Goal: Task Accomplishment & Management: Manage account settings

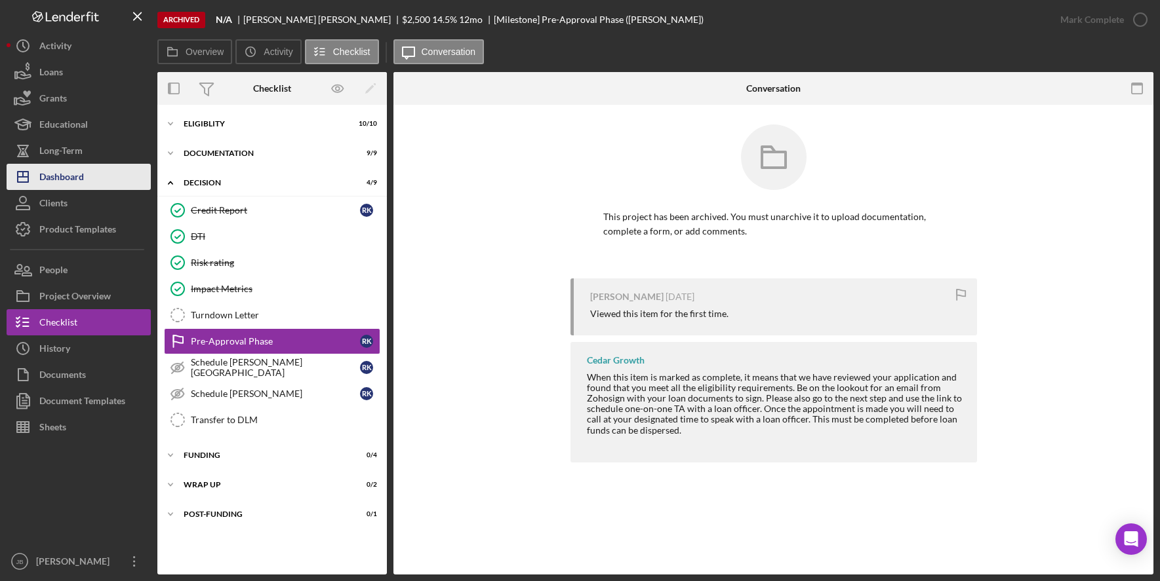
click at [115, 179] on button "Icon/Dashboard Dashboard" at bounding box center [79, 177] width 144 height 26
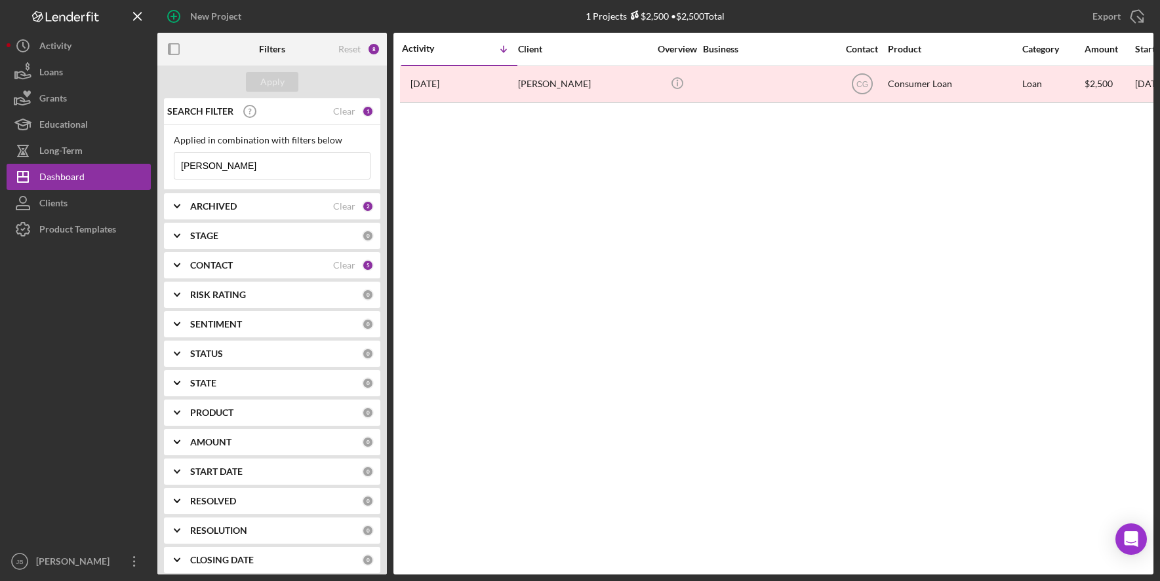
click at [239, 168] on input "[PERSON_NAME]" at bounding box center [271, 166] width 195 height 26
drag, startPoint x: 237, startPoint y: 170, endPoint x: 170, endPoint y: 167, distance: 66.3
click at [170, 167] on div "Applied in combination with filters below [PERSON_NAME] Icon/Menu Close" at bounding box center [272, 157] width 216 height 65
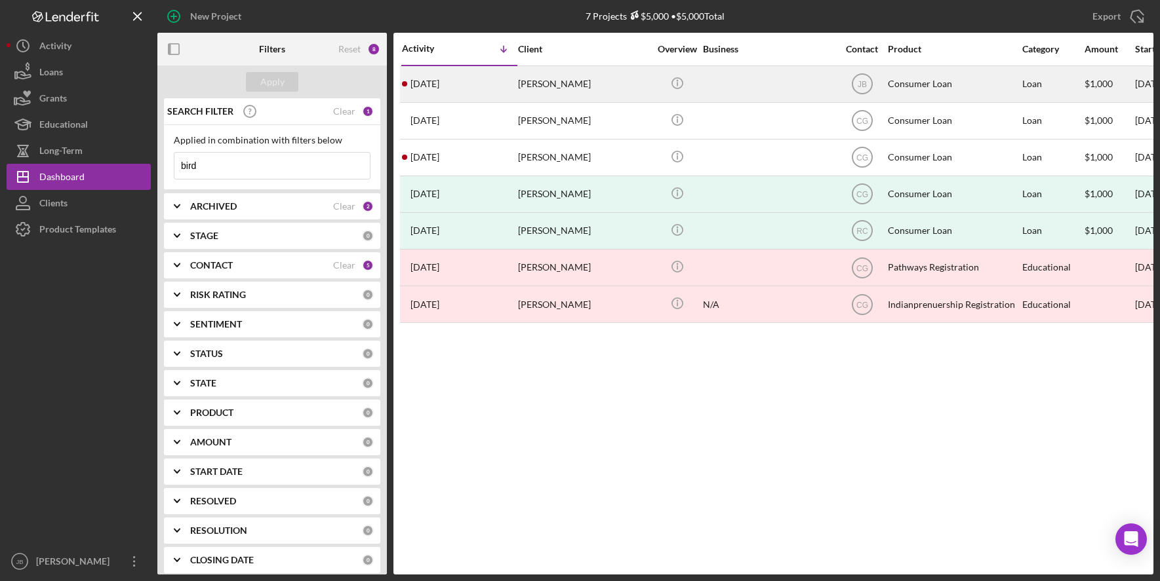
type input "bird"
click at [556, 89] on div "[PERSON_NAME]" at bounding box center [583, 84] width 131 height 35
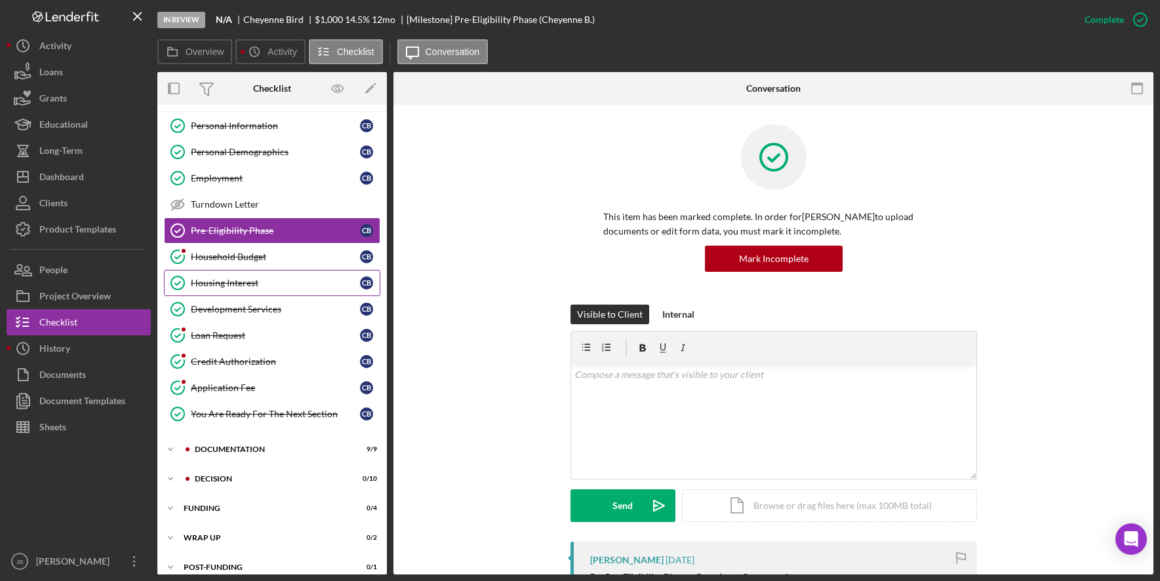
scroll to position [39, 0]
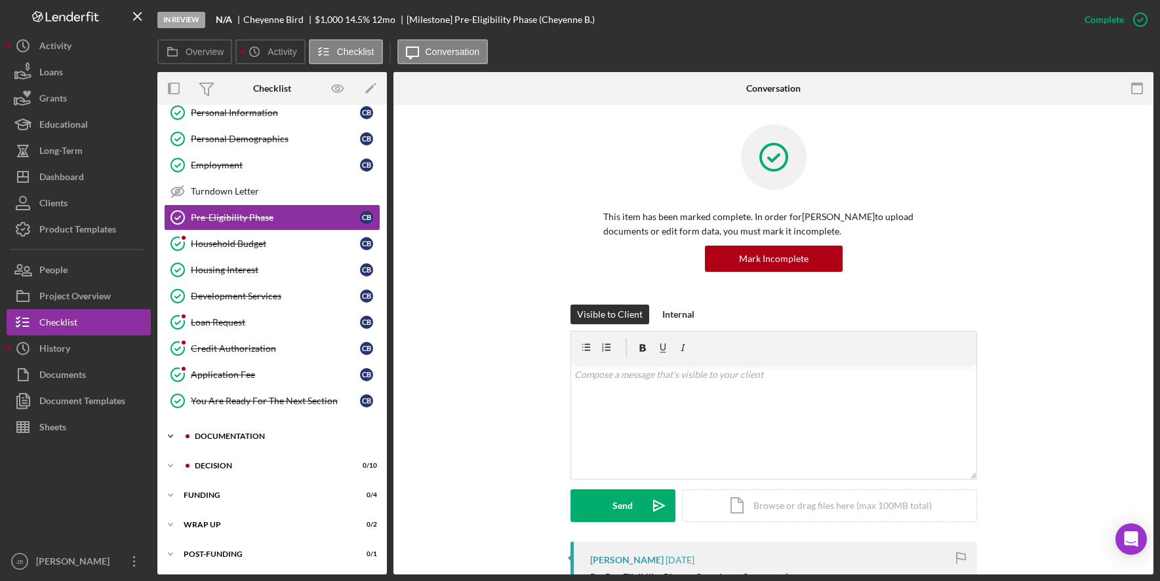
click at [298, 435] on div "Documentation" at bounding box center [283, 437] width 176 height 8
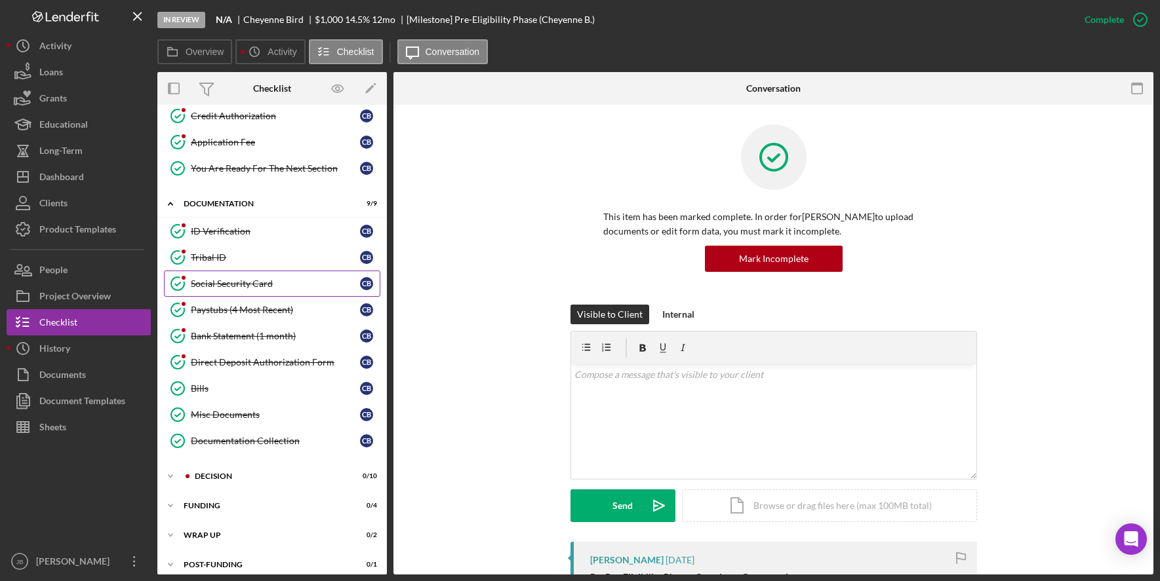
scroll to position [282, 0]
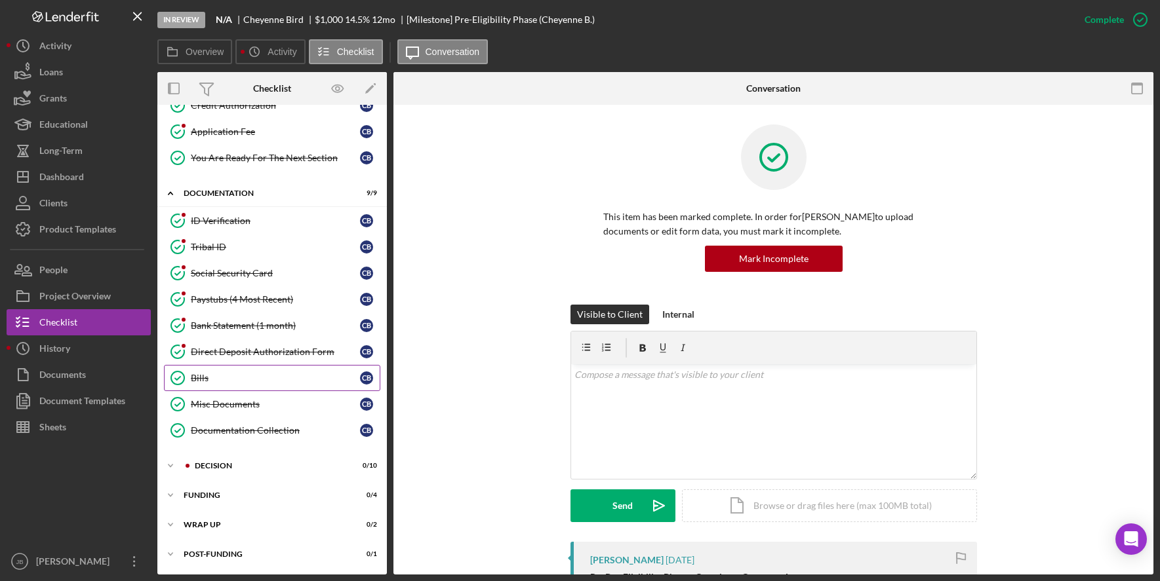
click at [315, 387] on link "Bills Bills C B" at bounding box center [272, 378] width 216 height 26
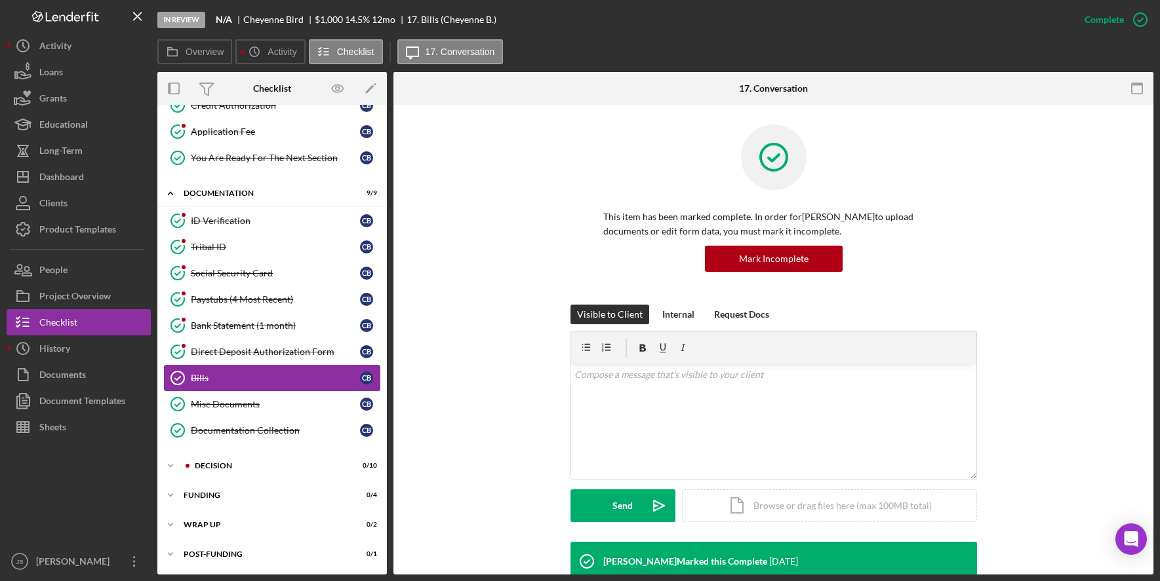
scroll to position [282, 0]
click at [328, 350] on div "Direct Deposit Authorization Form" at bounding box center [275, 352] width 169 height 10
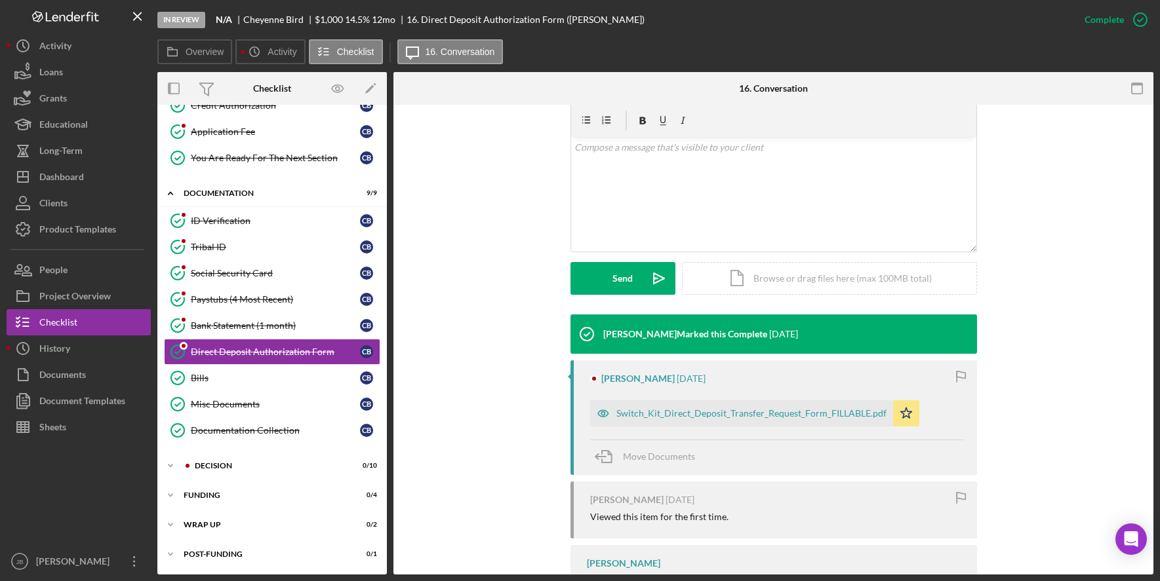
scroll to position [262, 0]
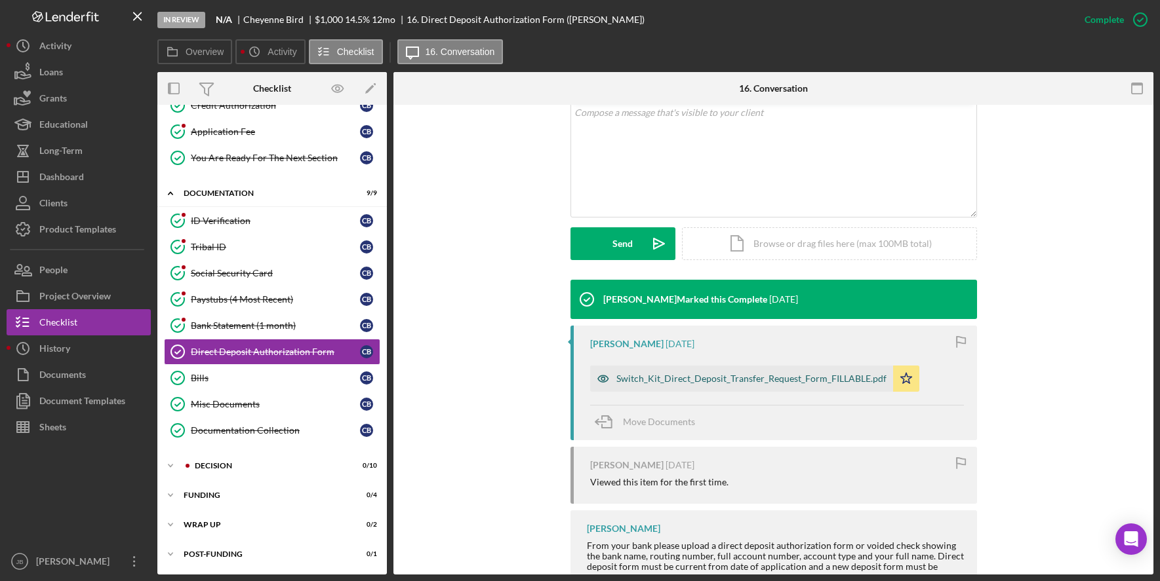
click at [821, 380] on div "Switch_Kit_Direct_Deposit_Transfer_Request_Form_FILLABLE.pdf" at bounding box center [751, 379] width 270 height 10
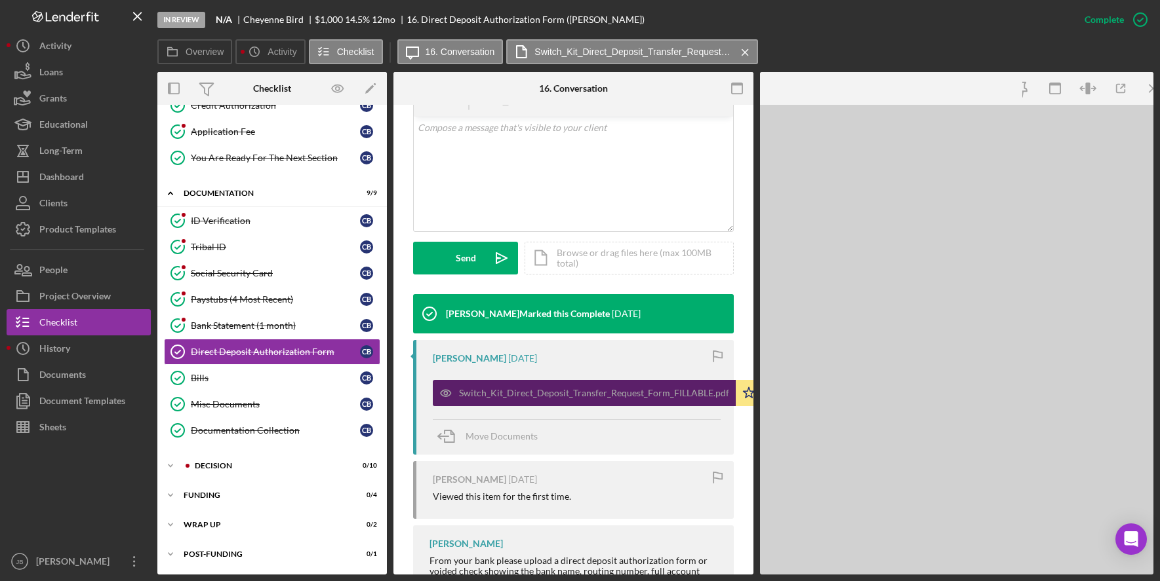
scroll to position [277, 0]
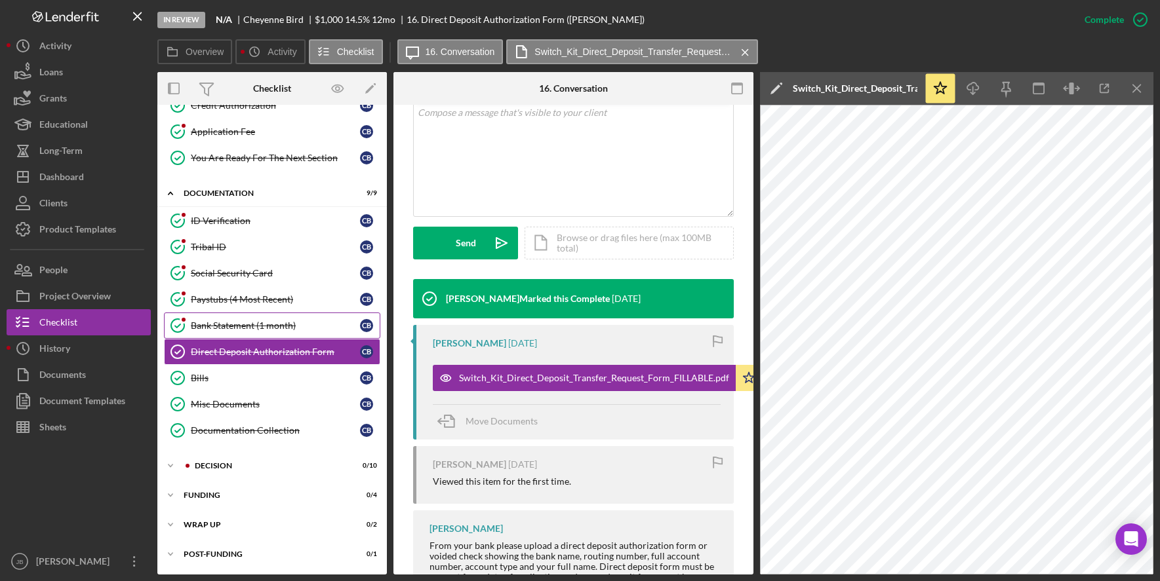
click at [264, 324] on div "Bank Statement (1 month)" at bounding box center [275, 326] width 169 height 10
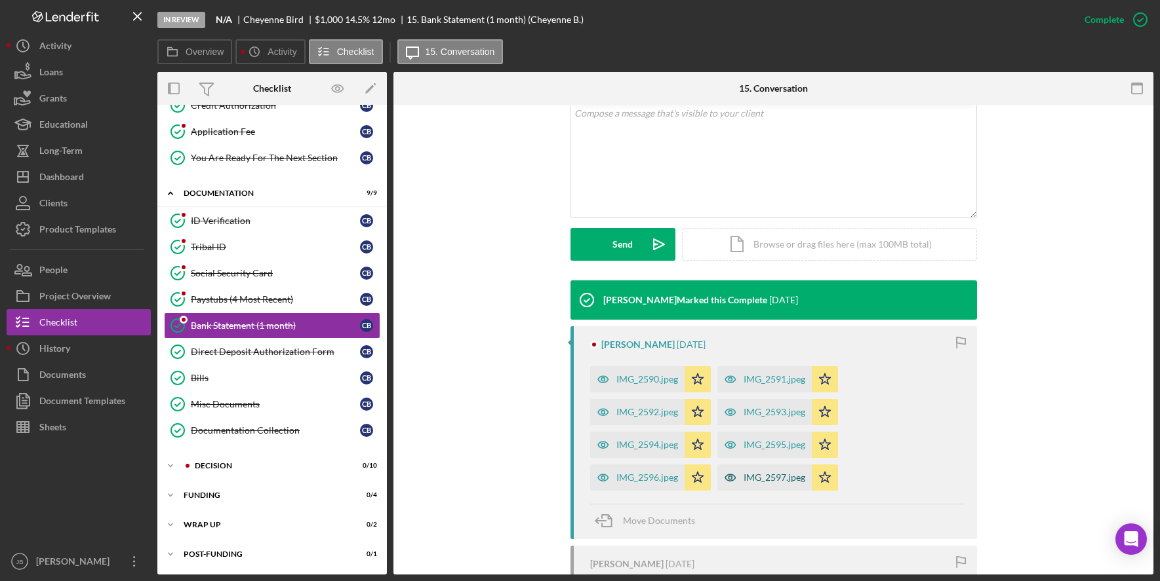
scroll to position [262, 0]
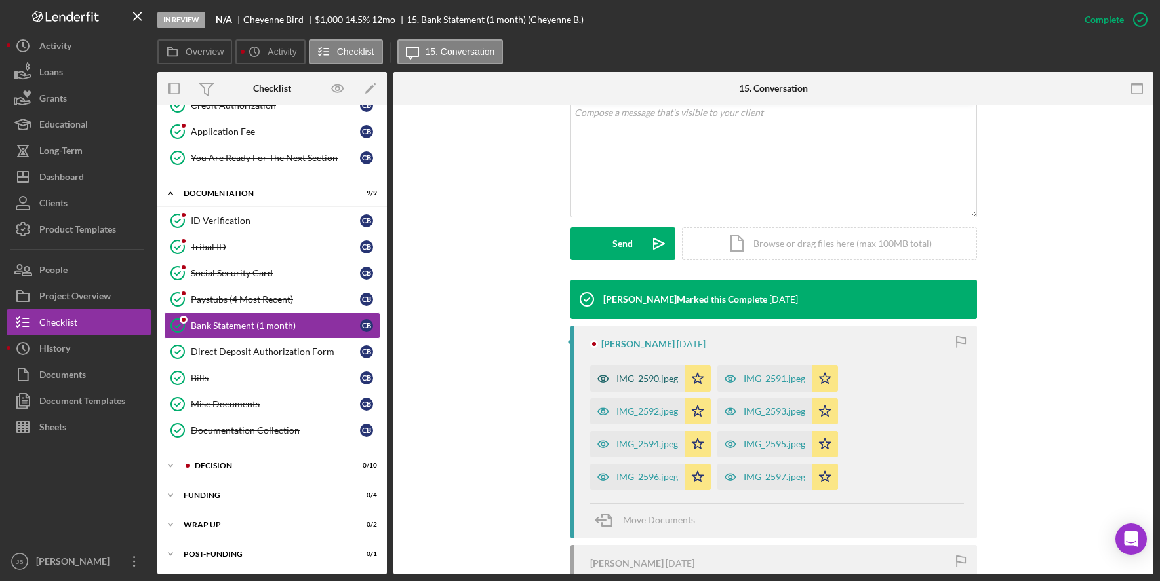
click at [643, 379] on div "IMG_2590.jpeg" at bounding box center [647, 379] width 62 height 10
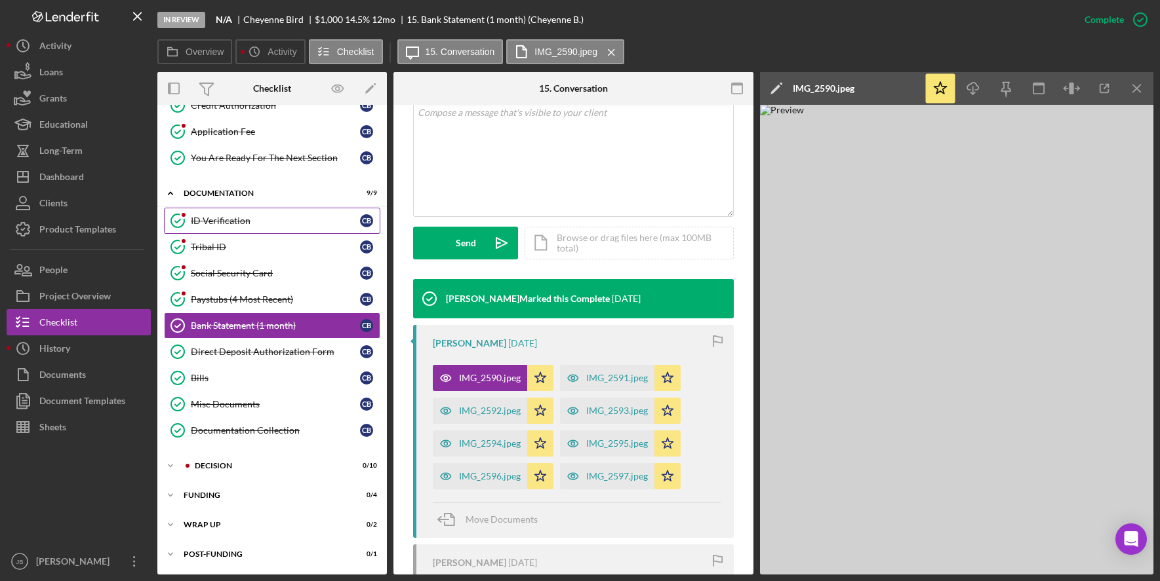
click at [296, 220] on div "ID Verification" at bounding box center [275, 221] width 169 height 10
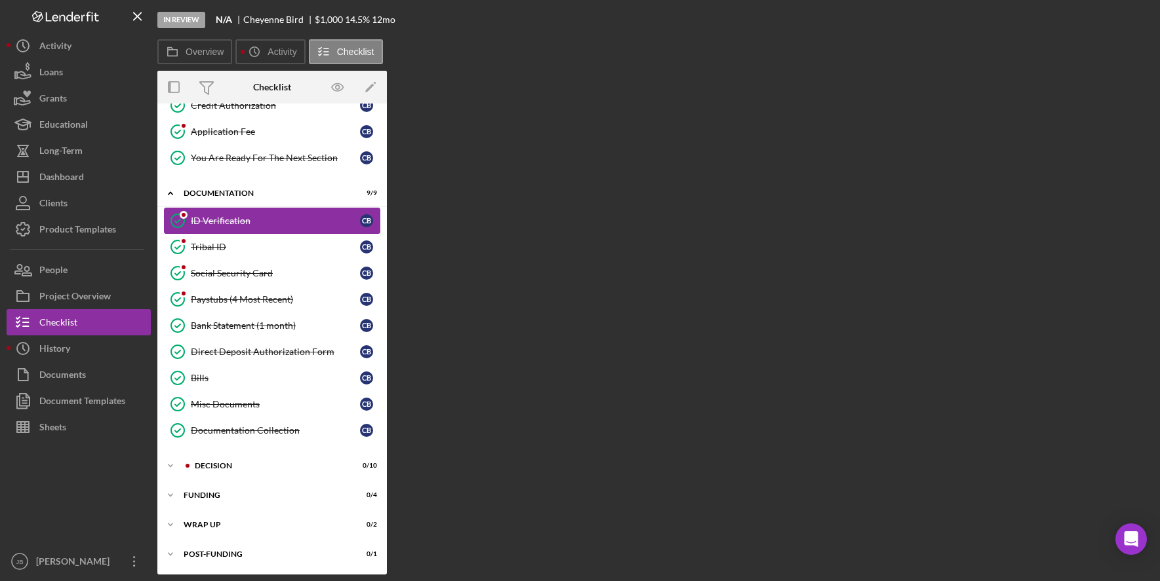
scroll to position [282, 0]
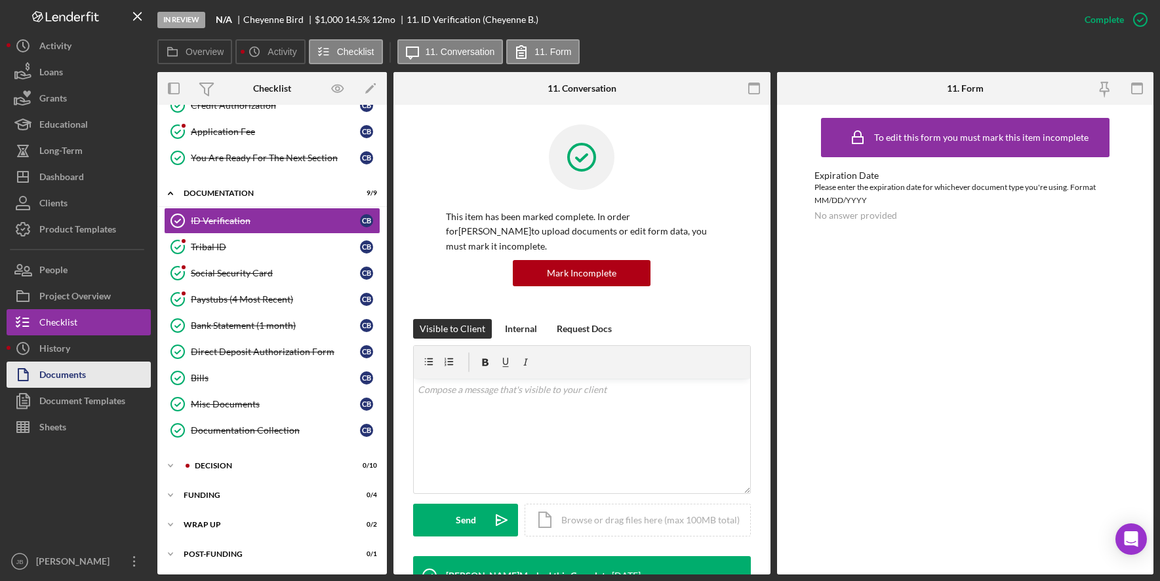
click at [117, 374] on button "Documents" at bounding box center [79, 375] width 144 height 26
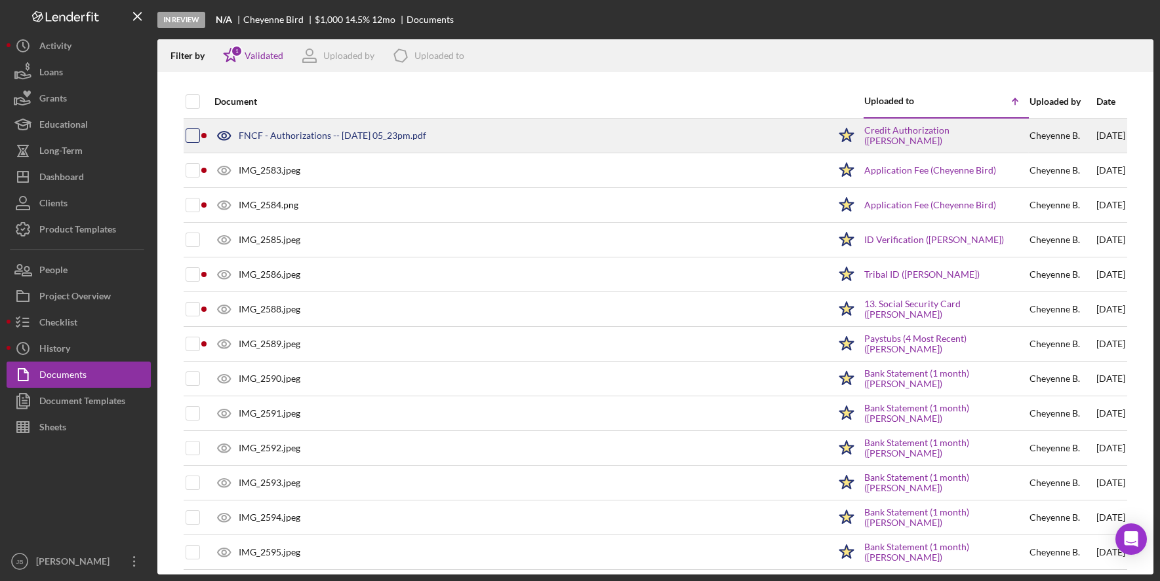
click at [195, 140] on input "checkbox" at bounding box center [192, 135] width 13 height 13
checkbox input "true"
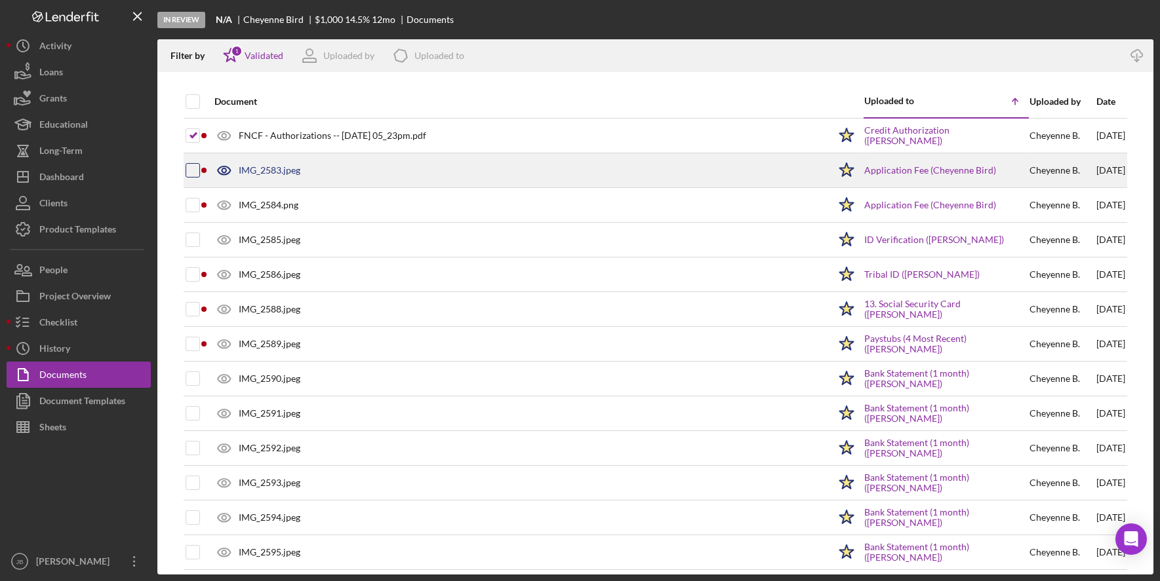
click at [187, 172] on input "checkbox" at bounding box center [192, 170] width 13 height 13
checkbox input "true"
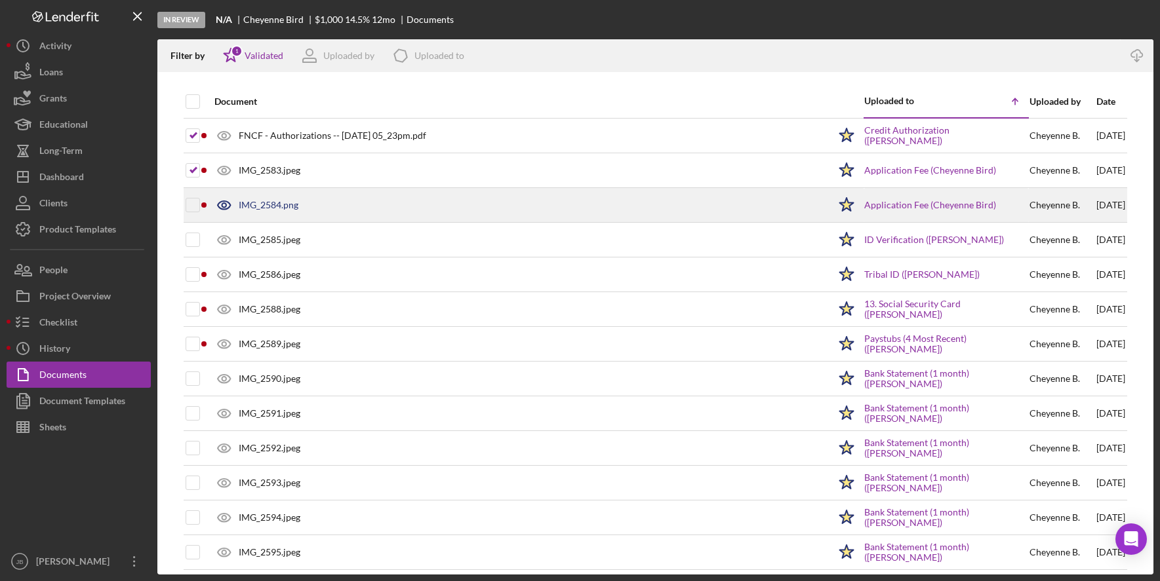
click at [191, 221] on div at bounding box center [193, 205] width 14 height 33
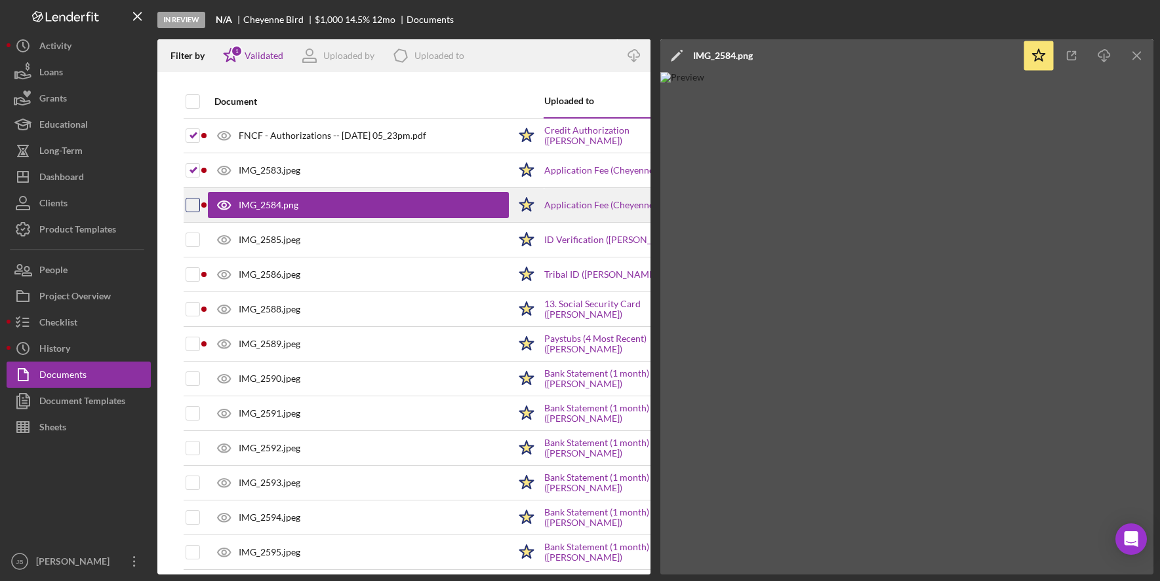
click at [191, 208] on input "checkbox" at bounding box center [192, 205] width 13 height 13
checkbox input "true"
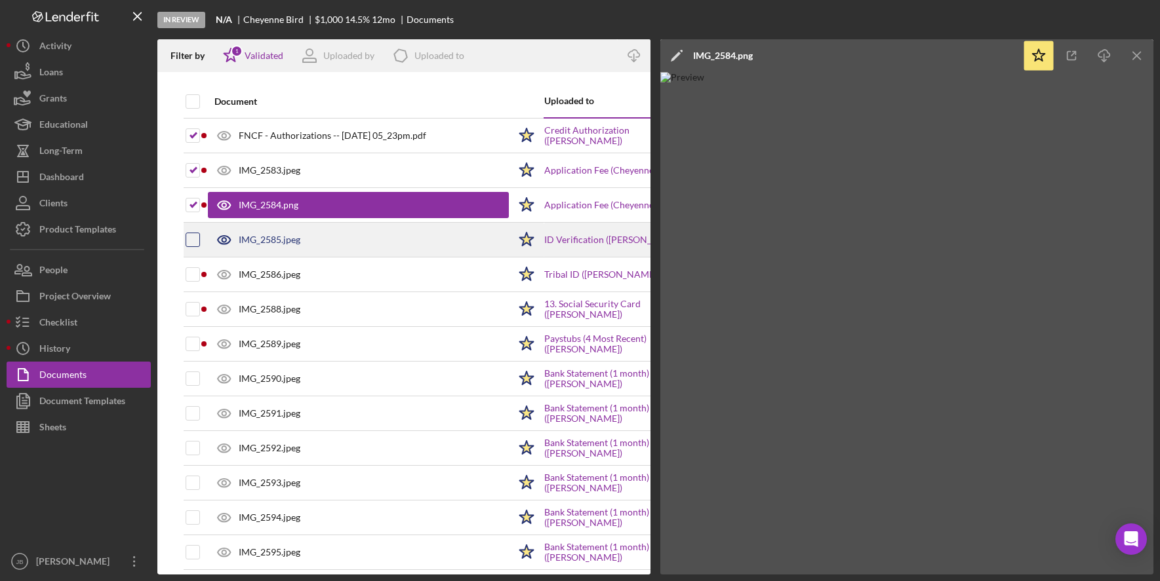
click at [191, 239] on input "checkbox" at bounding box center [192, 239] width 13 height 13
checkbox input "true"
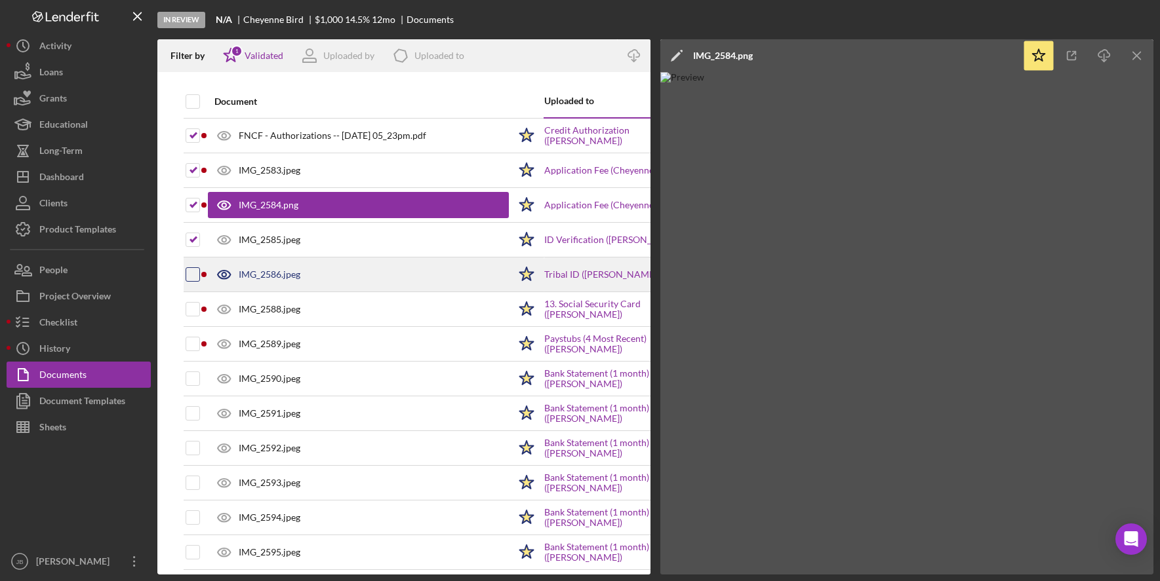
click at [196, 279] on input "checkbox" at bounding box center [192, 274] width 13 height 13
checkbox input "true"
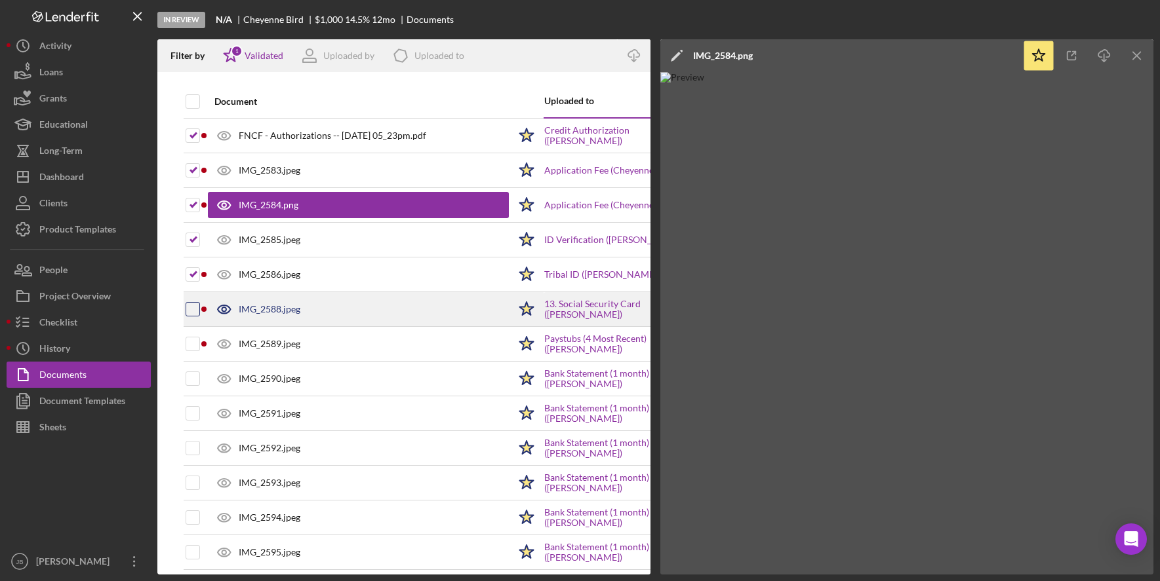
click at [195, 309] on input "checkbox" at bounding box center [192, 309] width 13 height 13
checkbox input "true"
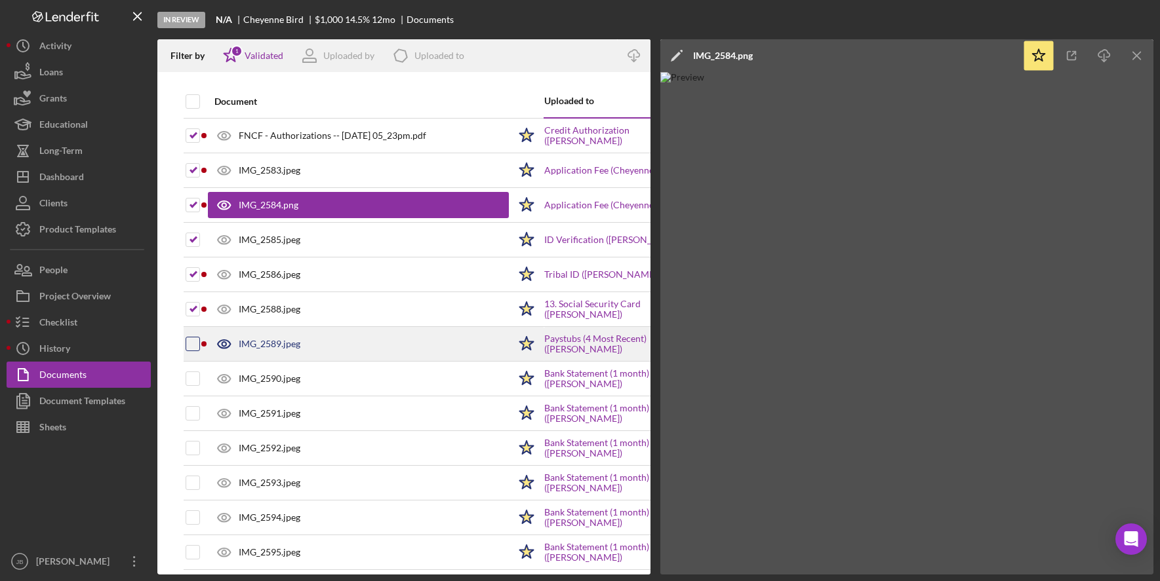
click at [193, 340] on input "checkbox" at bounding box center [192, 344] width 13 height 13
checkbox input "true"
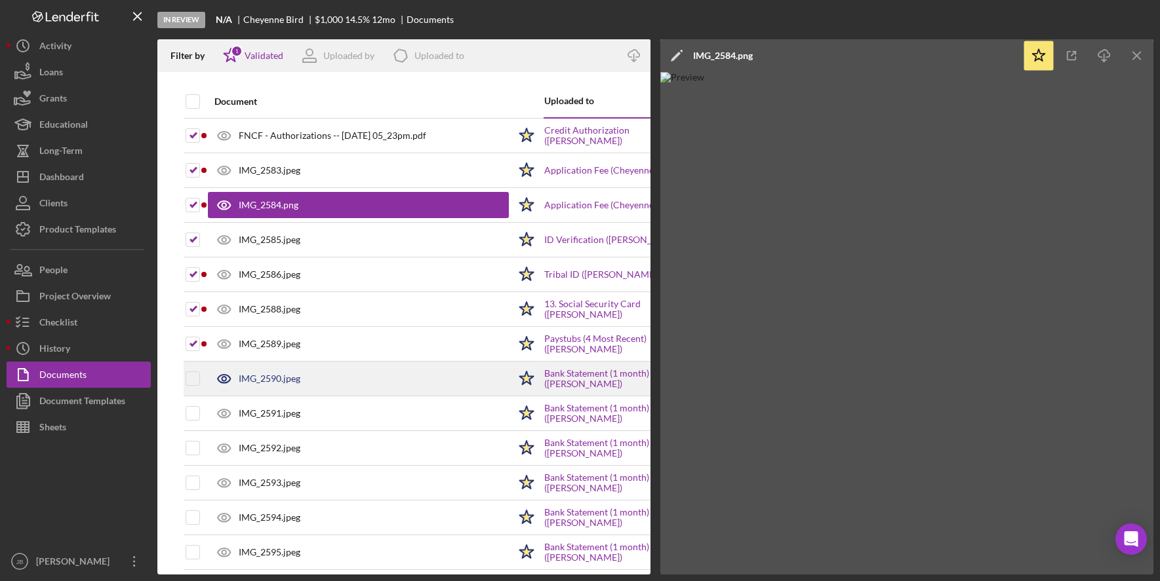
click at [196, 388] on div at bounding box center [193, 379] width 14 height 33
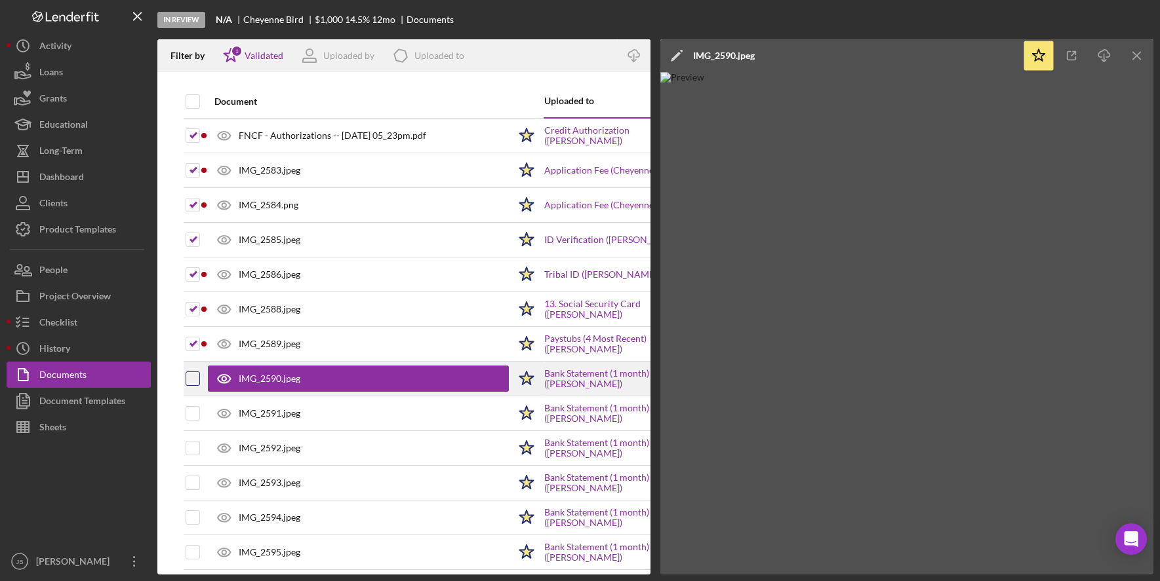
click at [193, 380] on input "checkbox" at bounding box center [192, 378] width 13 height 13
checkbox input "true"
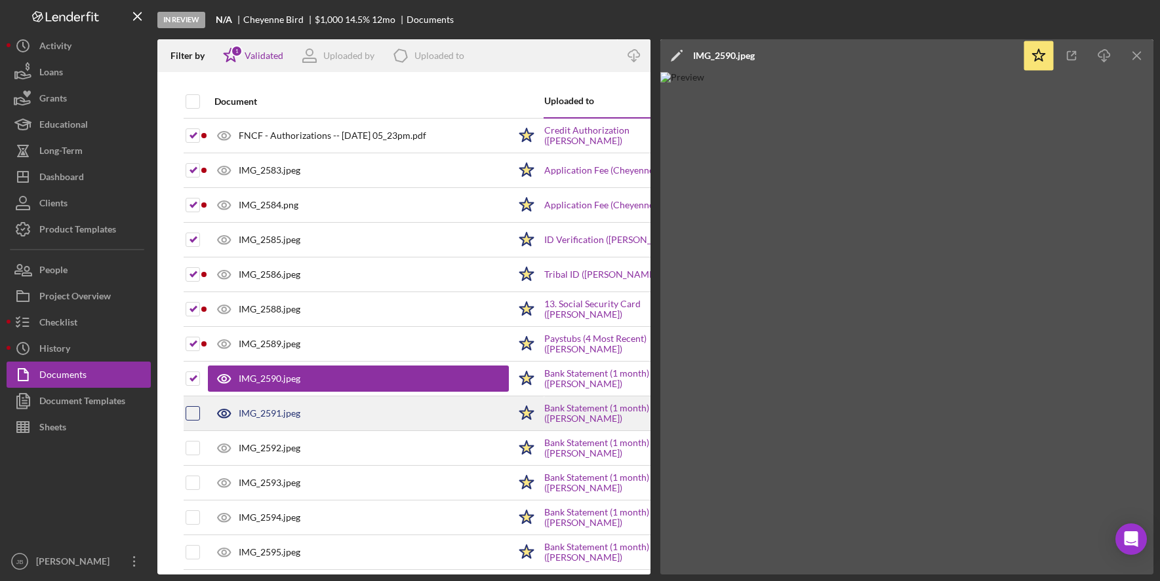
click at [192, 412] on input "checkbox" at bounding box center [192, 413] width 13 height 13
checkbox input "true"
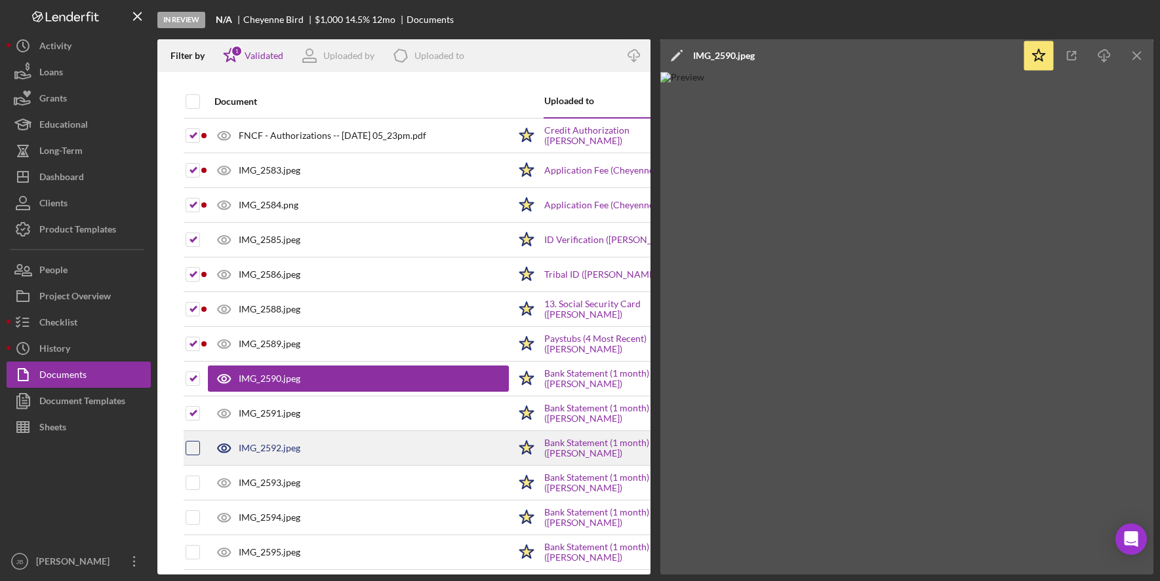
click at [194, 447] on input "checkbox" at bounding box center [192, 448] width 13 height 13
checkbox input "true"
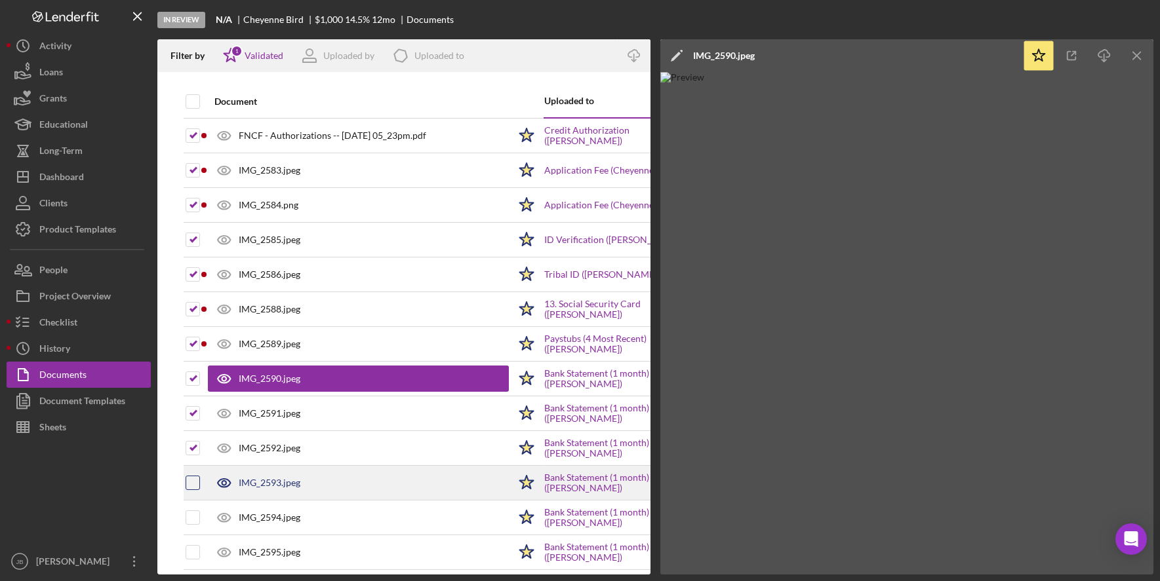
click at [197, 481] on input "checkbox" at bounding box center [192, 483] width 13 height 13
checkbox input "true"
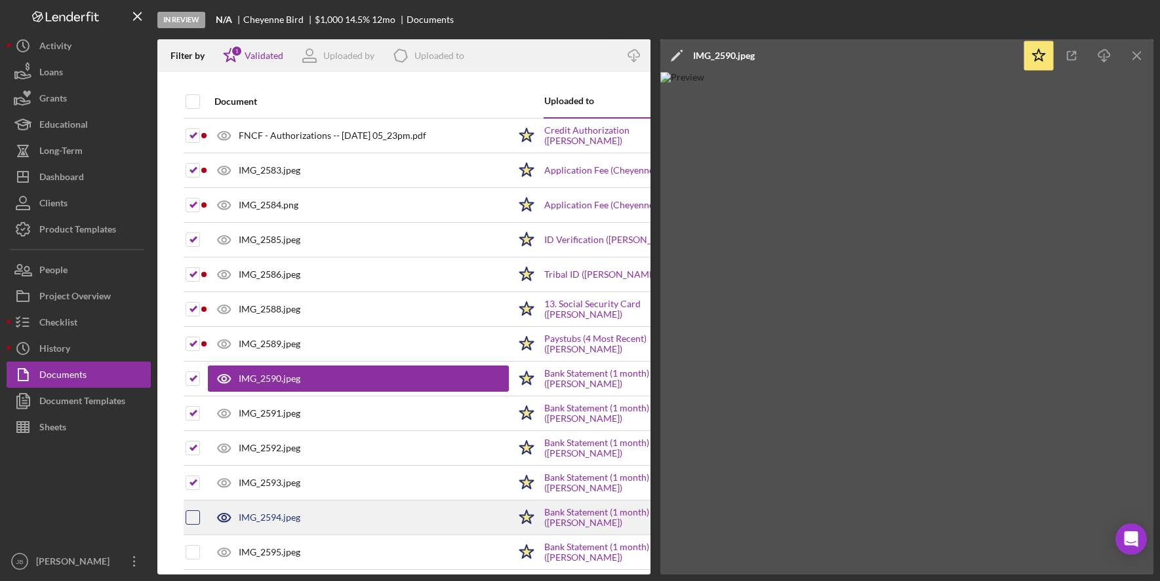
click at [199, 522] on div at bounding box center [193, 518] width 14 height 14
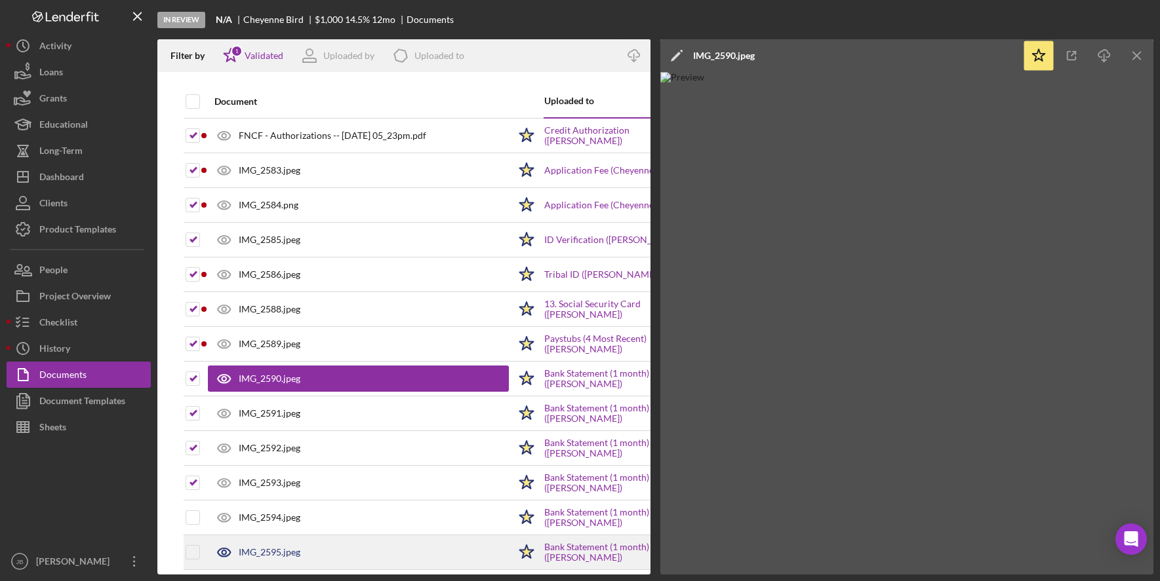
click at [200, 555] on td at bounding box center [193, 553] width 16 height 35
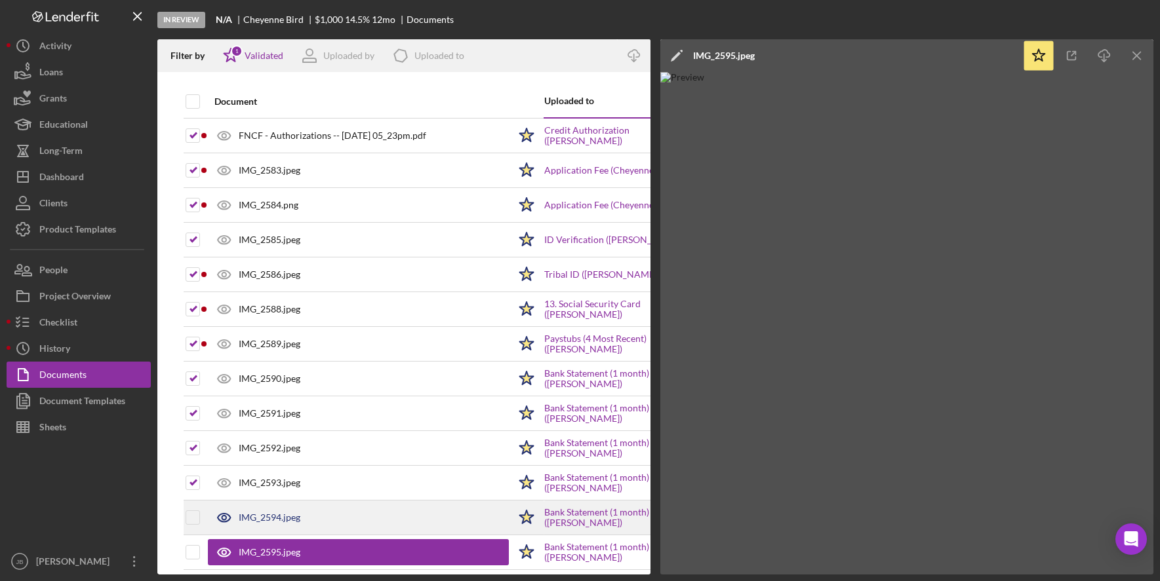
click at [197, 526] on div at bounding box center [193, 517] width 14 height 33
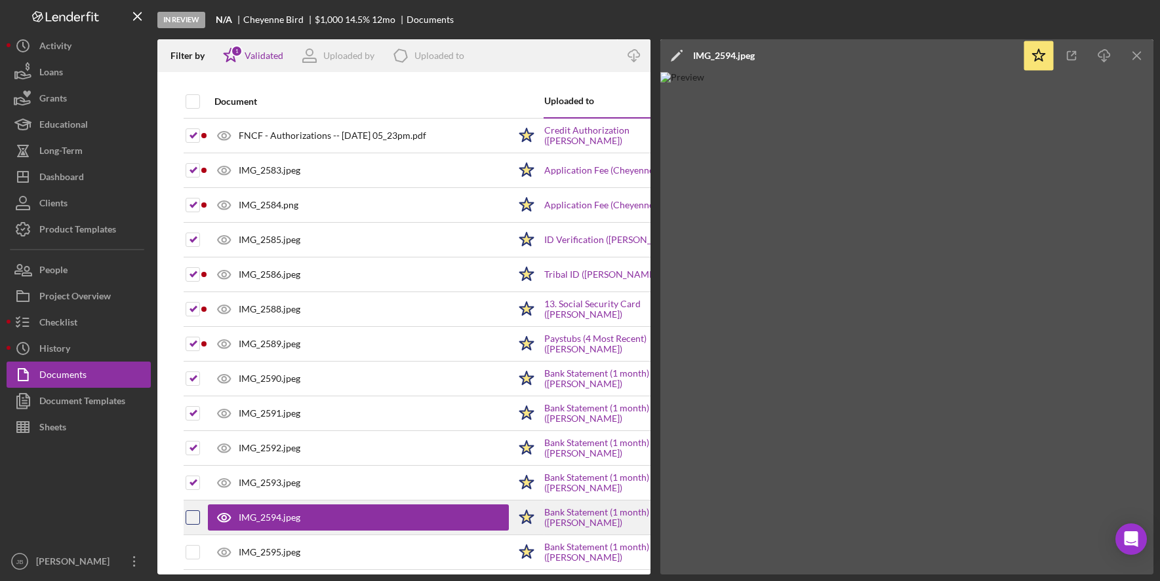
click at [192, 524] on input "checkbox" at bounding box center [192, 517] width 13 height 13
checkbox input "true"
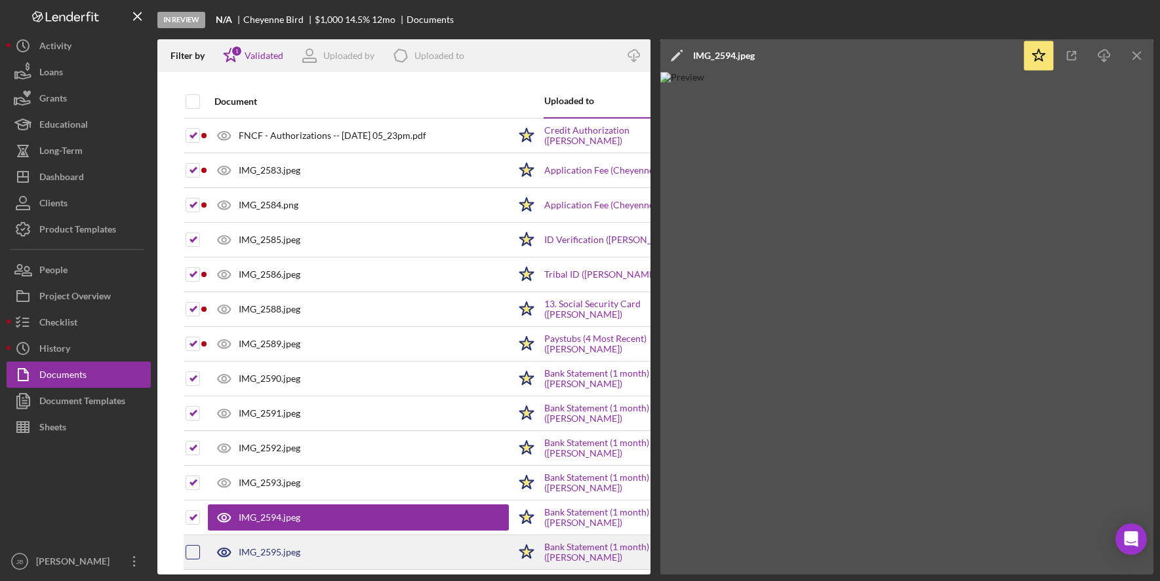
click at [195, 553] on input "checkbox" at bounding box center [192, 552] width 13 height 13
checkbox input "true"
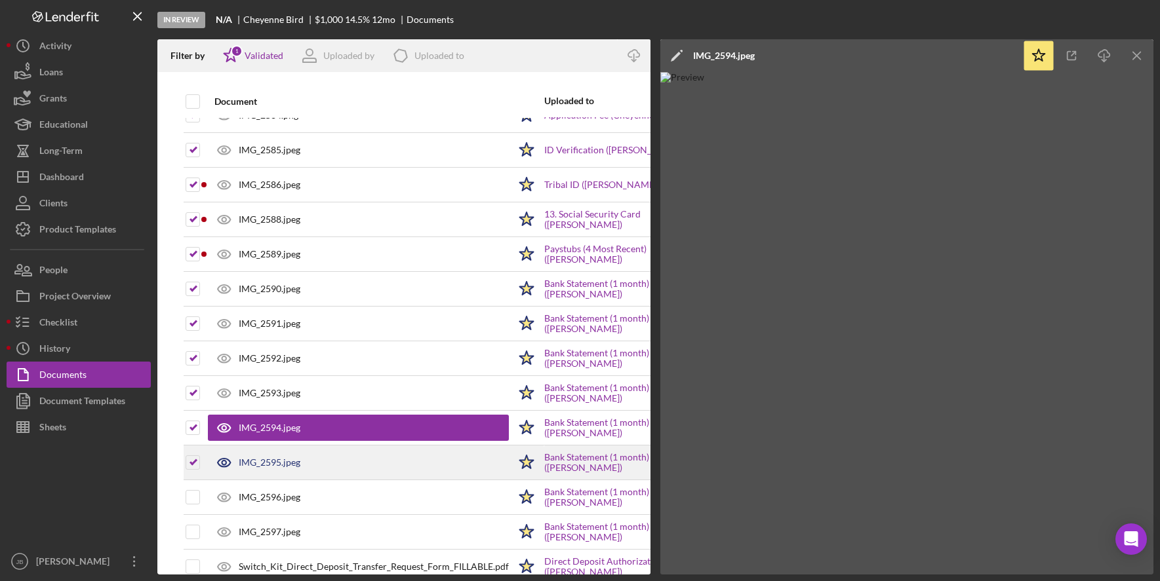
scroll to position [123, 0]
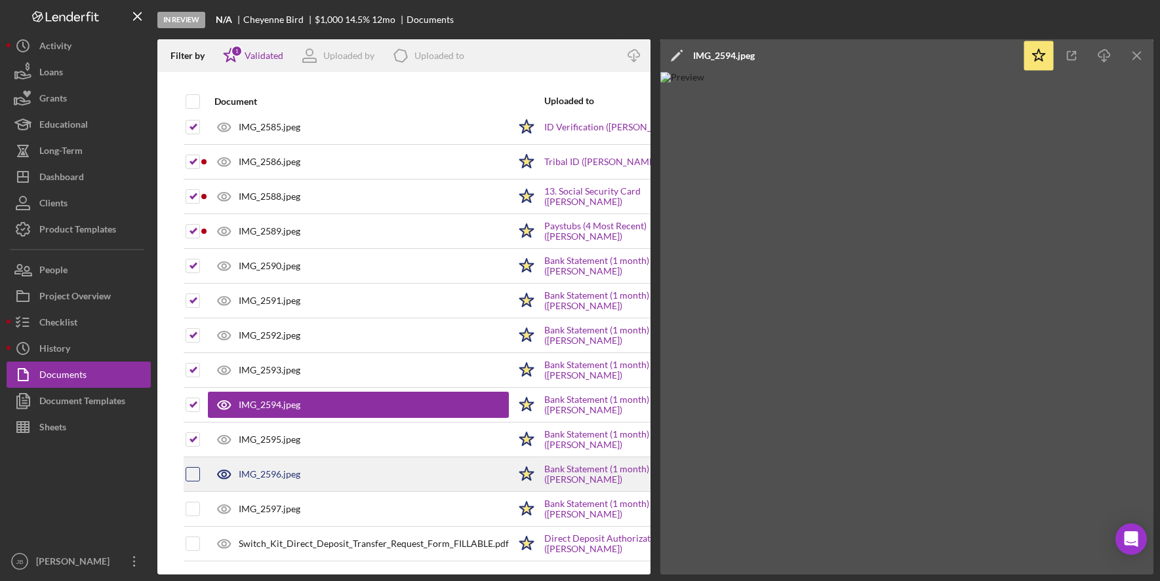
click at [195, 468] on input "checkbox" at bounding box center [192, 474] width 13 height 13
checkbox input "true"
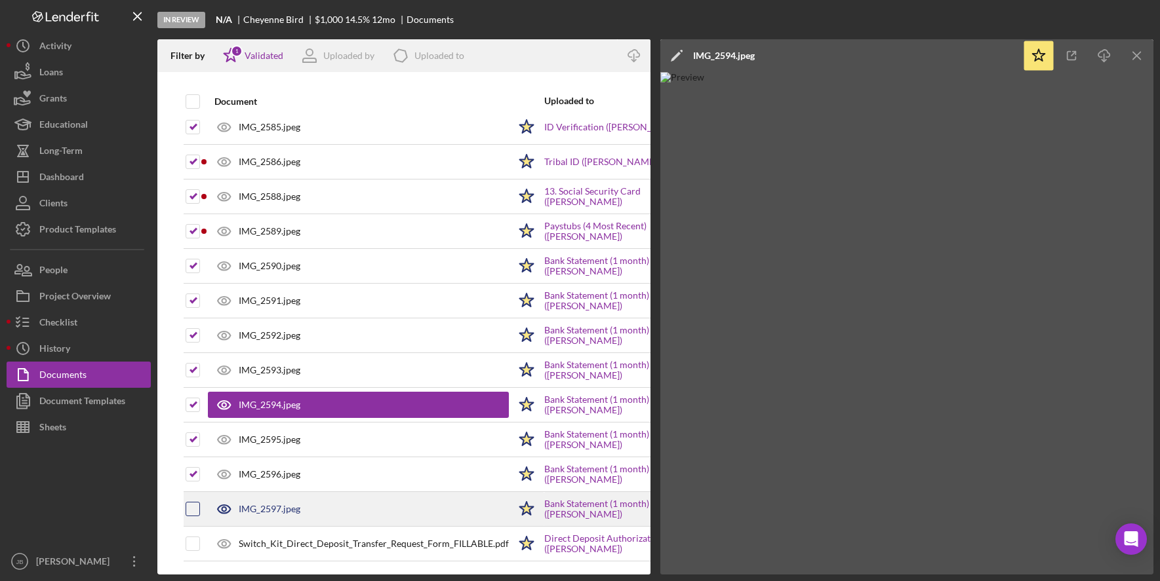
click at [194, 503] on input "checkbox" at bounding box center [192, 509] width 13 height 13
checkbox input "true"
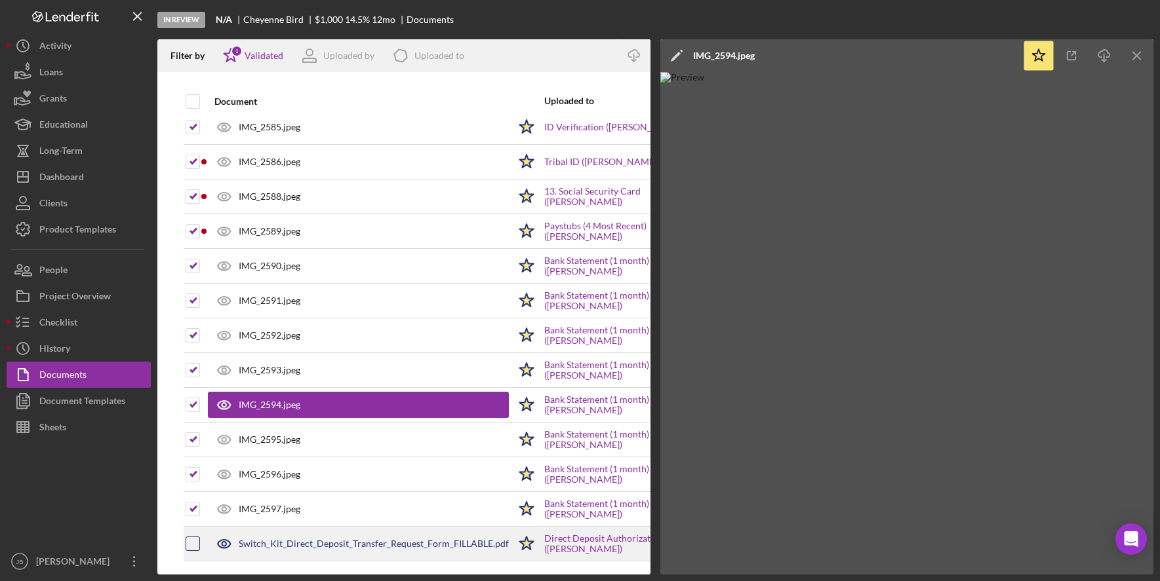
click at [197, 538] on input "checkbox" at bounding box center [192, 544] width 13 height 13
checkbox input "true"
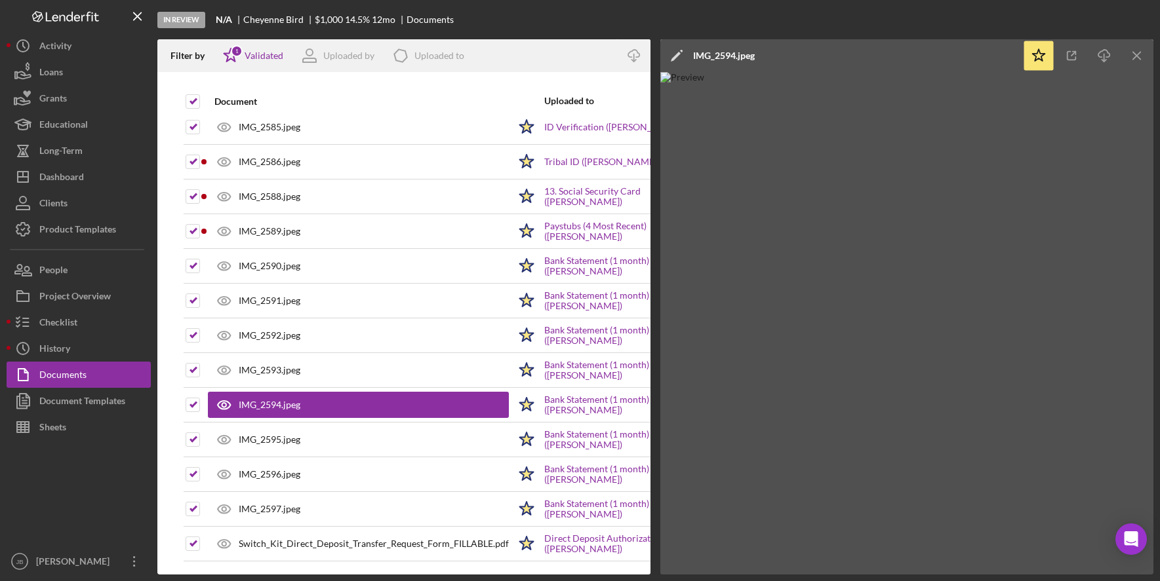
click at [456, 77] on div at bounding box center [403, 78] width 493 height 13
click at [1130, 55] on icon "Icon/Menu Close" at bounding box center [1136, 55] width 29 height 29
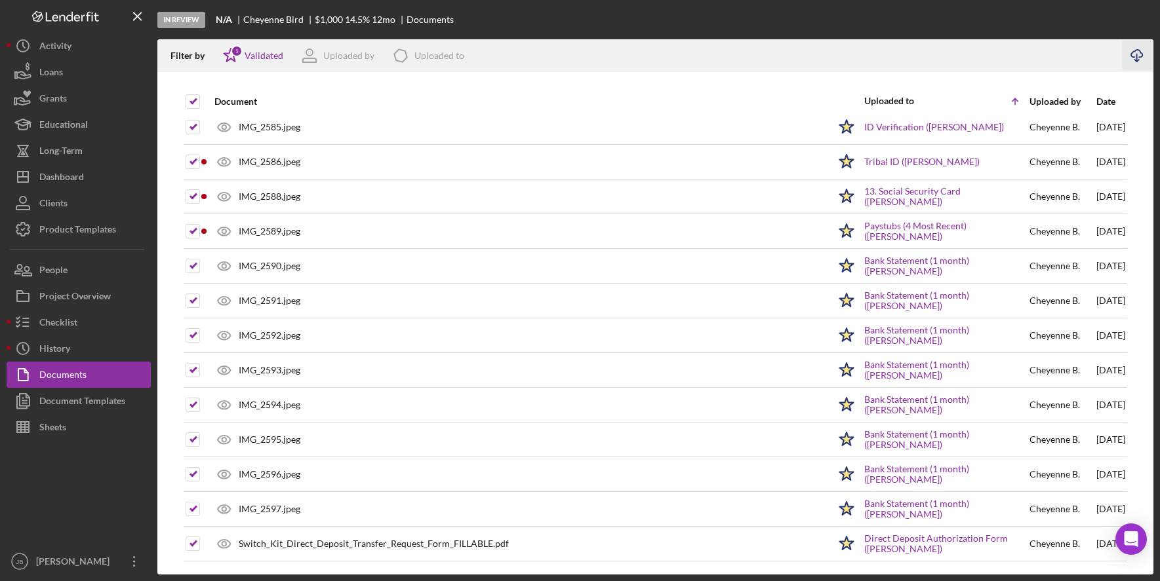
click at [1135, 57] on icon "Icon/Download" at bounding box center [1136, 55] width 29 height 29
click at [121, 179] on button "Icon/Dashboard Dashboard" at bounding box center [79, 177] width 144 height 26
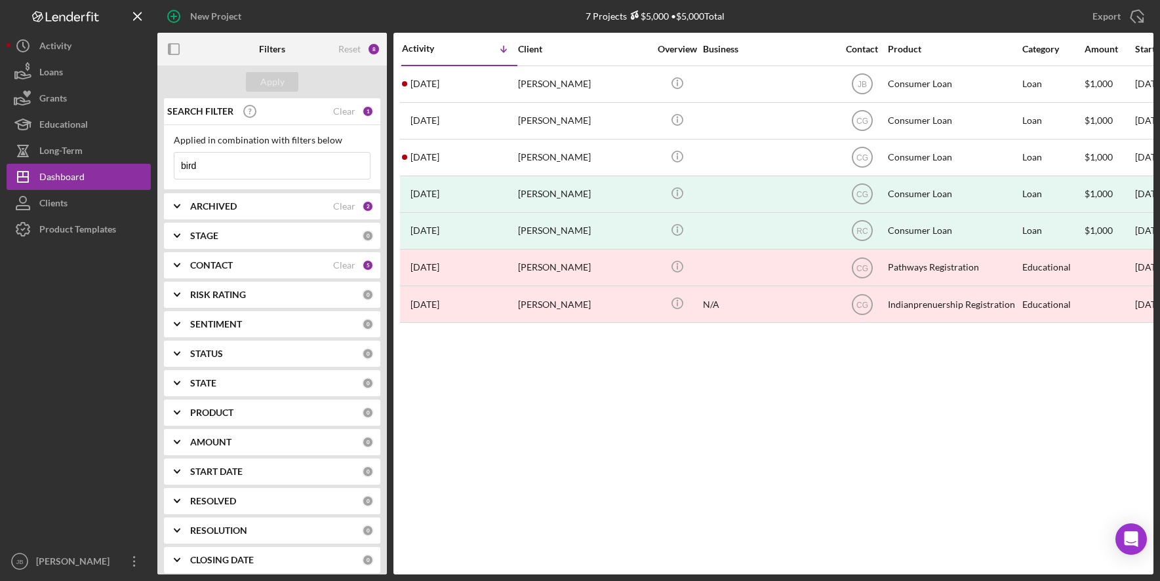
click at [221, 165] on input "bird" at bounding box center [271, 166] width 195 height 26
click at [250, 167] on input "bird" at bounding box center [271, 166] width 195 height 26
drag, startPoint x: 198, startPoint y: 168, endPoint x: 149, endPoint y: 168, distance: 48.5
click at [149, 168] on div "New Project 7 Projects $5,000 • $5,000 Total bird Export Icon/Export Filters Re…" at bounding box center [580, 287] width 1147 height 575
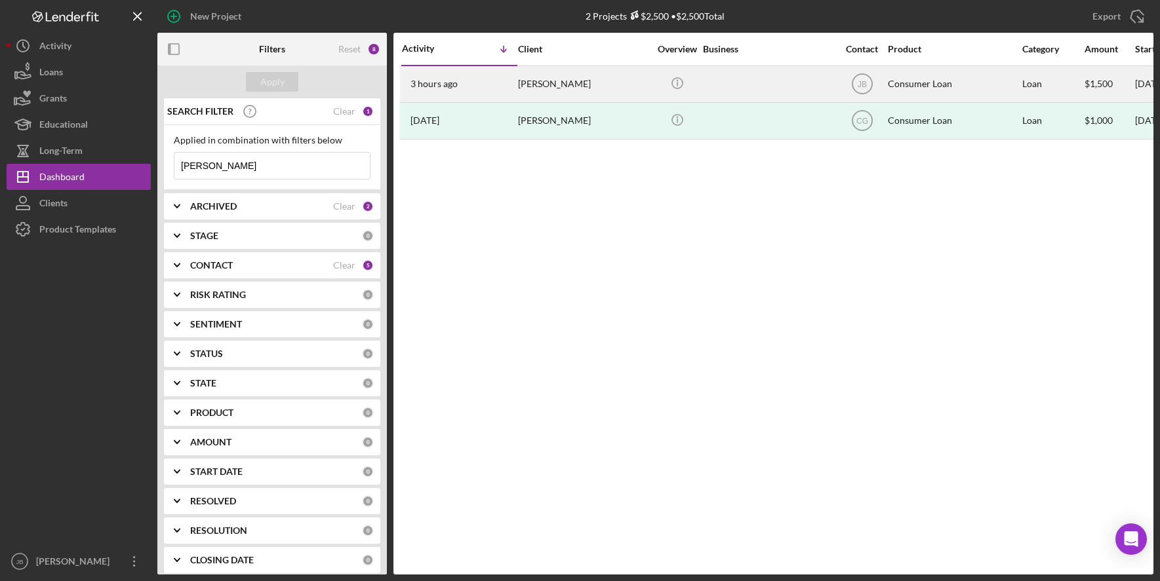
type input "[PERSON_NAME]"
click at [521, 82] on div "[PERSON_NAME]" at bounding box center [583, 84] width 131 height 35
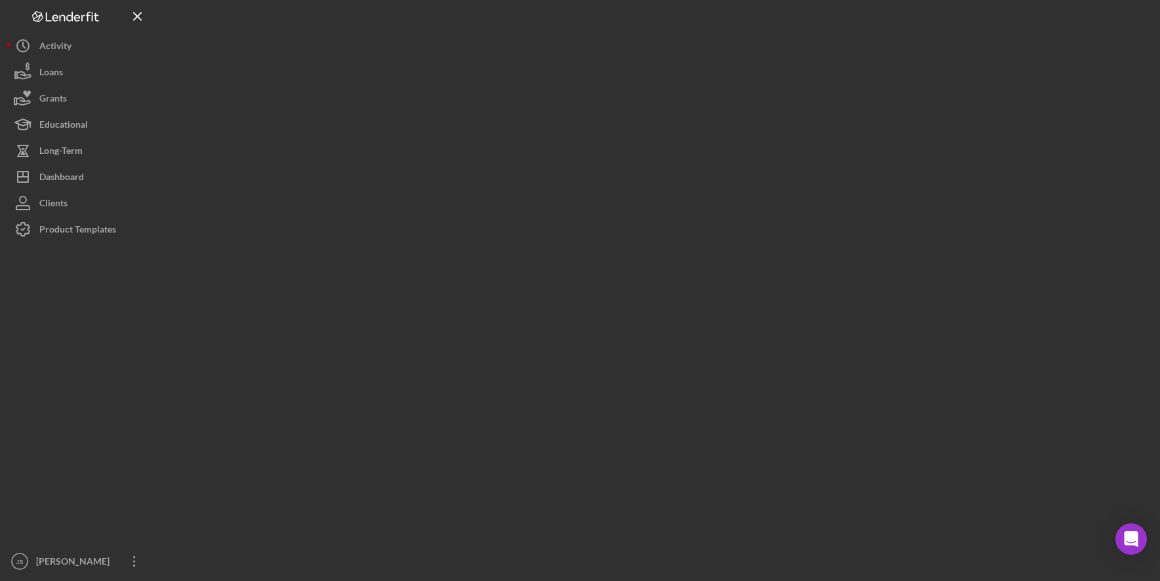
click at [521, 82] on div at bounding box center [655, 287] width 996 height 575
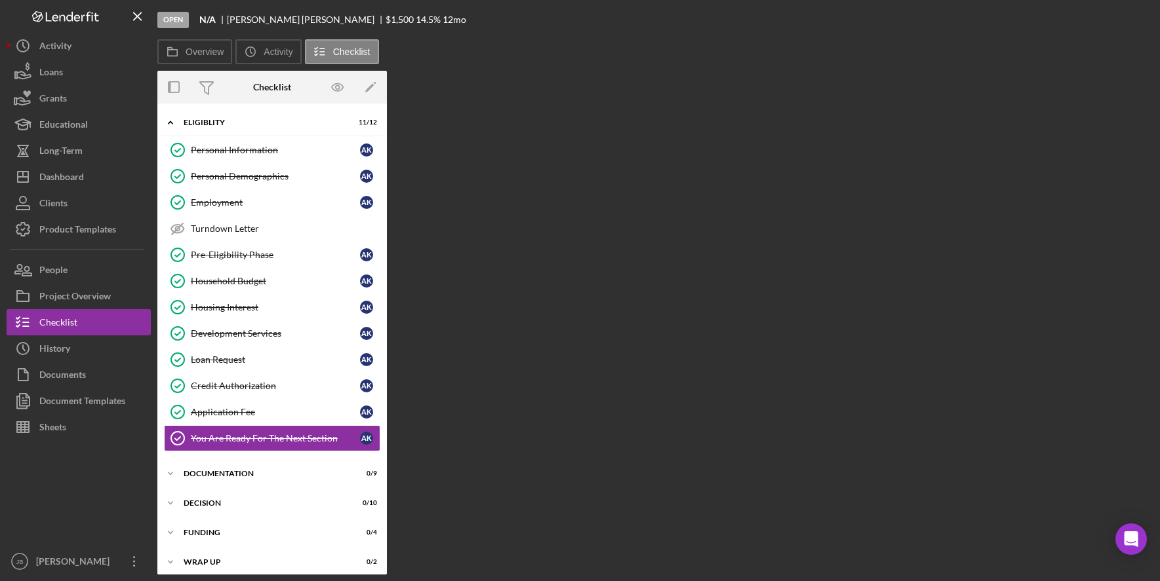
scroll to position [37, 0]
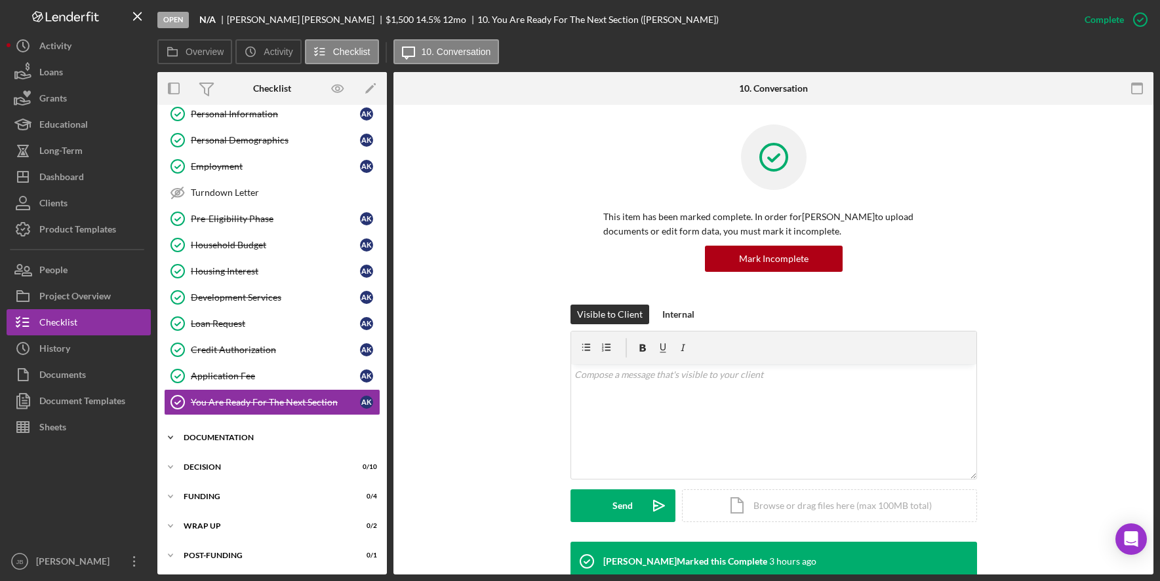
click at [273, 441] on div "Documentation" at bounding box center [277, 438] width 187 height 8
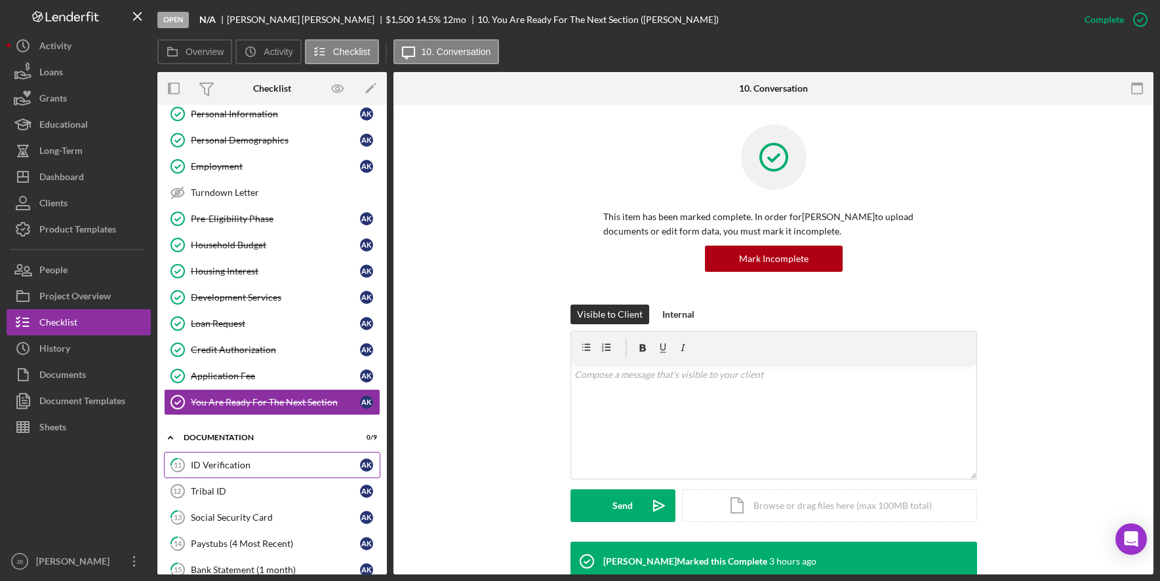
click at [302, 468] on div "ID Verification" at bounding box center [275, 465] width 169 height 10
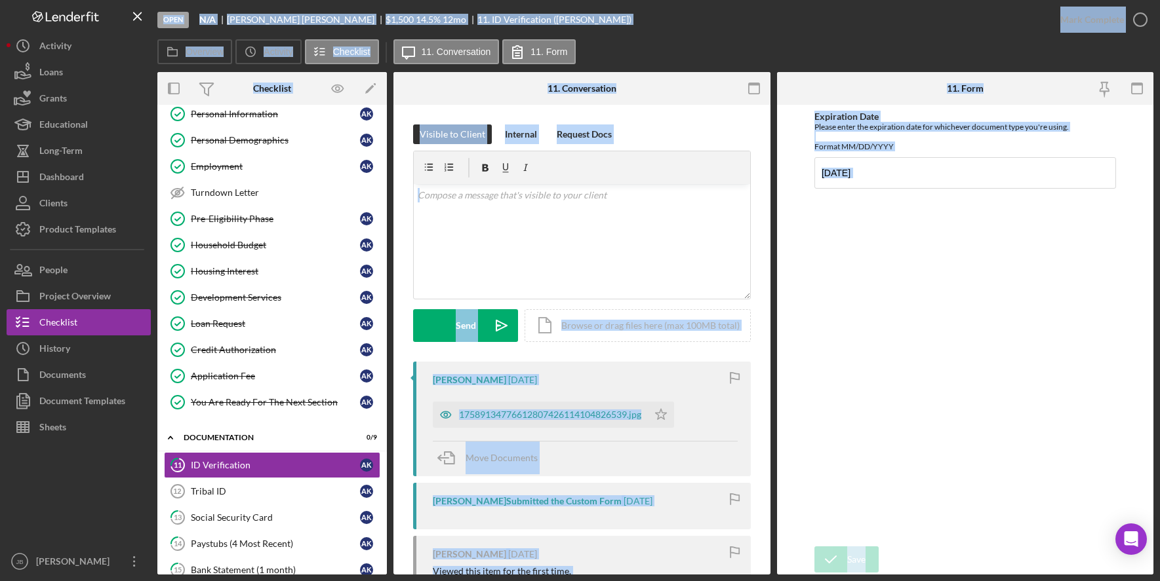
click at [697, 360] on div "Visible to Client Internal Request Docs v Color teal Color pink Remove color Ad…" at bounding box center [582, 243] width 338 height 237
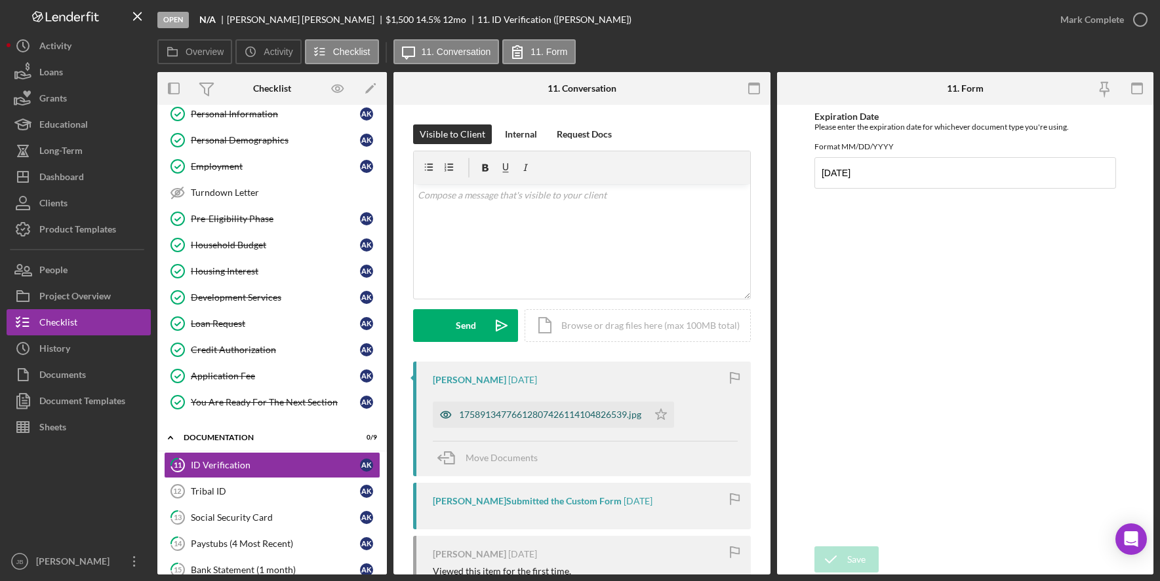
click at [579, 418] on div "17589134776612807426114104826539.jpg" at bounding box center [550, 415] width 182 height 10
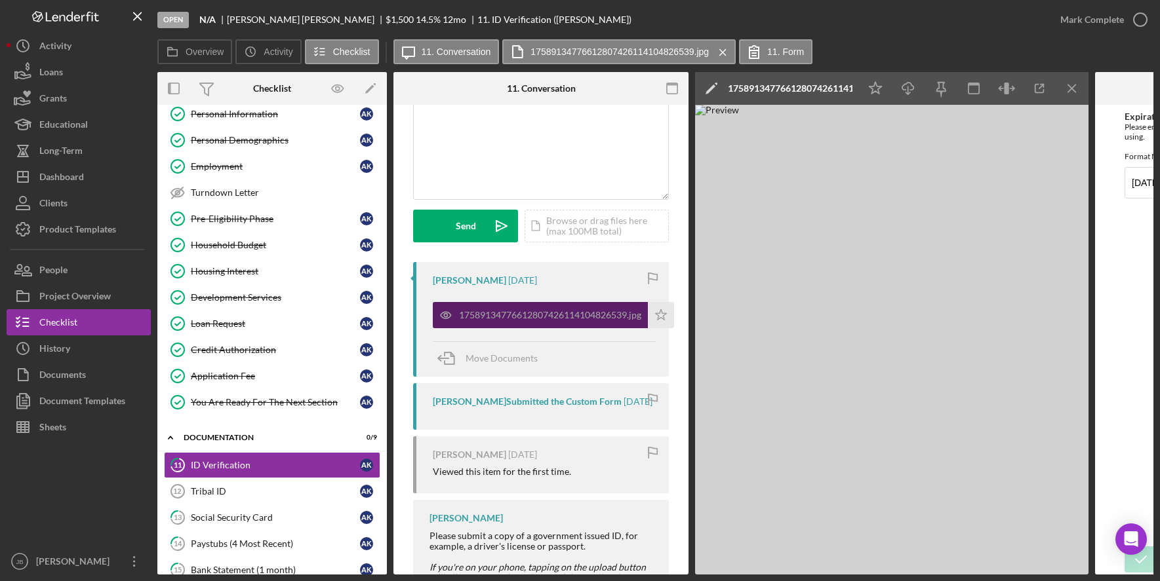
scroll to position [131, 0]
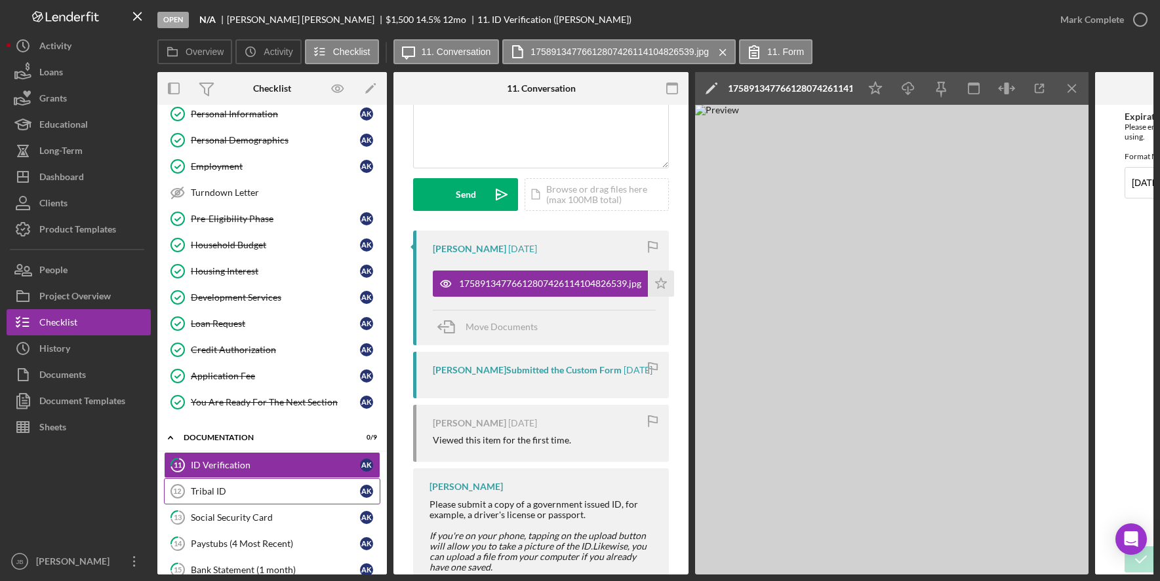
click at [279, 484] on link "Tribal ID 12 Tribal ID A K" at bounding box center [272, 492] width 216 height 26
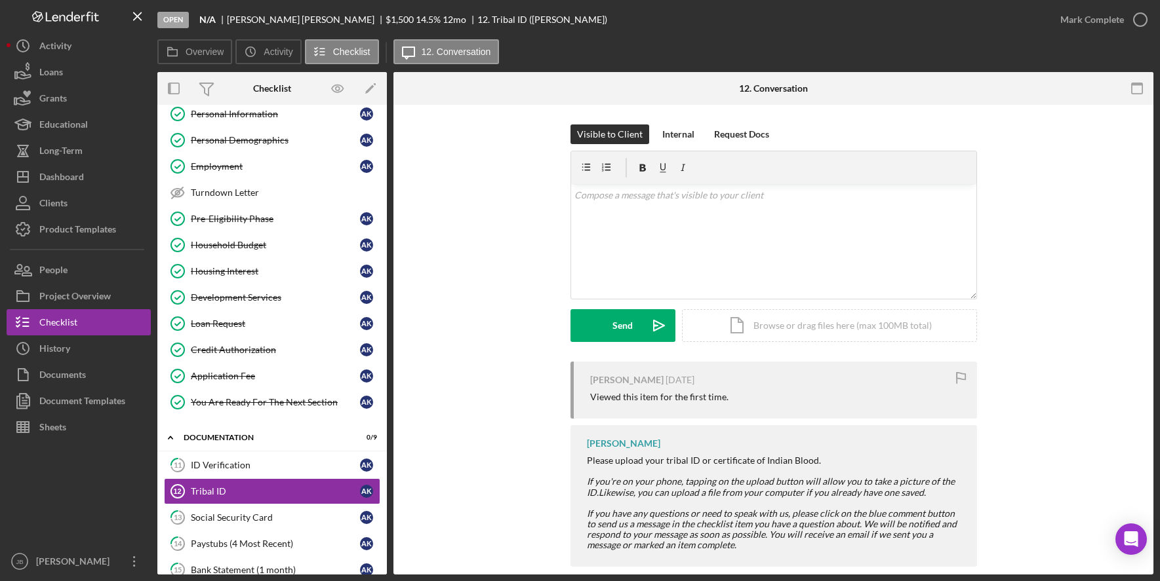
scroll to position [18, 0]
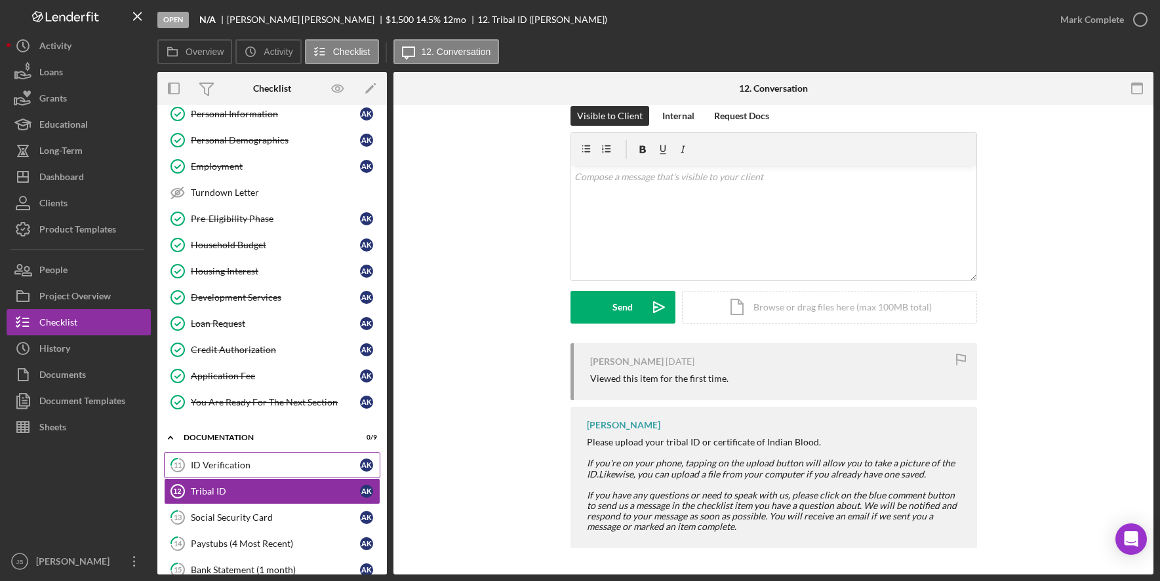
click at [296, 471] on div "ID Verification" at bounding box center [275, 465] width 169 height 10
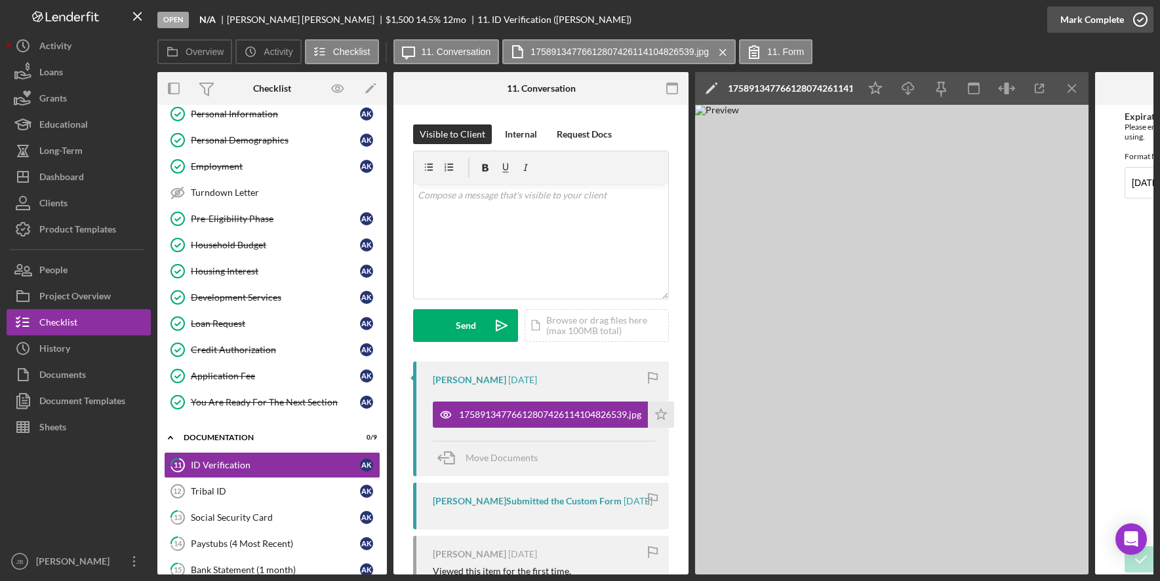
click at [1141, 20] on icon "button" at bounding box center [1140, 19] width 33 height 33
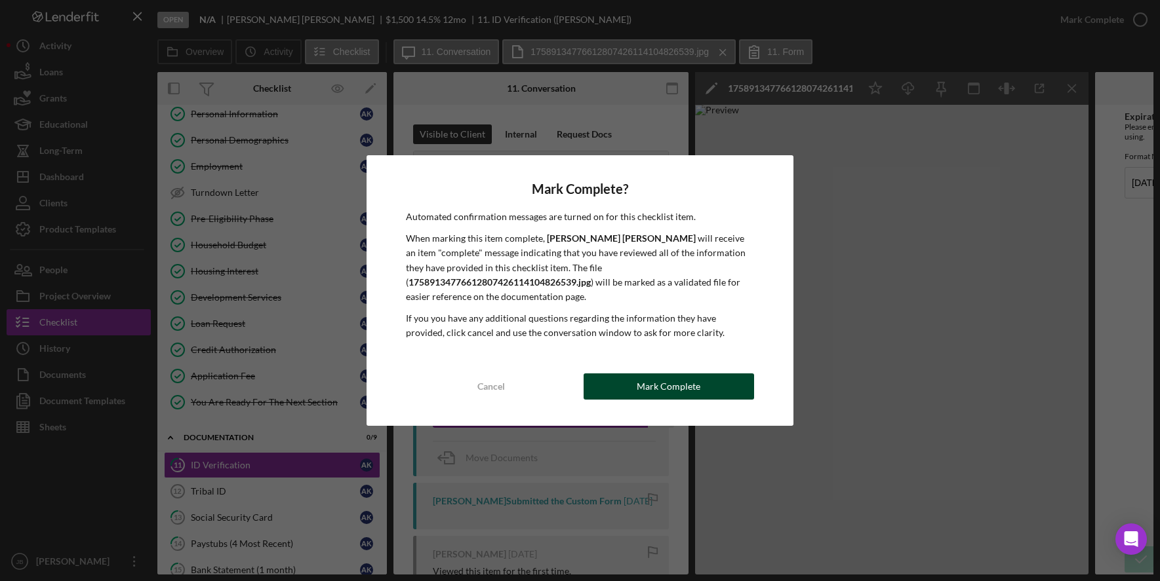
click at [653, 374] on div "Mark Complete" at bounding box center [669, 387] width 64 height 26
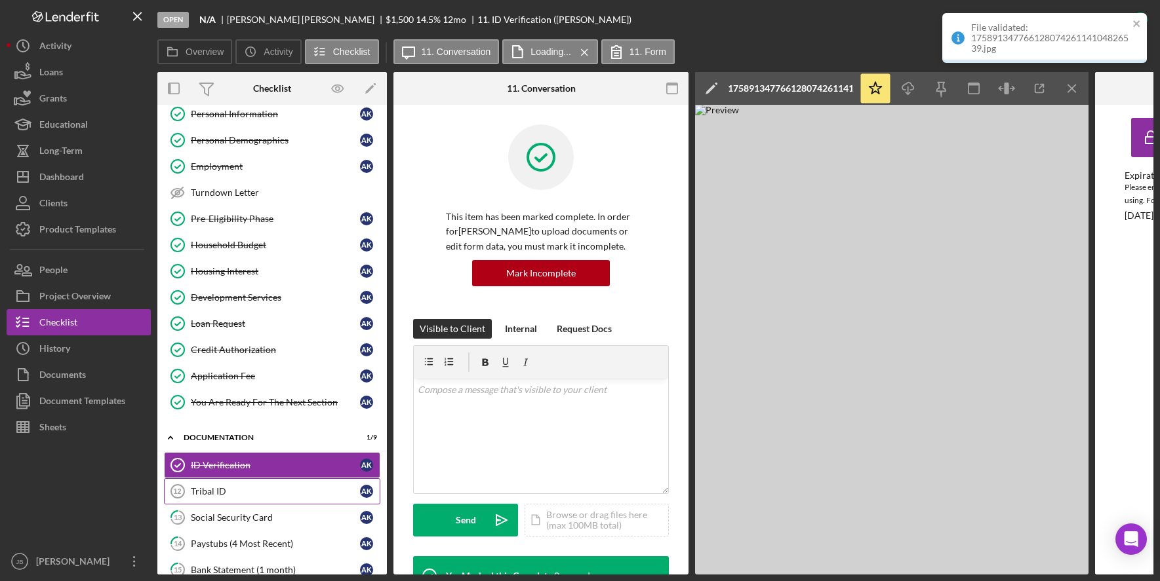
click at [306, 494] on div "Tribal ID" at bounding box center [275, 491] width 169 height 10
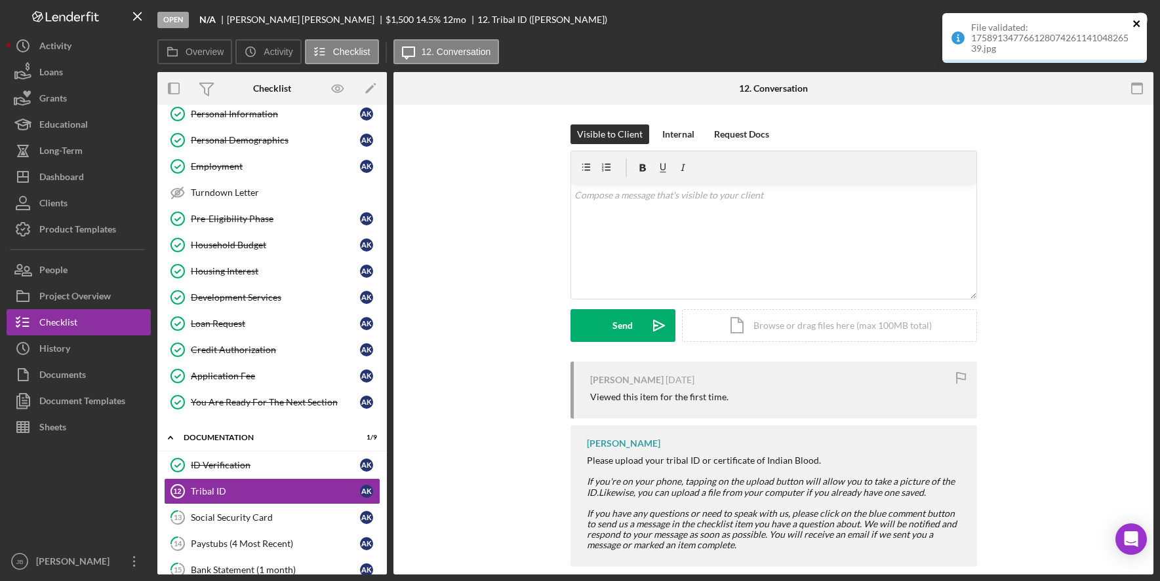
click at [1138, 23] on icon "close" at bounding box center [1136, 23] width 9 height 10
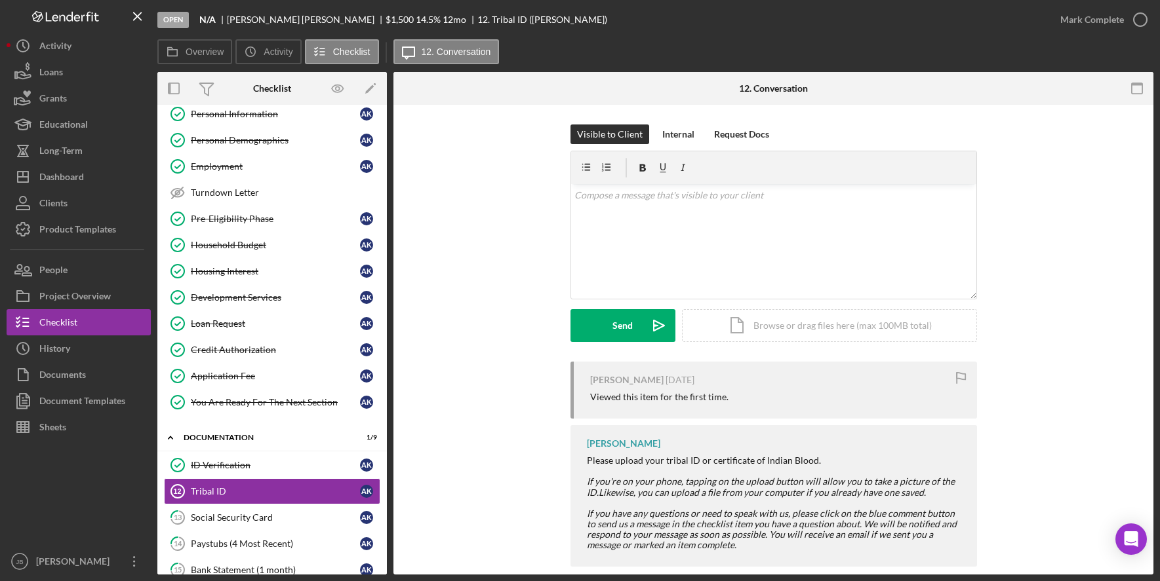
click at [0, 0] on icon "button" at bounding box center [0, 0] width 0 height 0
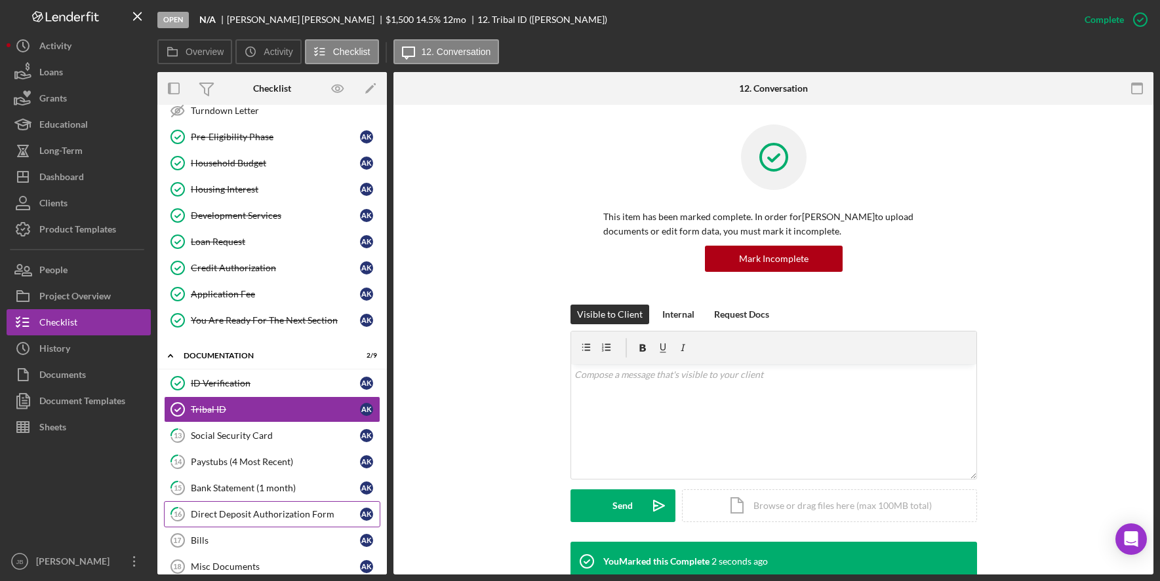
scroll to position [168, 0]
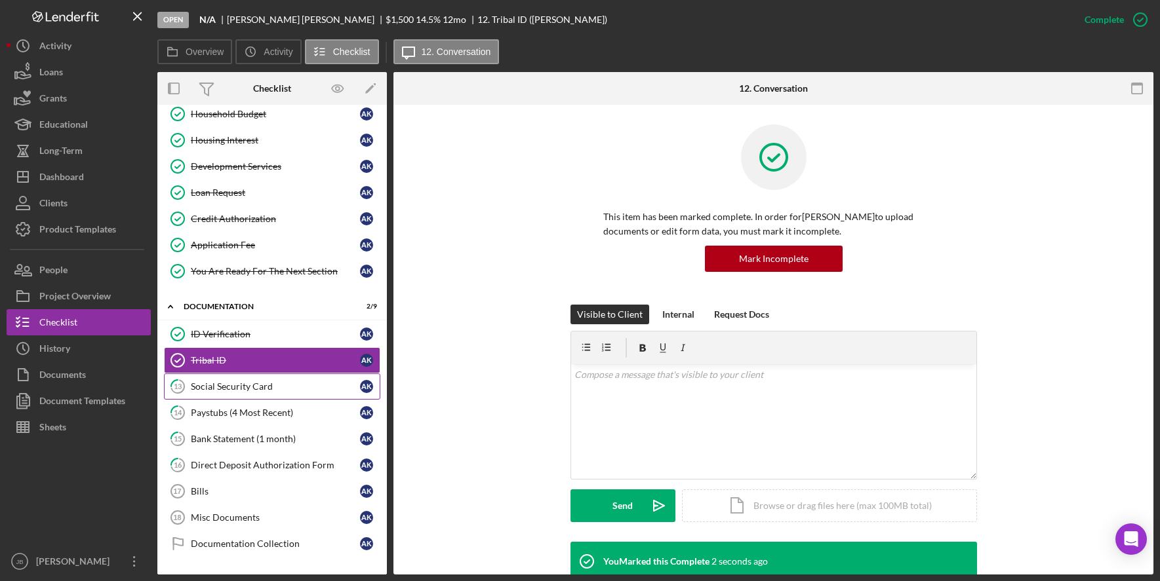
click at [286, 382] on div "Social Security Card" at bounding box center [275, 387] width 169 height 10
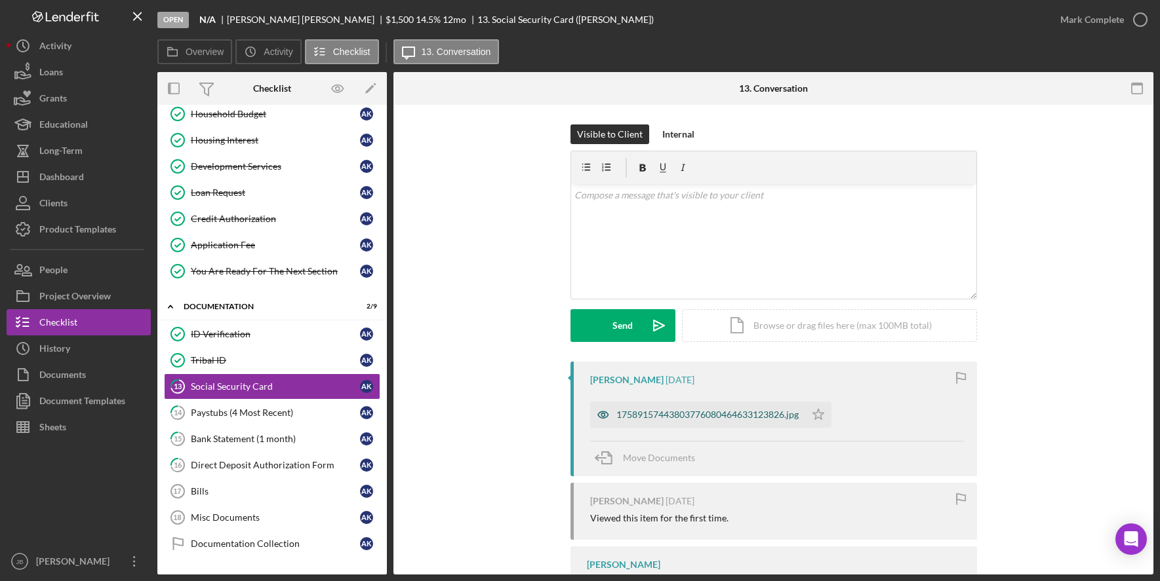
click at [773, 418] on div "17589157443803776080464633123826.jpg" at bounding box center [707, 415] width 182 height 10
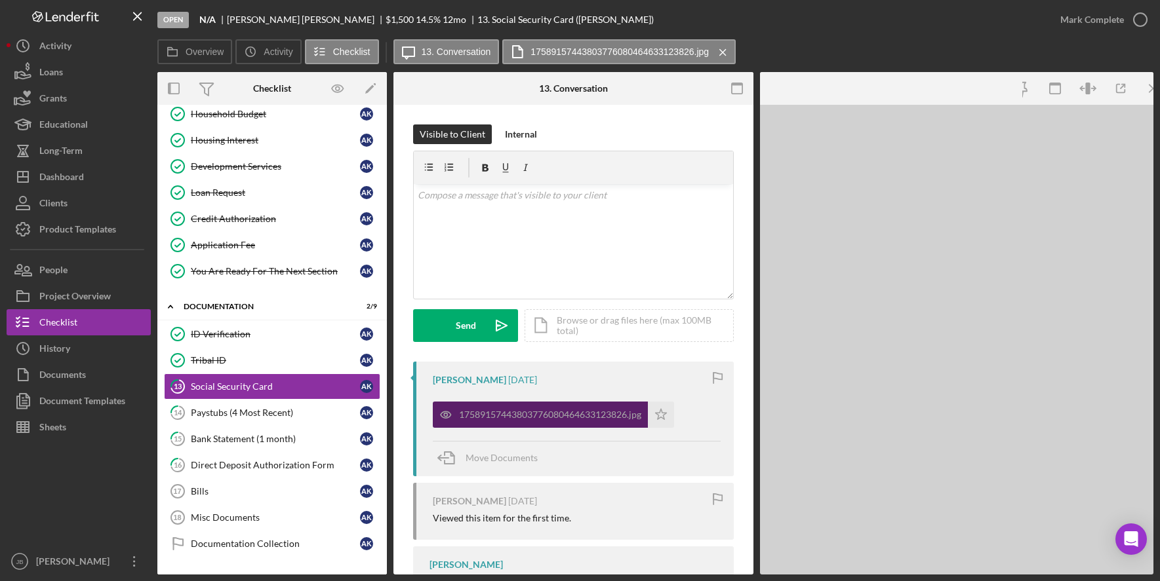
click at [773, 418] on div at bounding box center [956, 340] width 393 height 470
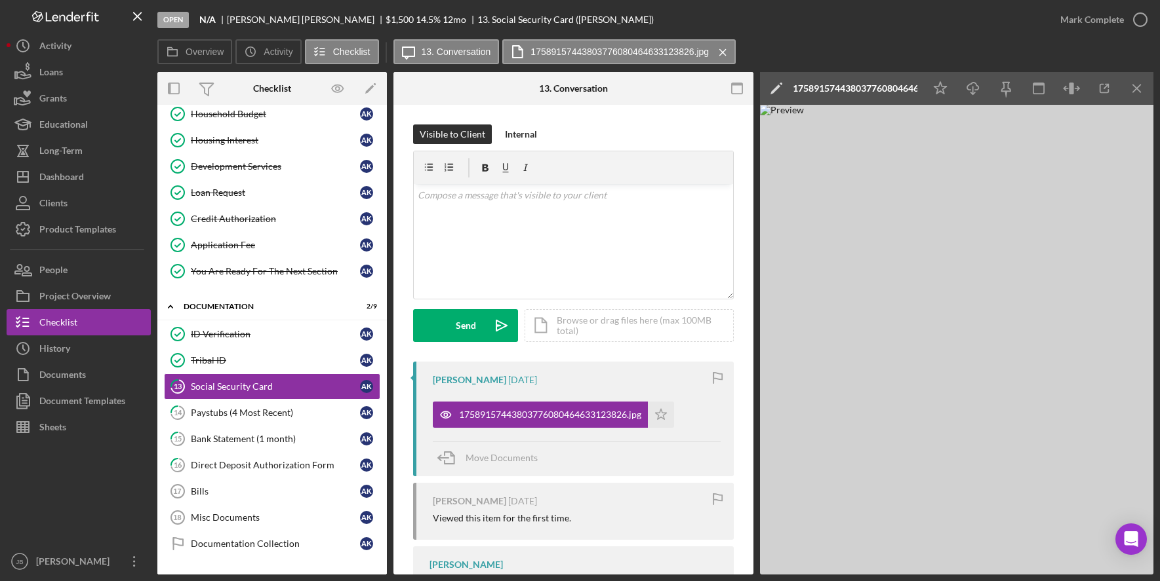
click at [890, 433] on img at bounding box center [956, 340] width 393 height 470
click at [913, 81] on div "17589157443803776080464633123826.jpg" at bounding box center [855, 88] width 125 height 33
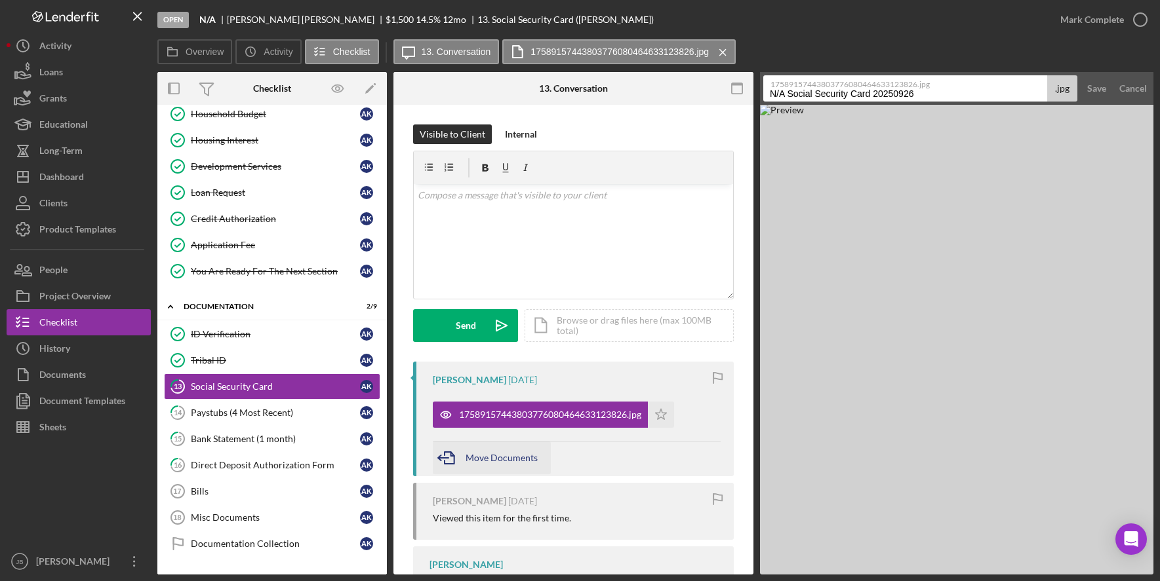
click at [498, 444] on div "Move Documents" at bounding box center [501, 458] width 72 height 33
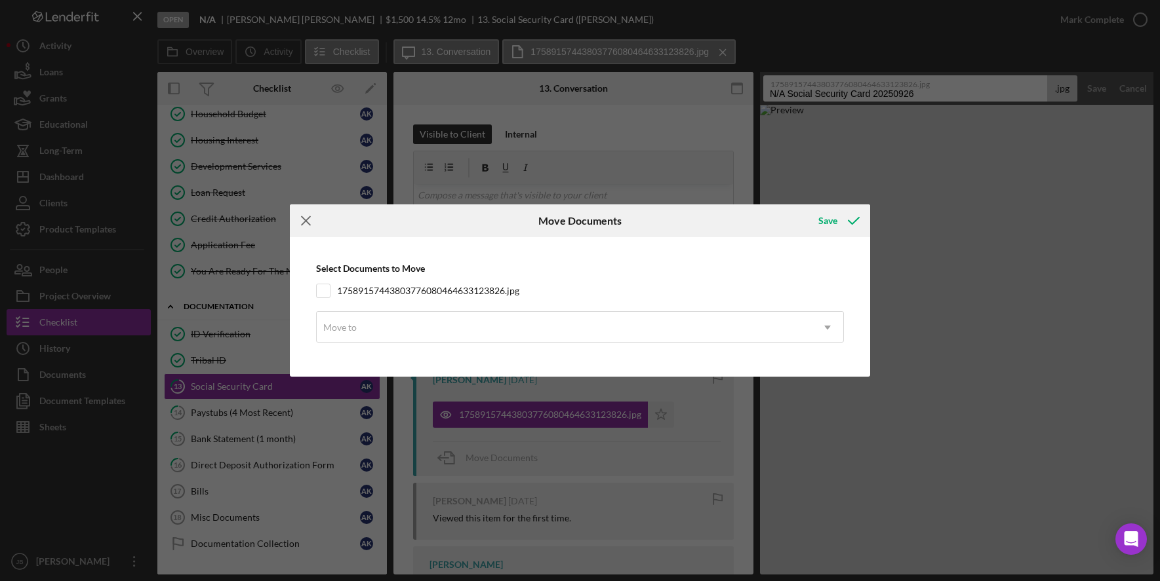
click at [309, 222] on icon "Icon/Menu Close" at bounding box center [306, 221] width 33 height 33
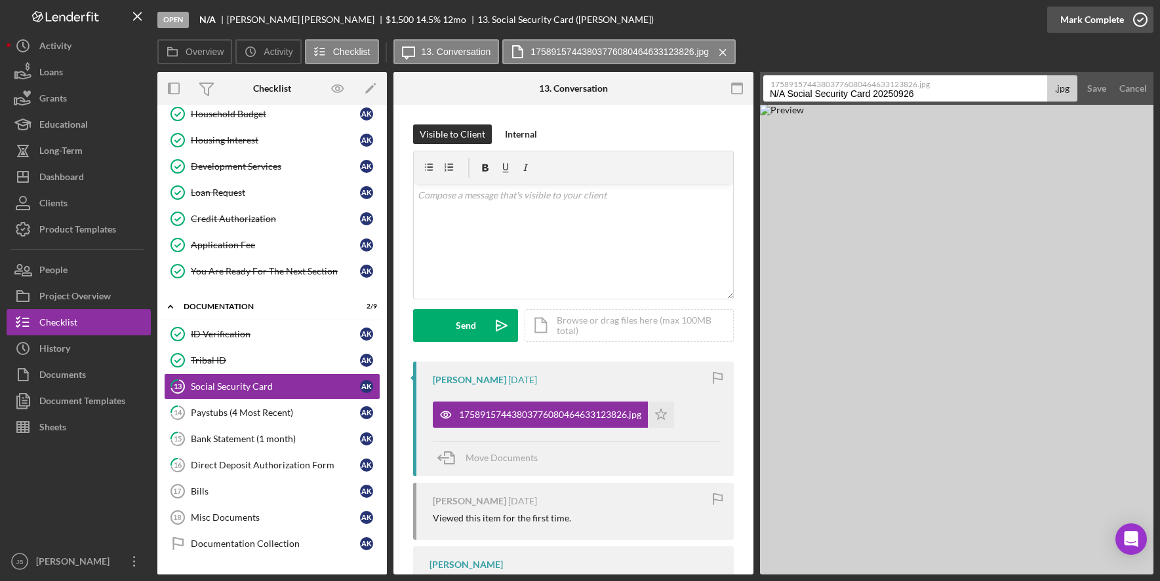
click at [1139, 21] on icon "button" at bounding box center [1140, 19] width 33 height 33
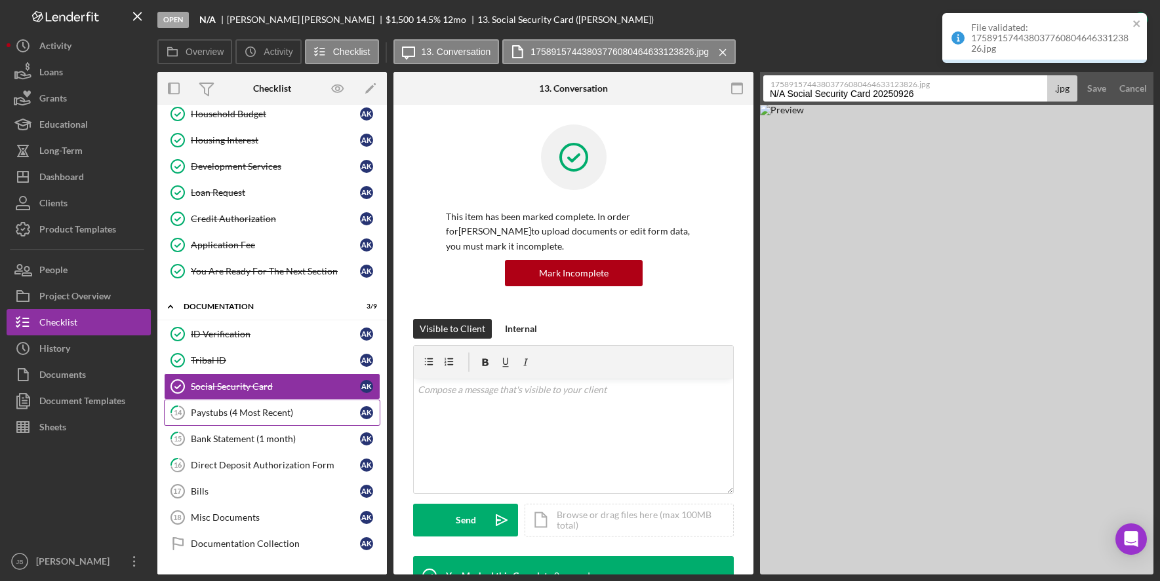
click at [264, 413] on div "Paystubs (4 Most Recent)" at bounding box center [275, 413] width 169 height 10
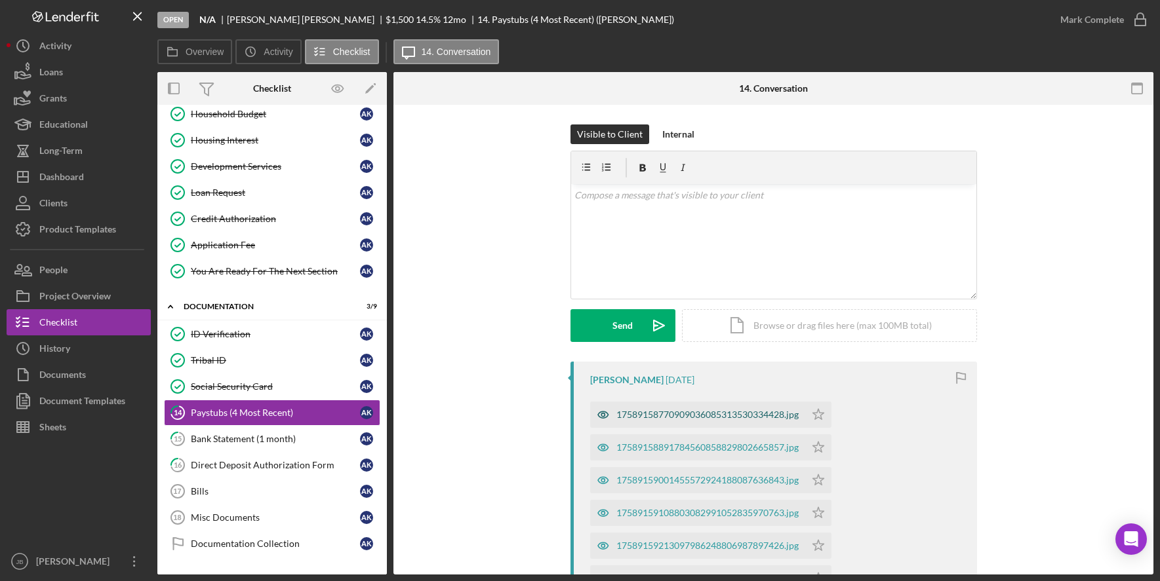
click at [713, 422] on div "17589158770909036085313530334428.jpg" at bounding box center [697, 415] width 215 height 26
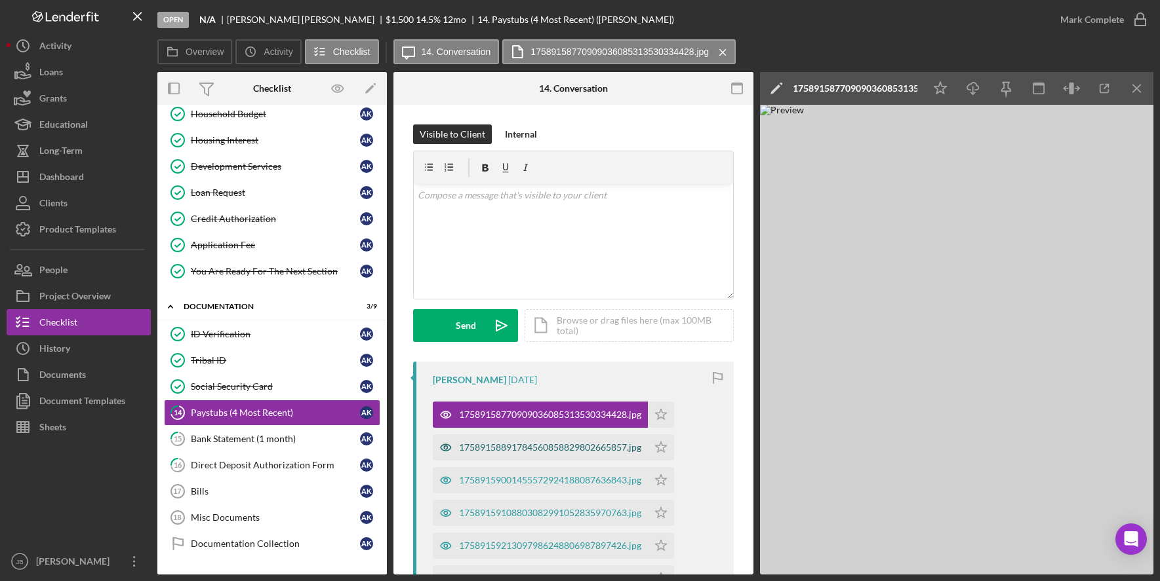
click at [582, 447] on div "17589158891784560858829802665857.jpg" at bounding box center [550, 447] width 182 height 10
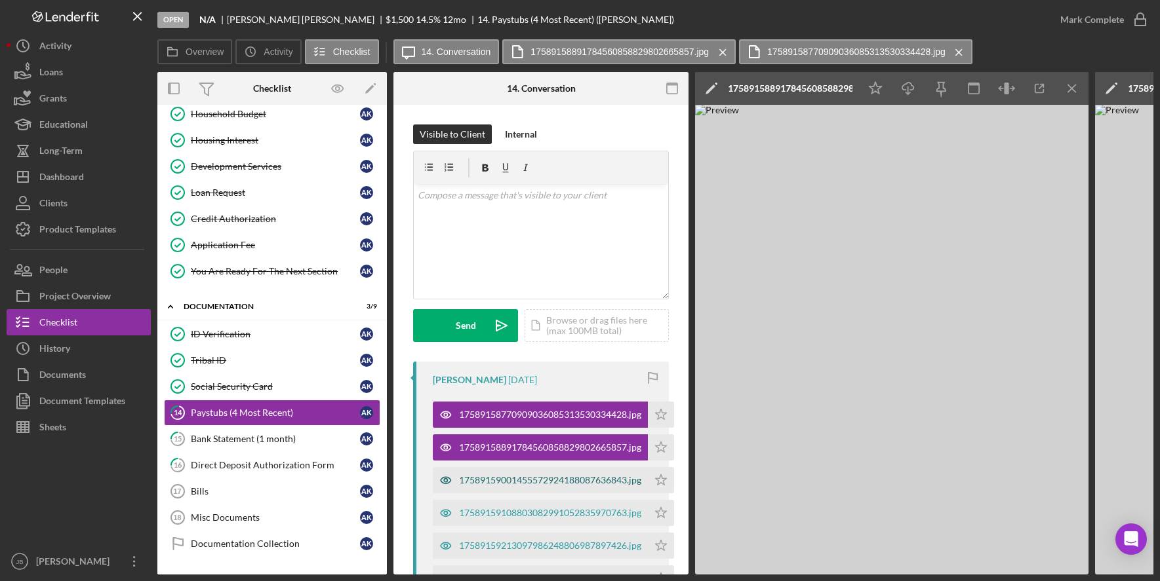
click at [591, 479] on div "17589159001455572924188087636843.jpg" at bounding box center [550, 480] width 182 height 10
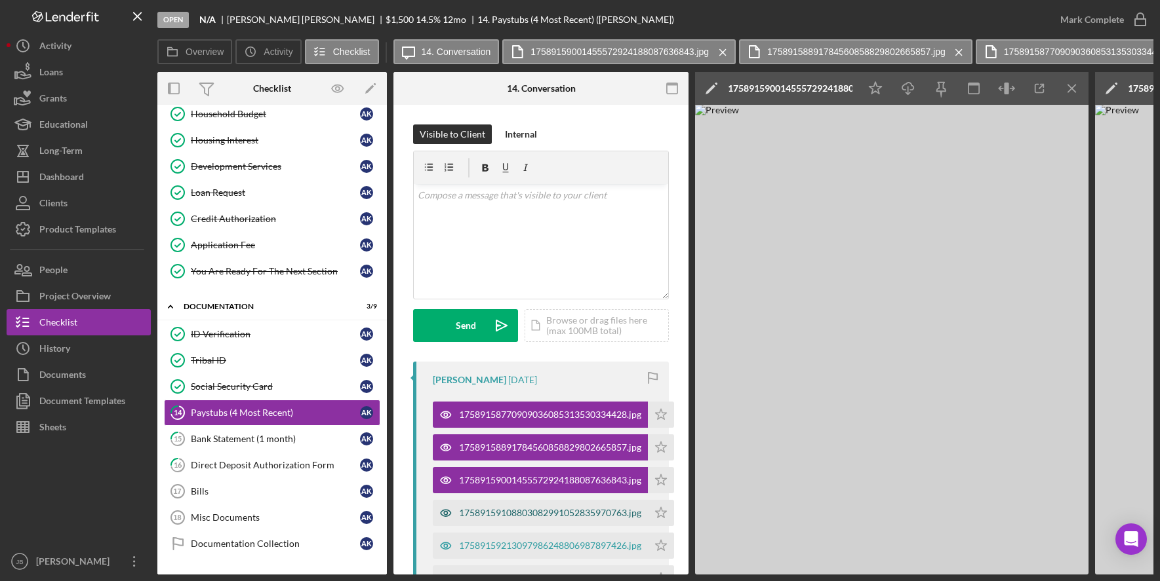
click at [574, 509] on div "17589159108803082991052835970763.jpg" at bounding box center [550, 513] width 182 height 10
click at [563, 541] on div "17589159213097986248806987897426.jpg" at bounding box center [550, 546] width 182 height 10
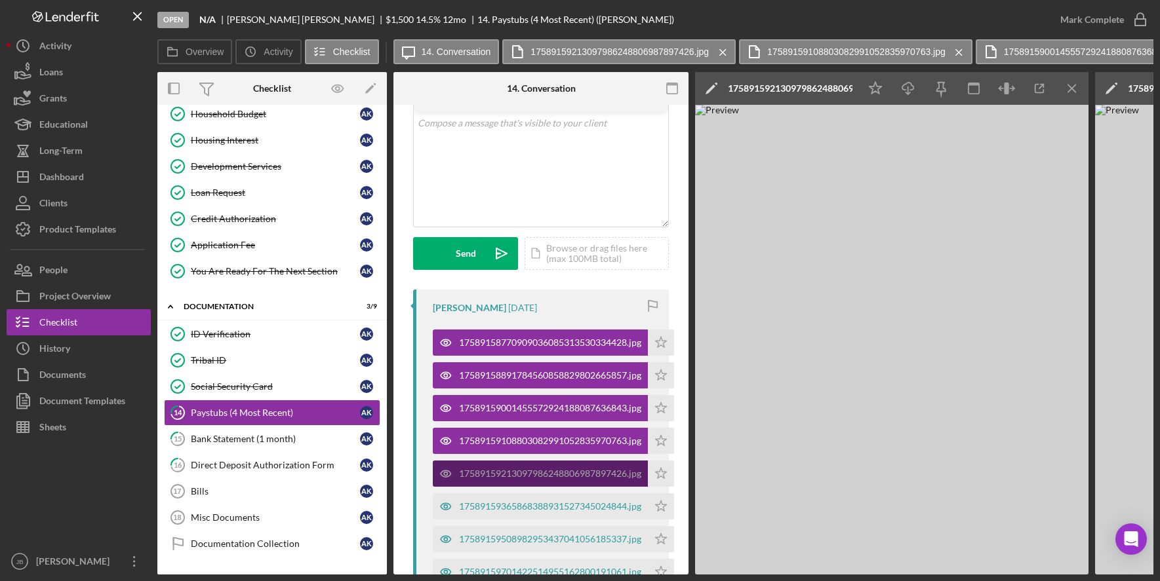
scroll to position [131, 0]
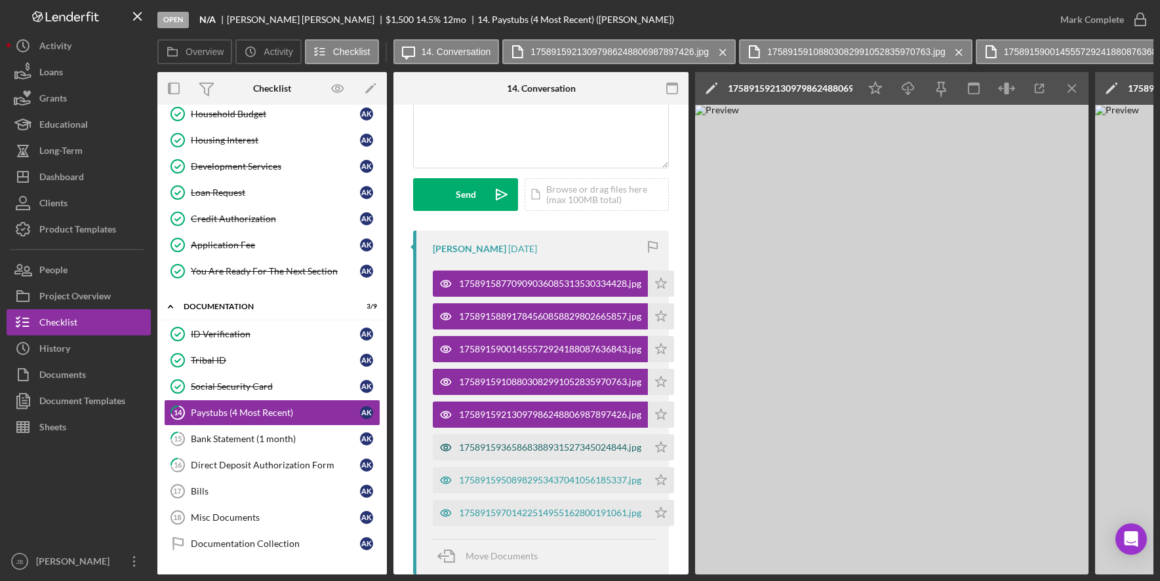
click at [597, 446] on div "17589159365868388931527345024844.jpg" at bounding box center [550, 447] width 182 height 10
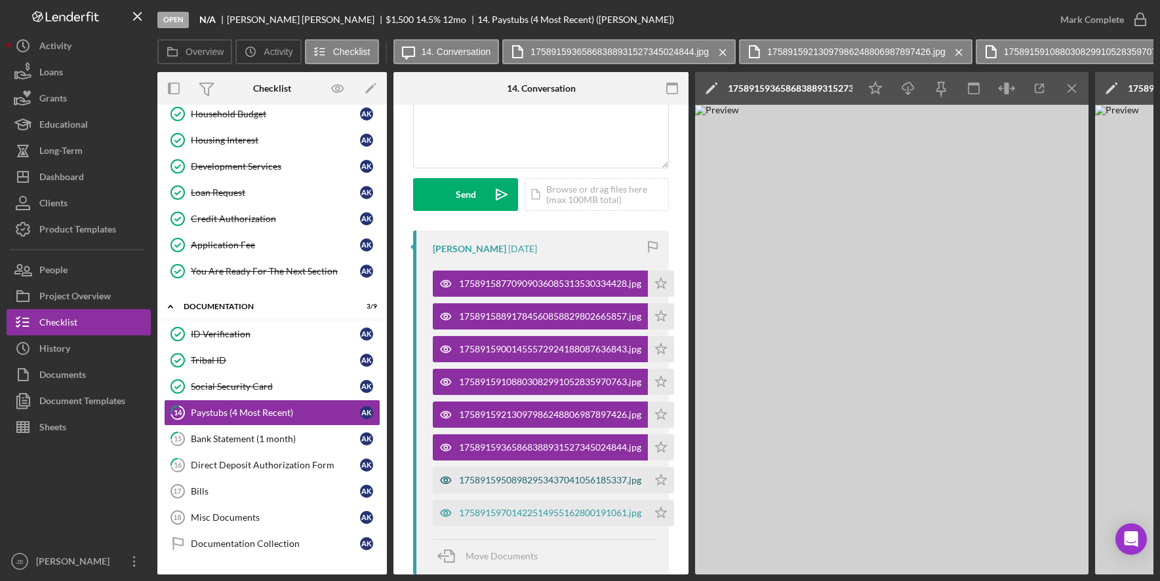
click at [589, 483] on div "17589159508982953437041056185337.jpg" at bounding box center [550, 480] width 182 height 10
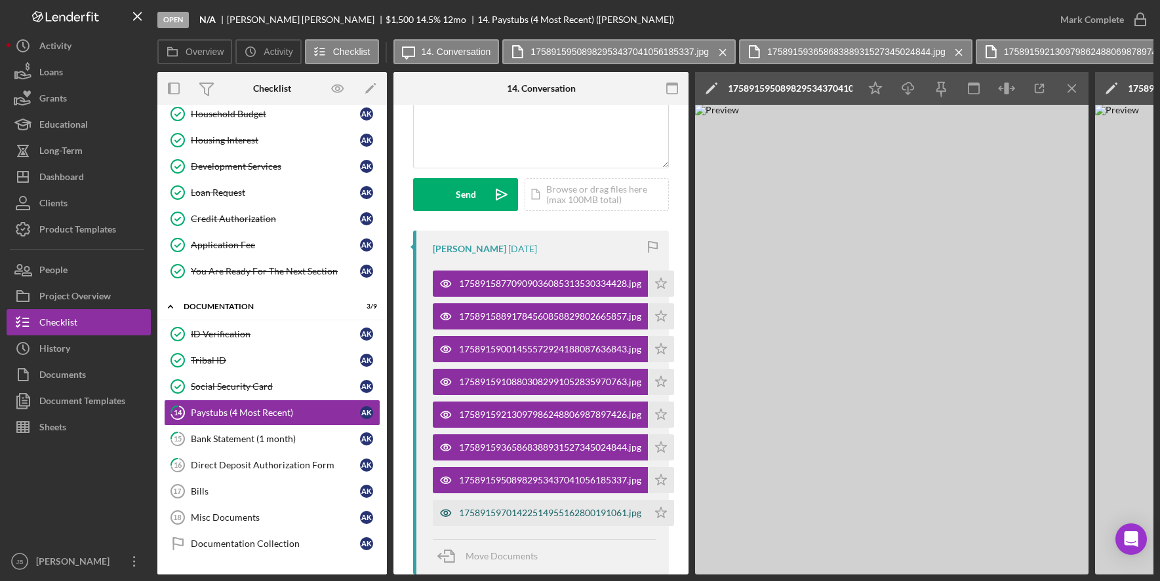
click at [574, 511] on div "17589159701422514955162800191061.jpg" at bounding box center [550, 513] width 182 height 10
click at [1077, 90] on icon "Icon/Menu Close" at bounding box center [1071, 88] width 29 height 29
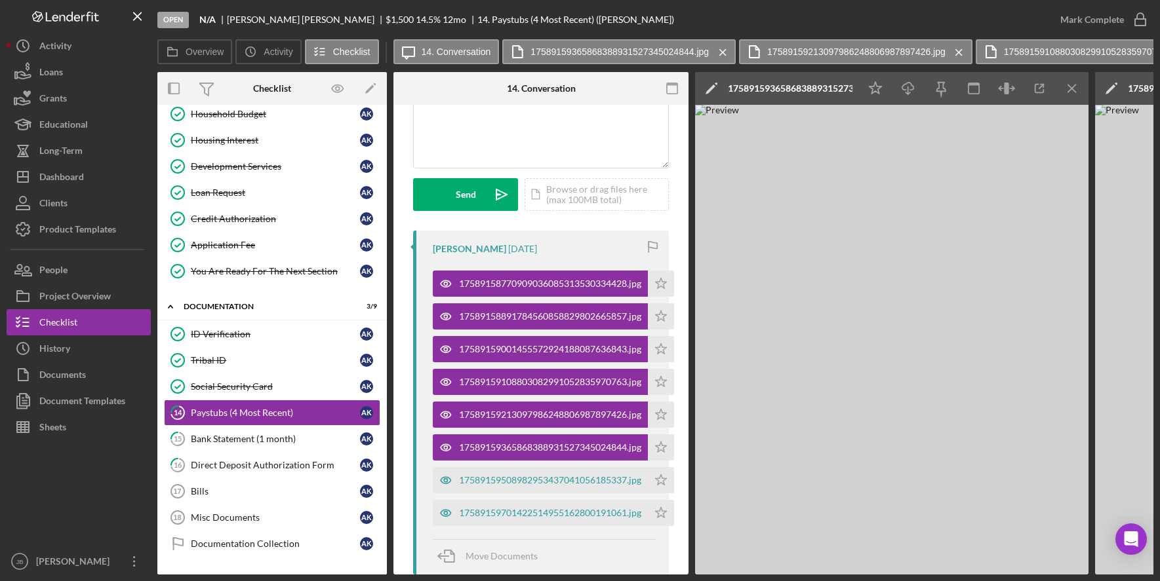
click at [1077, 90] on icon "Icon/Menu Close" at bounding box center [1071, 88] width 29 height 29
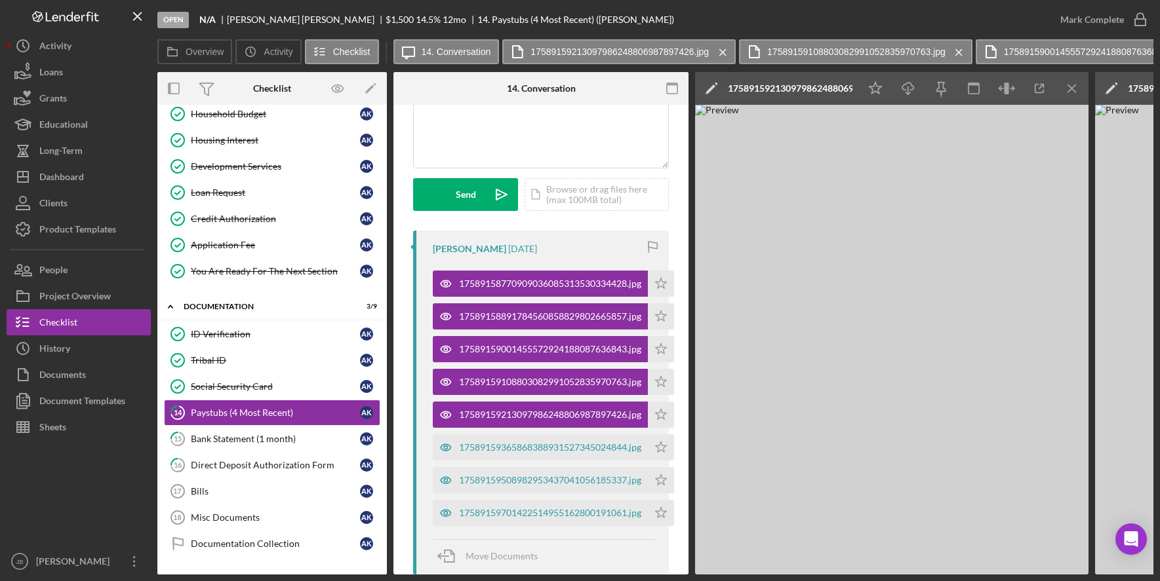
click at [1077, 90] on icon "Icon/Menu Close" at bounding box center [1071, 88] width 29 height 29
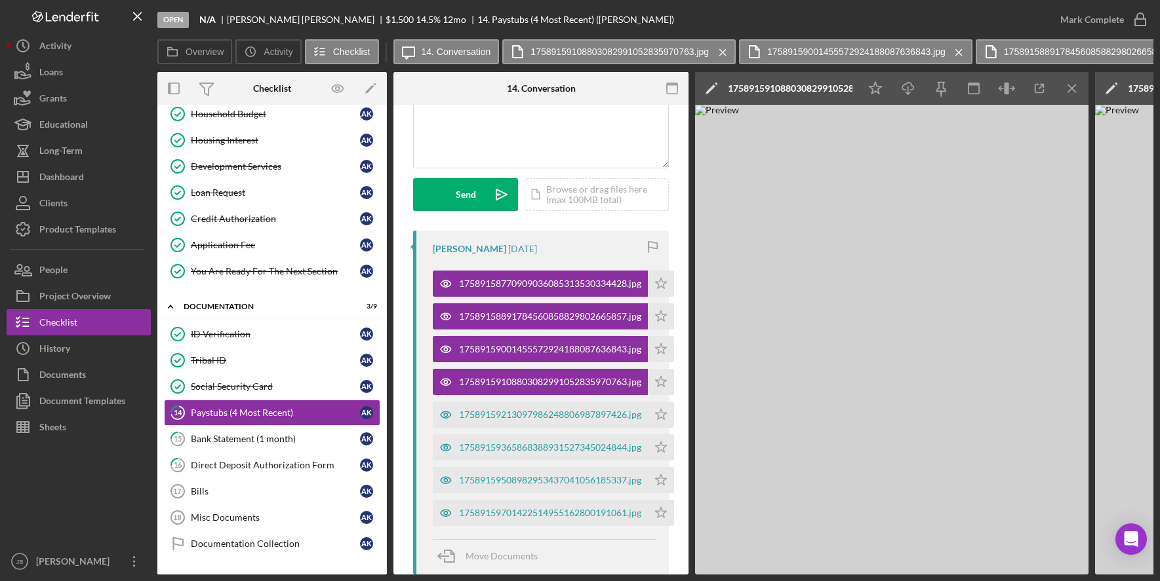
click at [1077, 90] on icon "Icon/Menu Close" at bounding box center [1071, 88] width 29 height 29
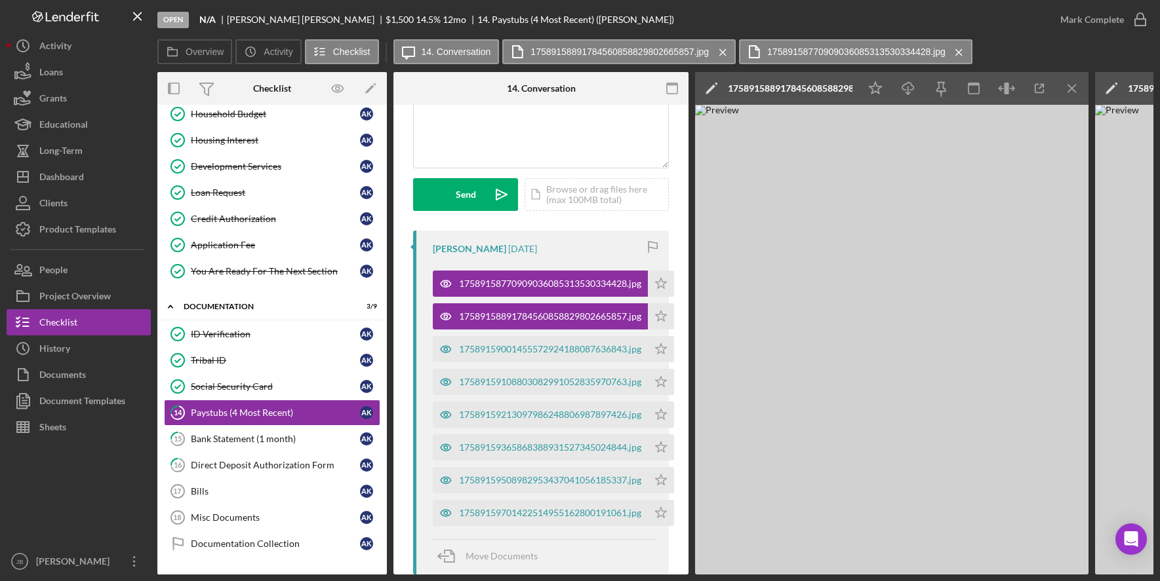
click at [1077, 90] on icon "Icon/Menu Close" at bounding box center [1071, 88] width 29 height 29
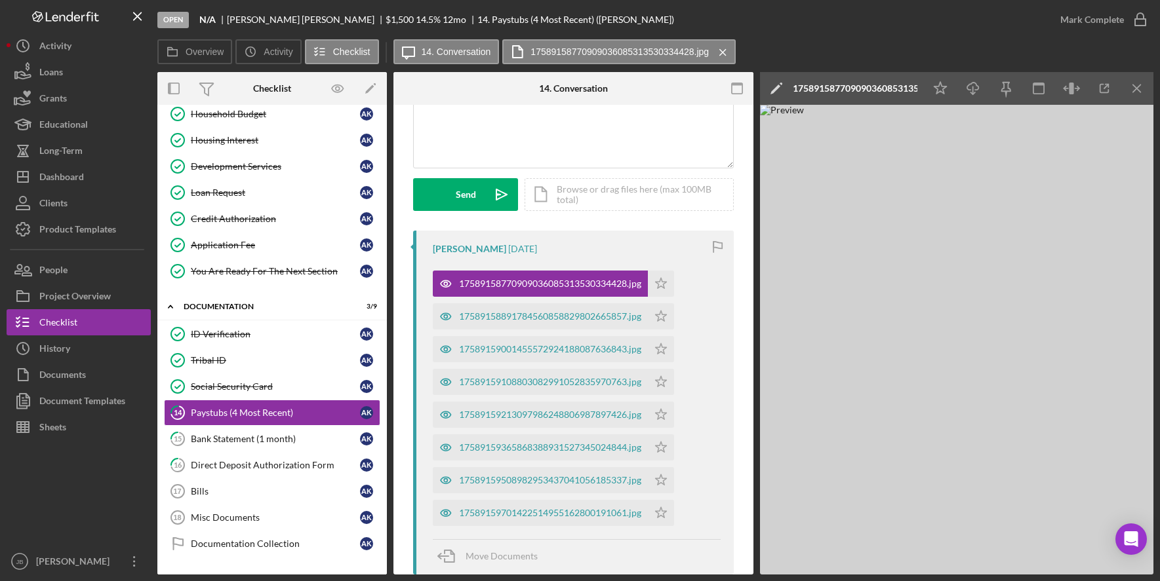
click at [1077, 90] on icon "button" at bounding box center [1076, 89] width 4 height 4
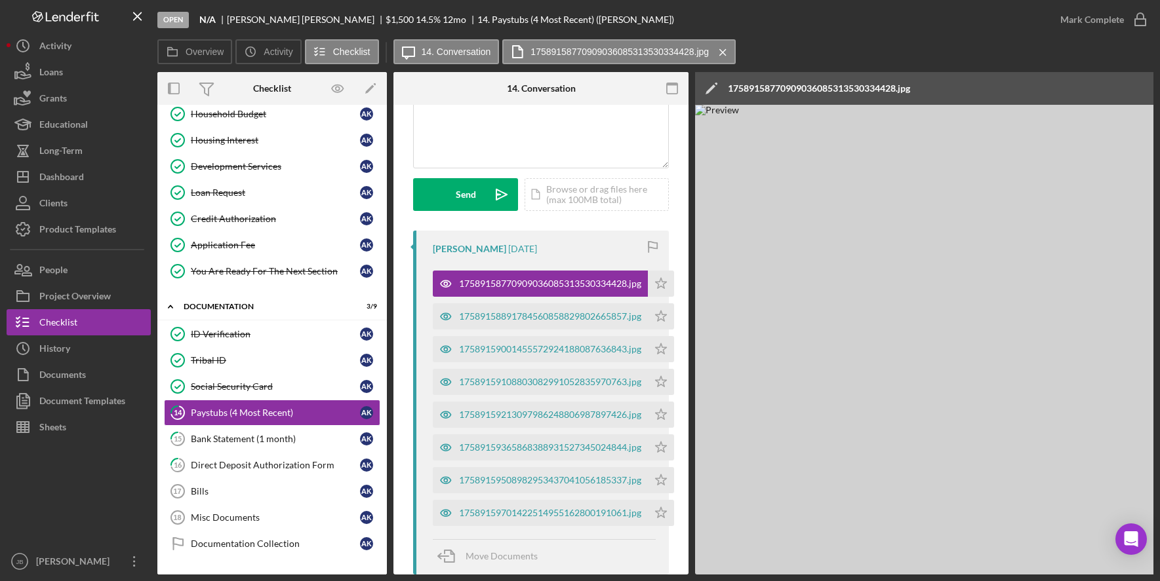
click at [1076, 89] on div "Icon/Edit 17589158770909036085313530334428.jpg" at bounding box center [973, 88] width 557 height 33
click at [1124, 20] on icon "button" at bounding box center [1140, 19] width 33 height 33
click at [566, 236] on div "[PERSON_NAME] [DATE] 17589158770909036085313530334428.jpg Icon/Star 17589158891…" at bounding box center [541, 403] width 256 height 344
click at [559, 252] on div "[PERSON_NAME] [DATE]" at bounding box center [544, 249] width 223 height 10
click at [574, 125] on div "v Color teal Color pink Remove color Add row above Add row below Add column bef…" at bounding box center [541, 110] width 254 height 115
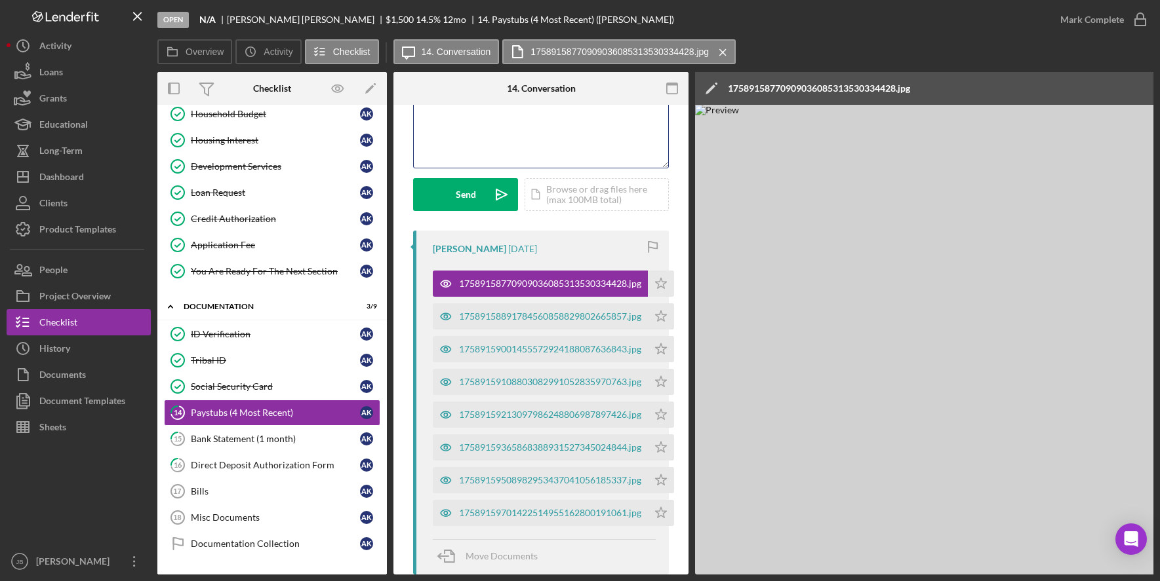
click at [1065, 98] on div "Icon/Edit 17589158770909036085313530334428.jpg" at bounding box center [973, 88] width 557 height 33
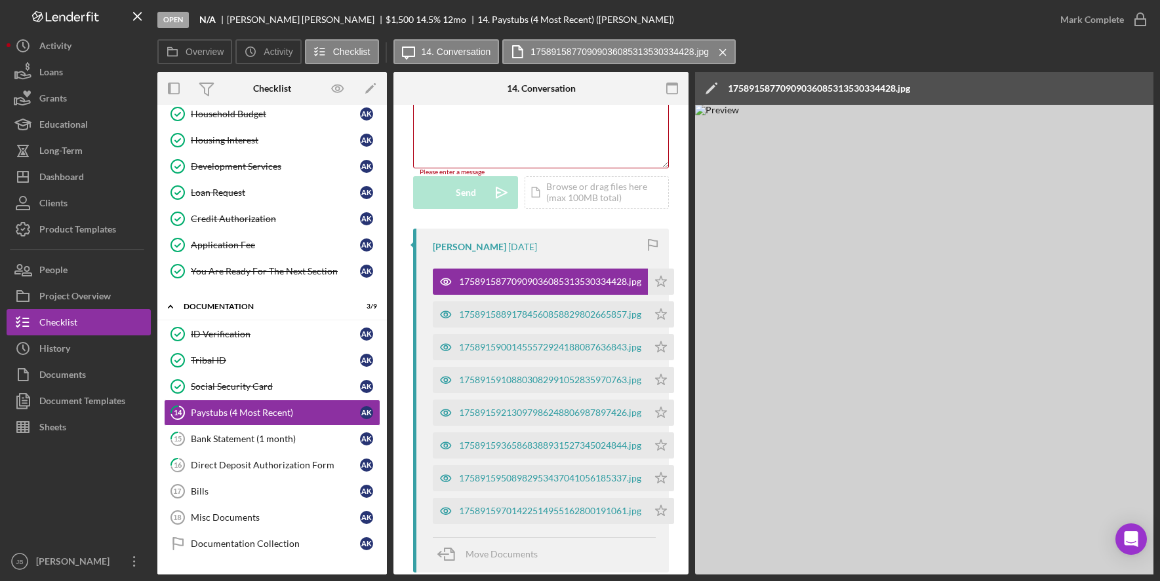
click at [1045, 75] on div "Icon/Edit 17589158770909036085313530334428.jpg" at bounding box center [973, 88] width 557 height 33
click at [718, 46] on icon "Icon/Menu Close" at bounding box center [722, 52] width 23 height 33
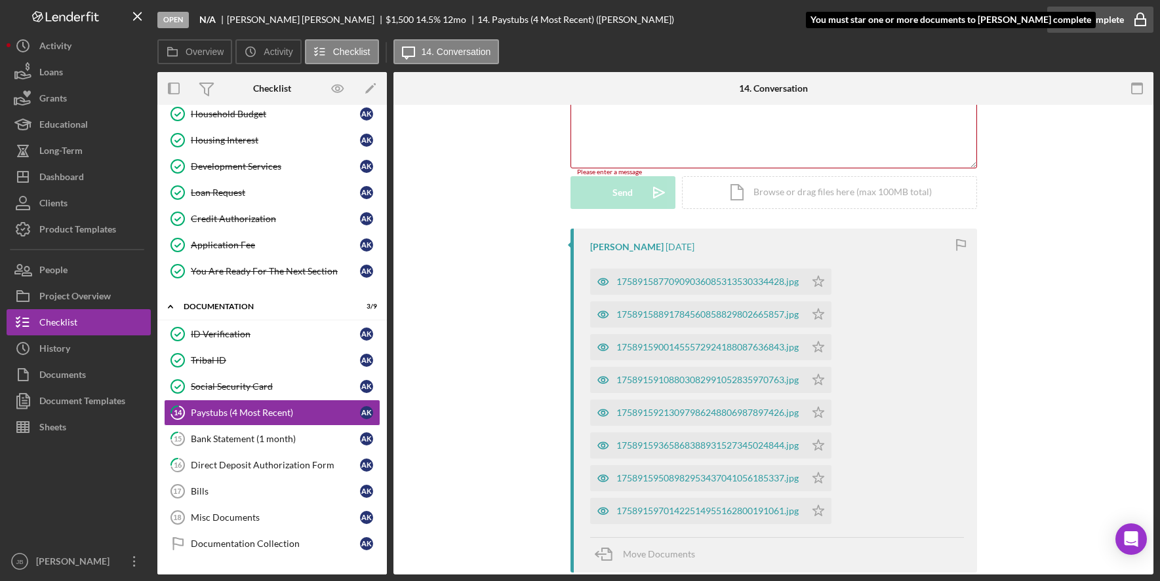
click at [1146, 22] on icon "button" at bounding box center [1140, 19] width 33 height 33
click at [817, 276] on icon "Icon/Star" at bounding box center [818, 282] width 26 height 26
click at [819, 309] on polygon "button" at bounding box center [817, 314] width 11 height 10
click at [815, 351] on polygon "button" at bounding box center [817, 347] width 11 height 10
click at [818, 379] on icon "Icon/Star" at bounding box center [818, 380] width 26 height 26
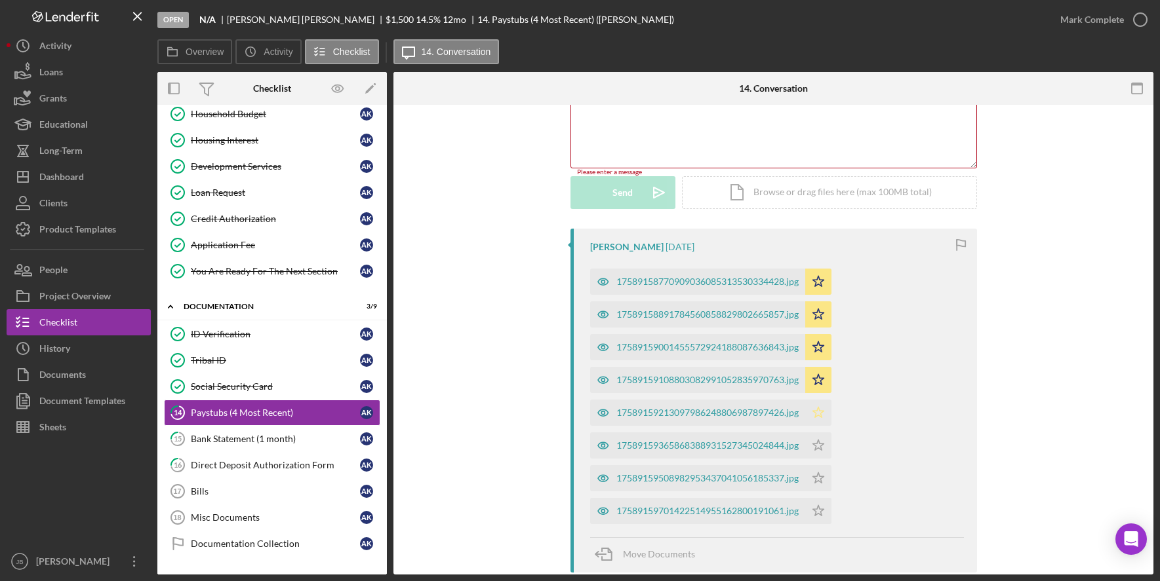
click at [819, 414] on icon "Icon/Star" at bounding box center [818, 413] width 26 height 26
click at [820, 442] on icon "Icon/Star" at bounding box center [818, 446] width 26 height 26
click at [817, 477] on icon "Icon/Star" at bounding box center [818, 478] width 26 height 26
click at [817, 508] on icon "Icon/Star" at bounding box center [818, 511] width 26 height 26
click at [1116, 24] on div "Mark Complete" at bounding box center [1092, 20] width 64 height 26
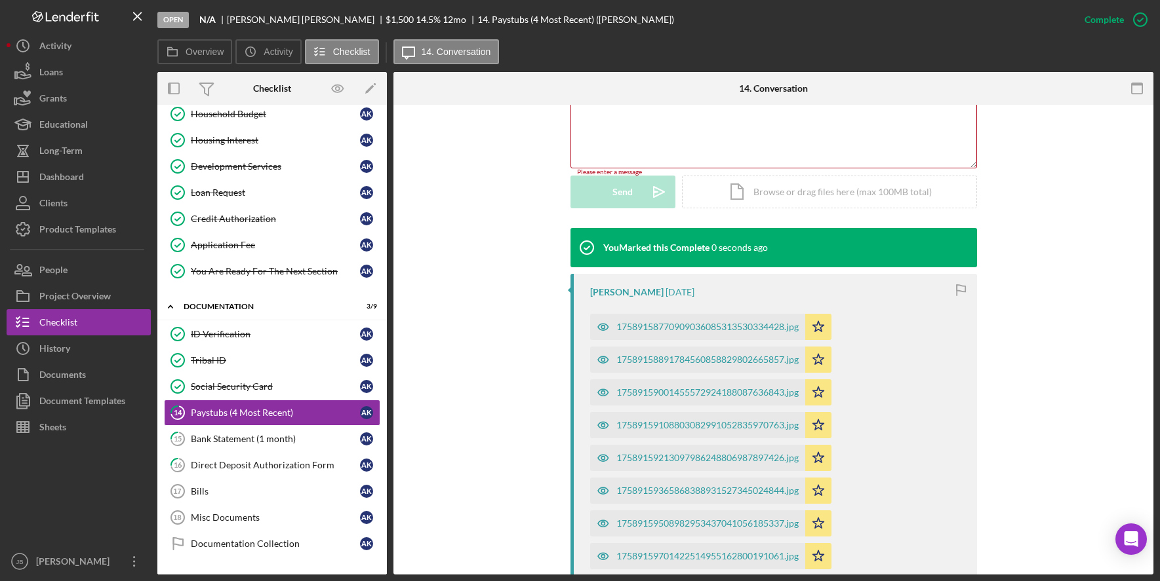
scroll to position [311, 0]
click at [242, 353] on link "Tribal ID Tribal ID A K" at bounding box center [272, 360] width 216 height 26
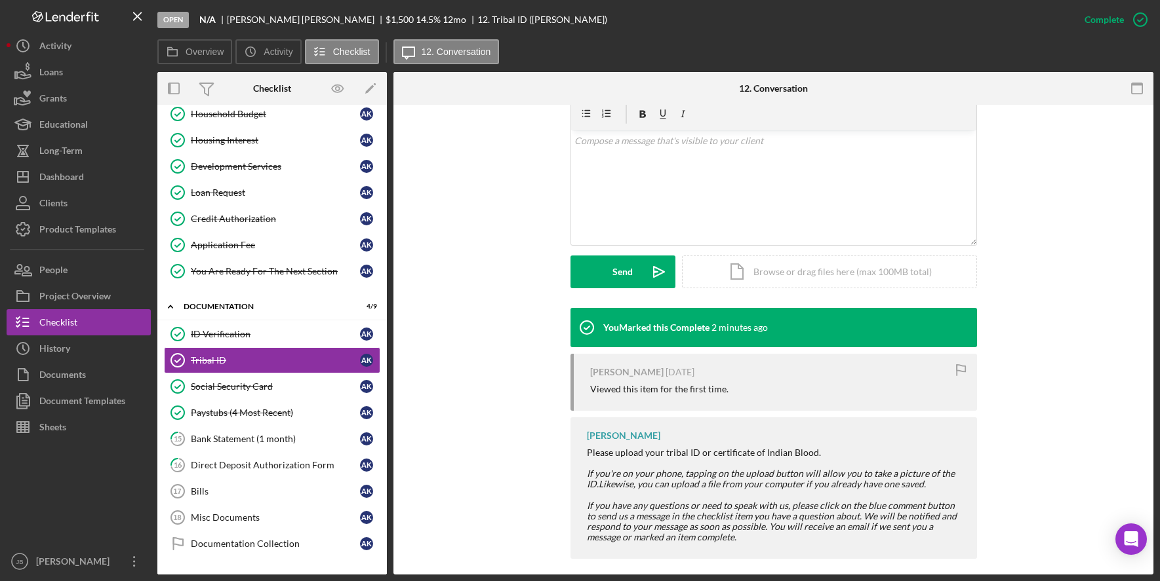
scroll to position [245, 0]
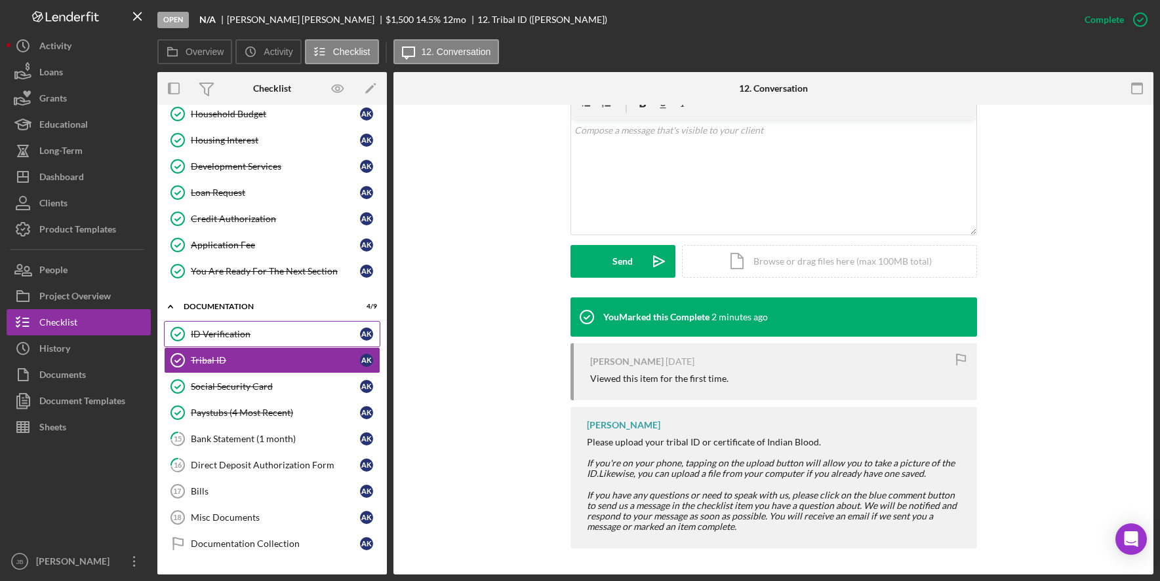
click at [300, 335] on div "ID Verification" at bounding box center [275, 334] width 169 height 10
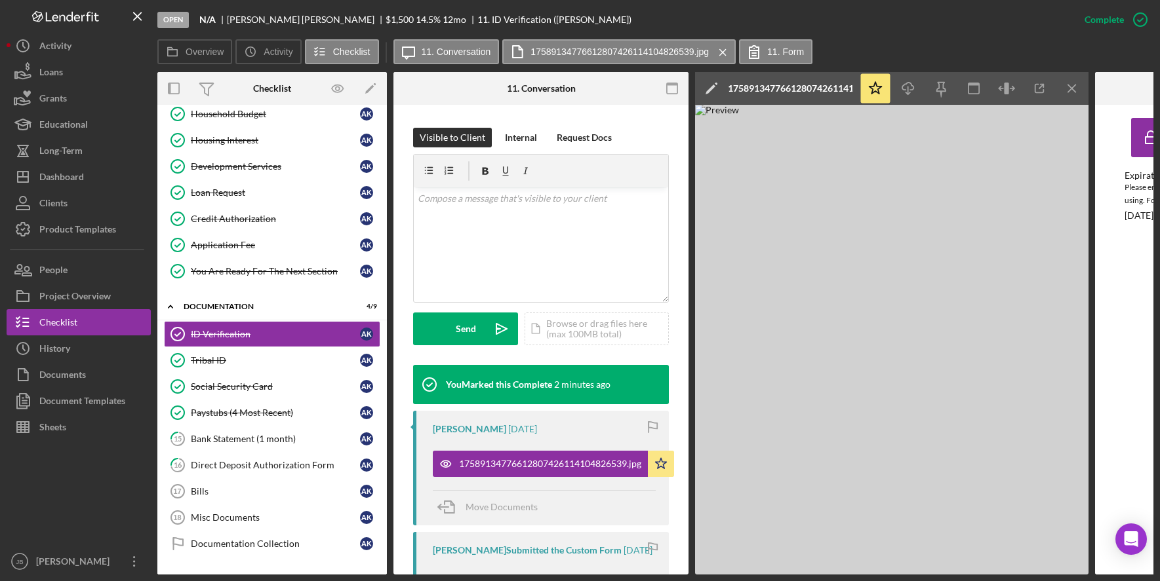
scroll to position [197, 0]
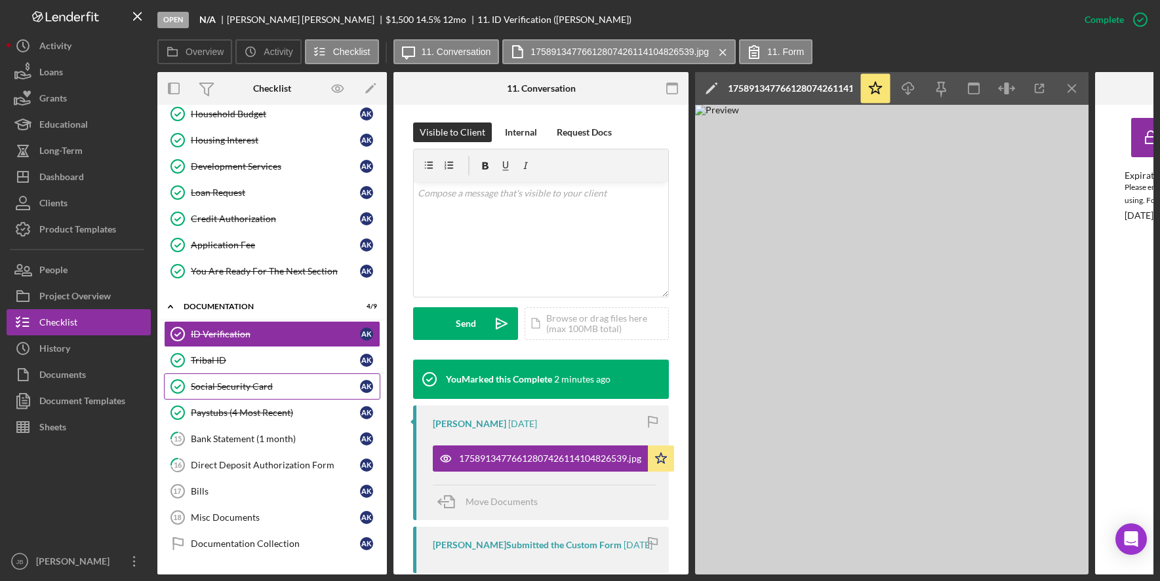
click at [285, 391] on div "Social Security Card" at bounding box center [275, 387] width 169 height 10
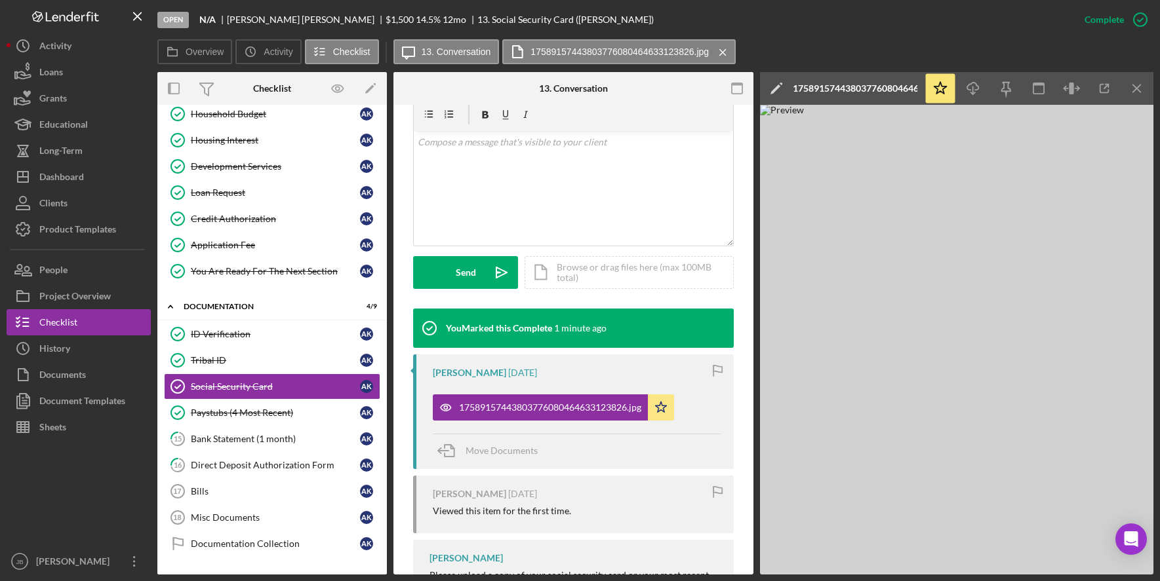
scroll to position [262, 0]
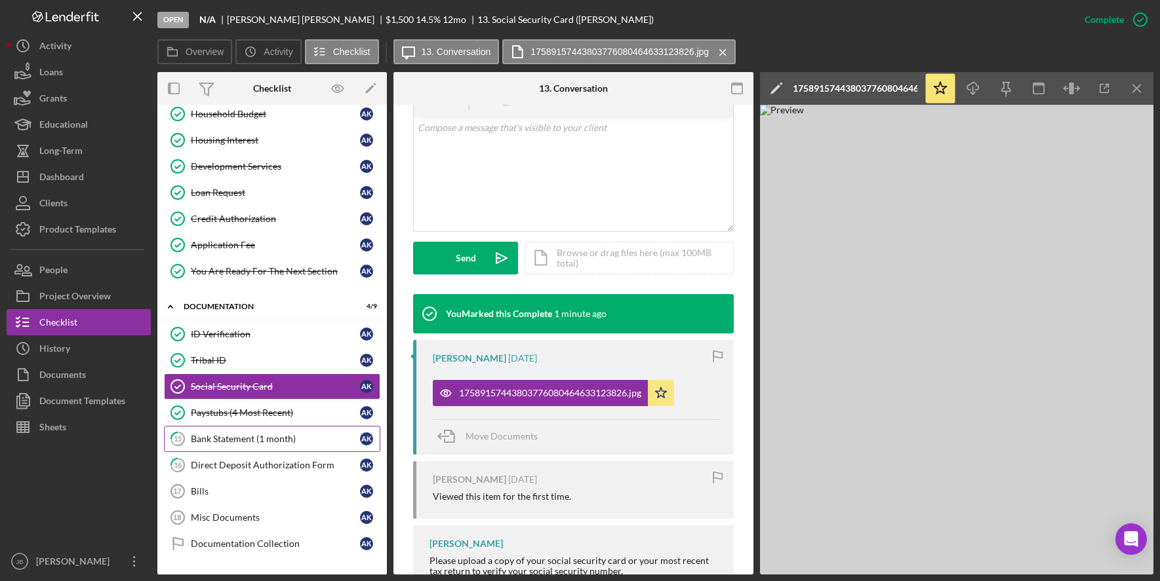
click at [279, 444] on div "Bank Statement (1 month)" at bounding box center [275, 439] width 169 height 10
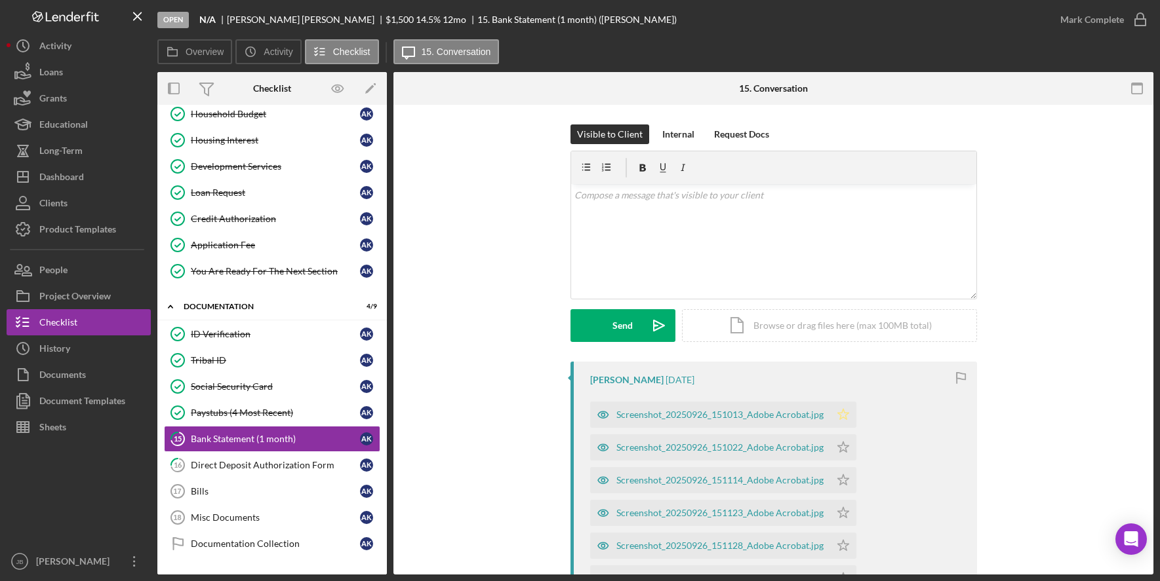
click at [842, 415] on polygon "button" at bounding box center [842, 414] width 11 height 10
click at [835, 449] on icon "Icon/Star" at bounding box center [843, 448] width 26 height 26
click at [836, 475] on icon "Icon/Star" at bounding box center [843, 480] width 26 height 26
click at [835, 511] on icon "Icon/Star" at bounding box center [843, 513] width 26 height 26
click at [838, 547] on icon "Icon/Star" at bounding box center [843, 546] width 26 height 26
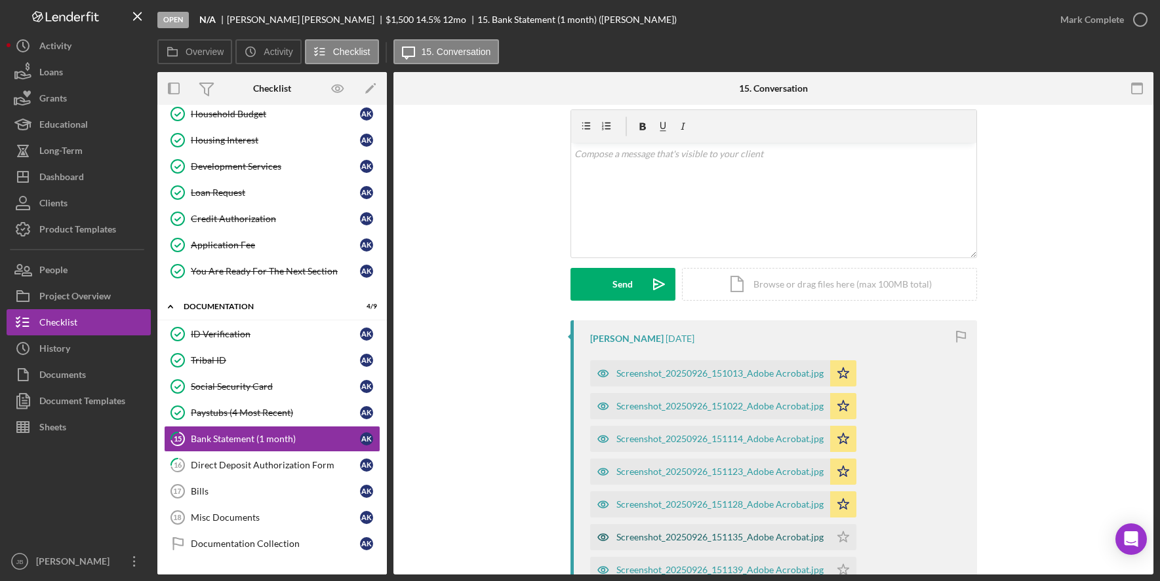
scroll to position [131, 0]
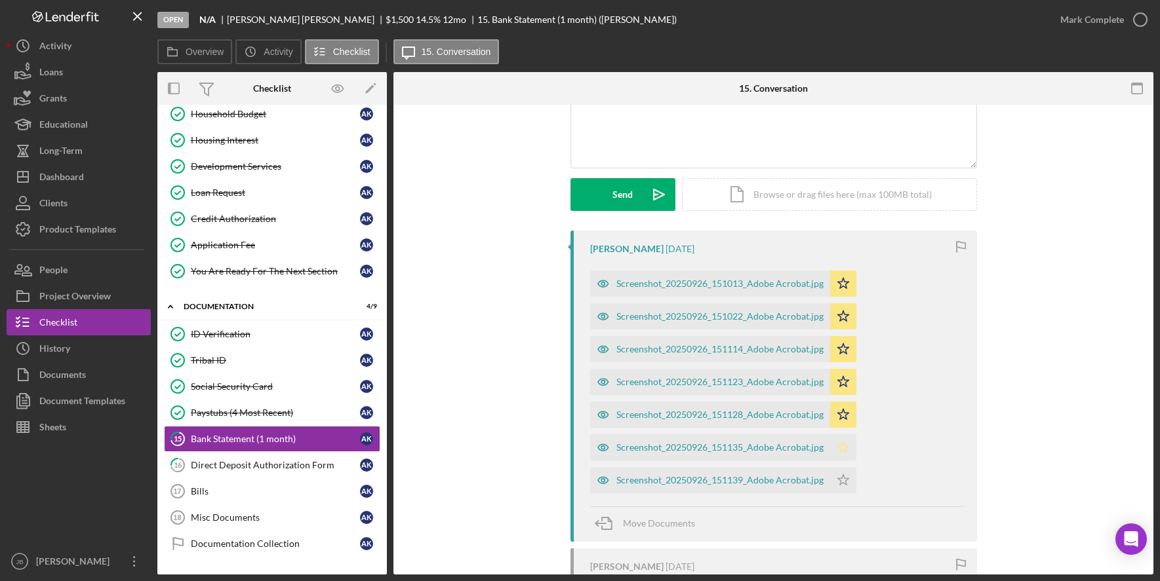
click at [839, 450] on polygon "button" at bounding box center [842, 447] width 11 height 10
click at [838, 471] on icon "Icon/Star" at bounding box center [843, 480] width 26 height 26
click at [736, 285] on div "Screenshot_20250926_151013_Adobe Acrobat.jpg" at bounding box center [719, 284] width 207 height 10
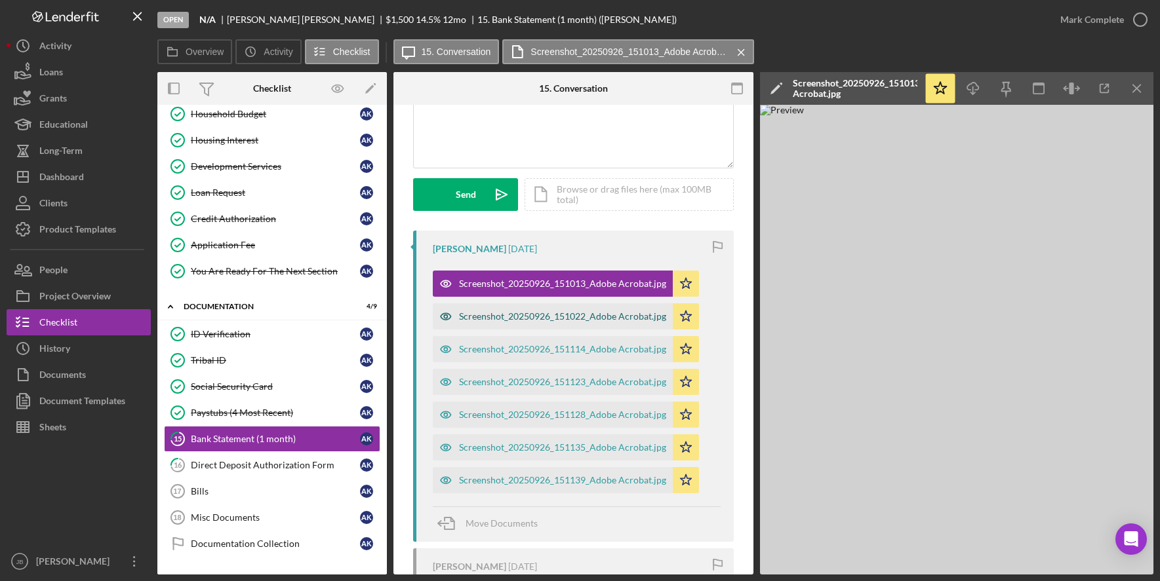
click at [631, 317] on div "Screenshot_20250926_151022_Adobe Acrobat.jpg" at bounding box center [562, 316] width 207 height 10
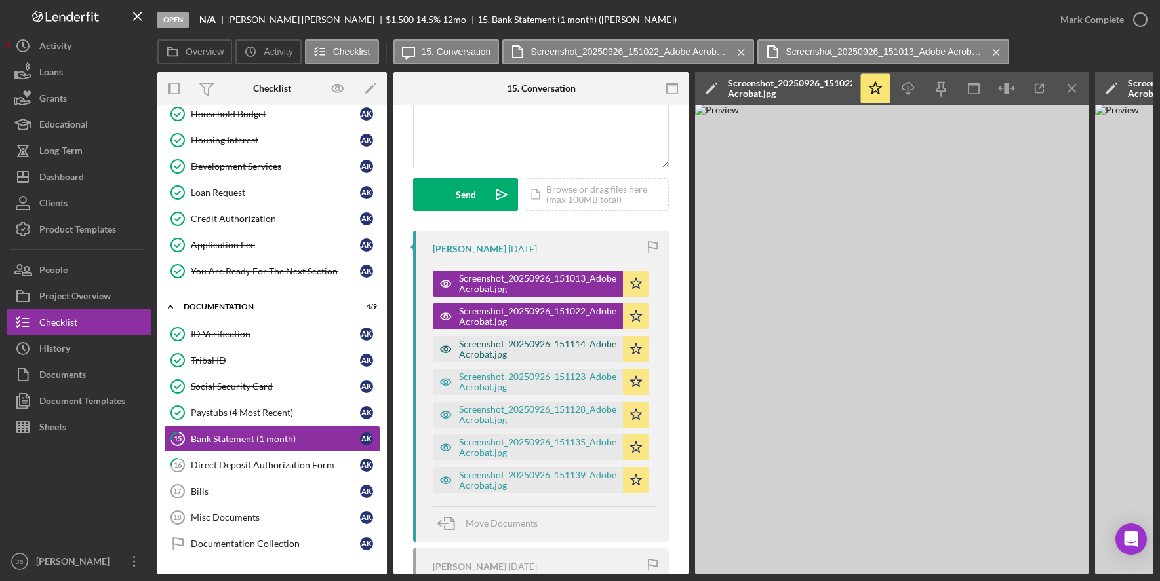
click at [618, 340] on div "Screenshot_20250926_151114_Adobe Acrobat.jpg" at bounding box center [528, 349] width 190 height 26
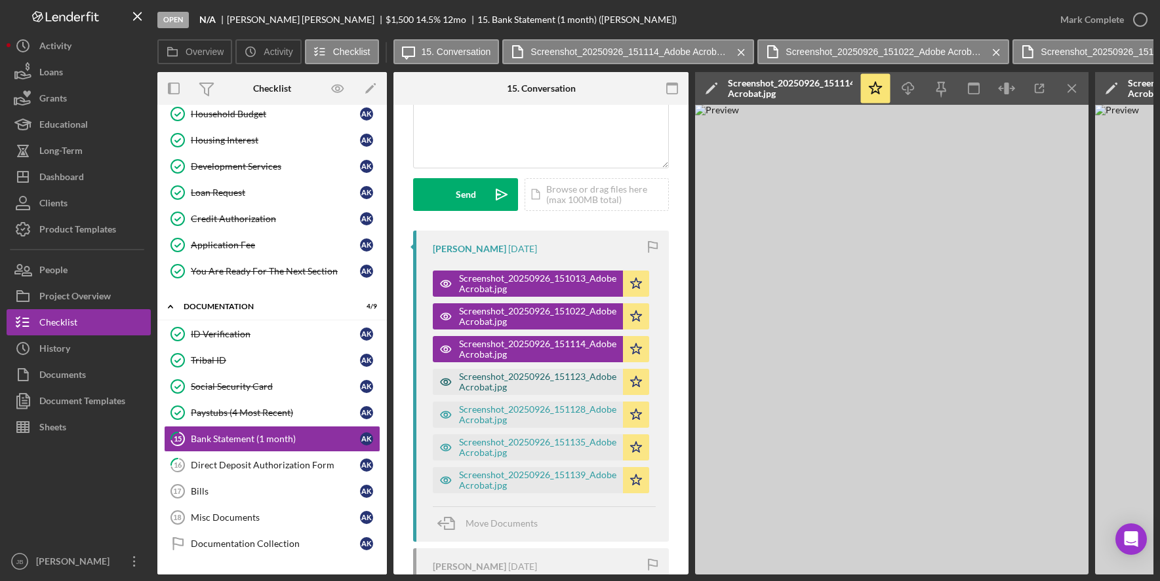
click at [570, 390] on div "Screenshot_20250926_151123_Adobe Acrobat.jpg" at bounding box center [537, 382] width 157 height 21
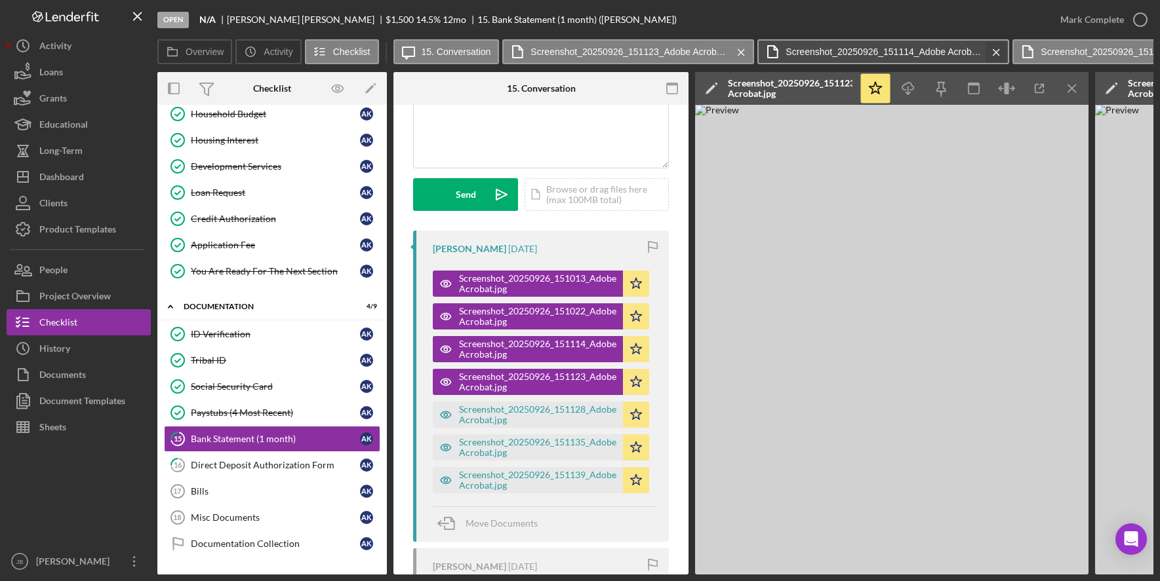
click at [1002, 58] on icon "Icon/Menu Close" at bounding box center [996, 52] width 23 height 33
click at [999, 58] on icon "Icon/Menu Close" at bounding box center [996, 52] width 23 height 33
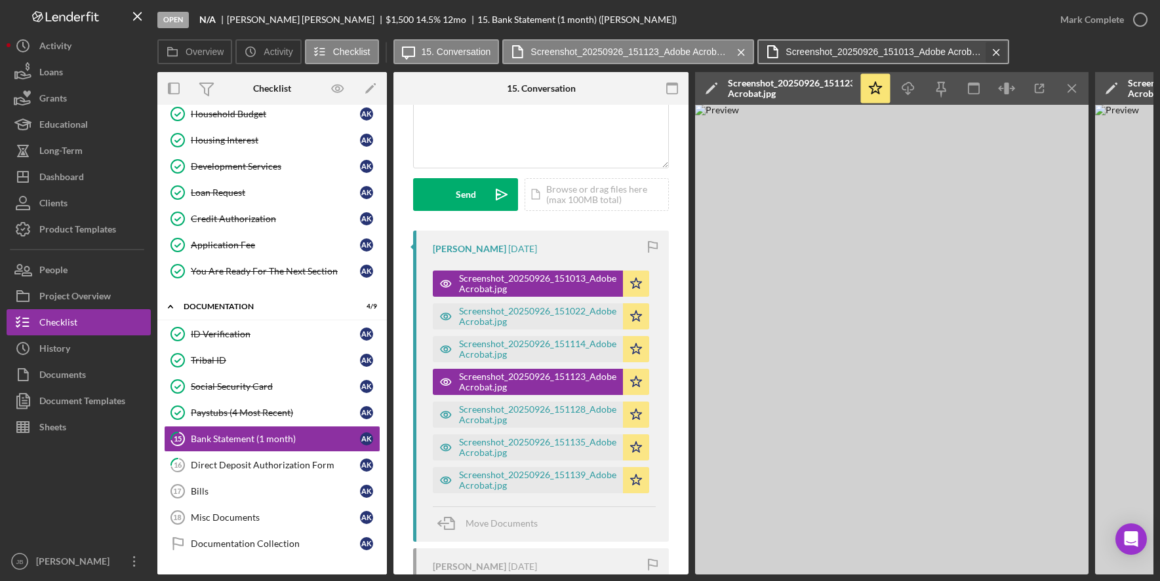
click at [999, 59] on icon "Icon/Menu Close" at bounding box center [996, 52] width 23 height 33
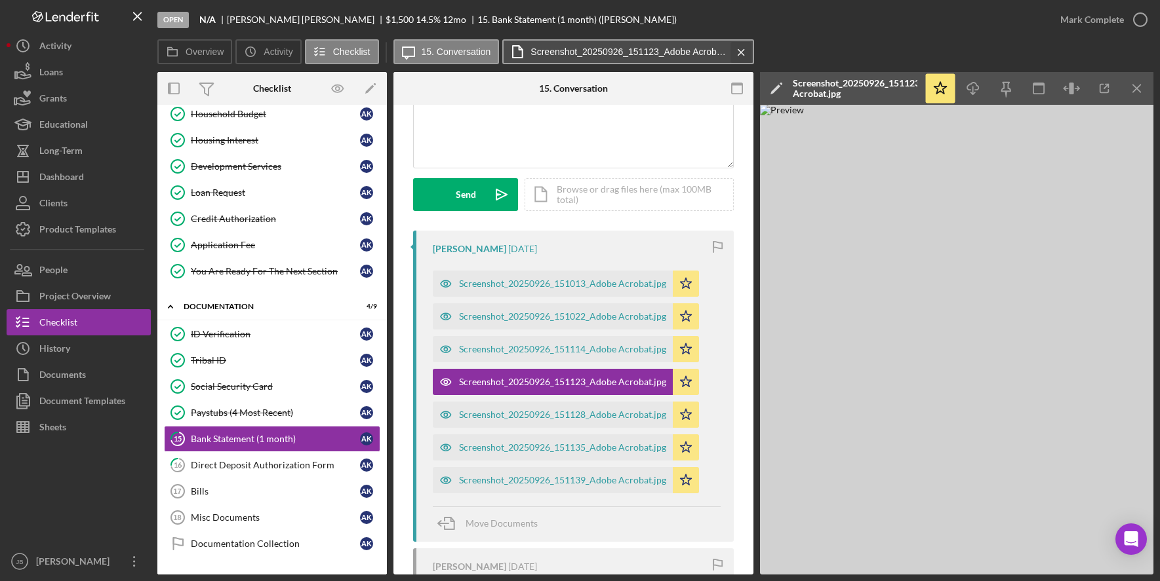
click at [746, 56] on icon "Icon/Menu Close" at bounding box center [741, 52] width 23 height 33
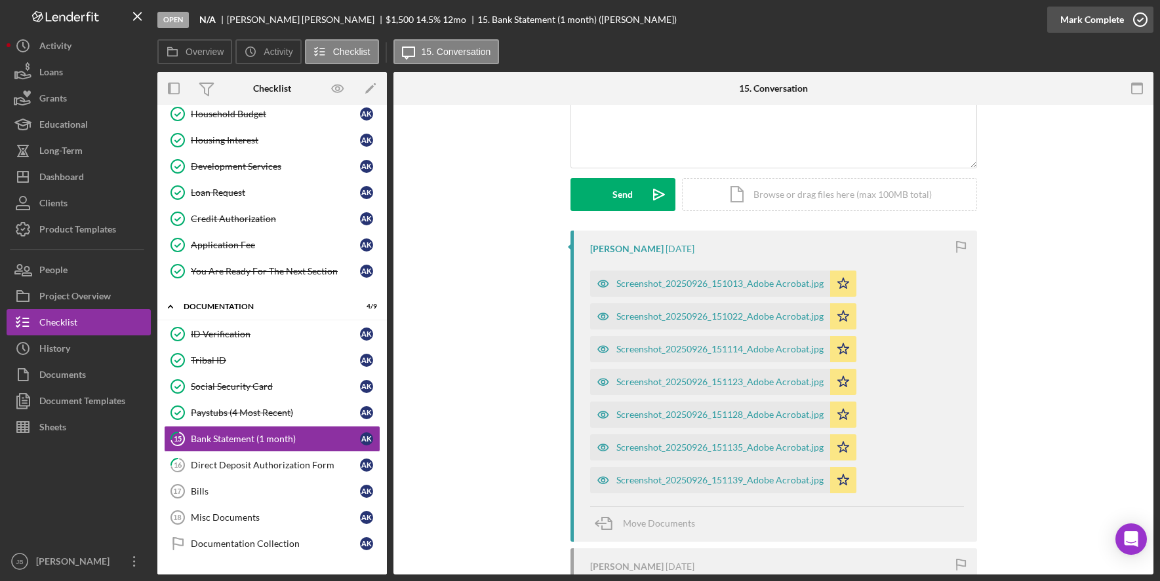
click at [1139, 22] on icon "button" at bounding box center [1140, 19] width 33 height 33
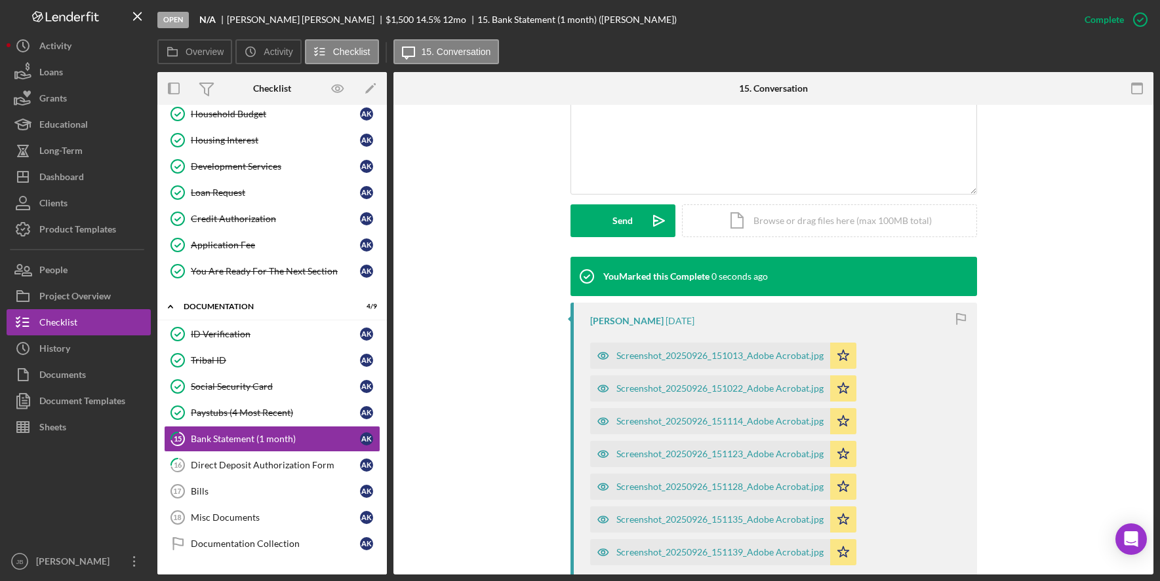
scroll to position [311, 0]
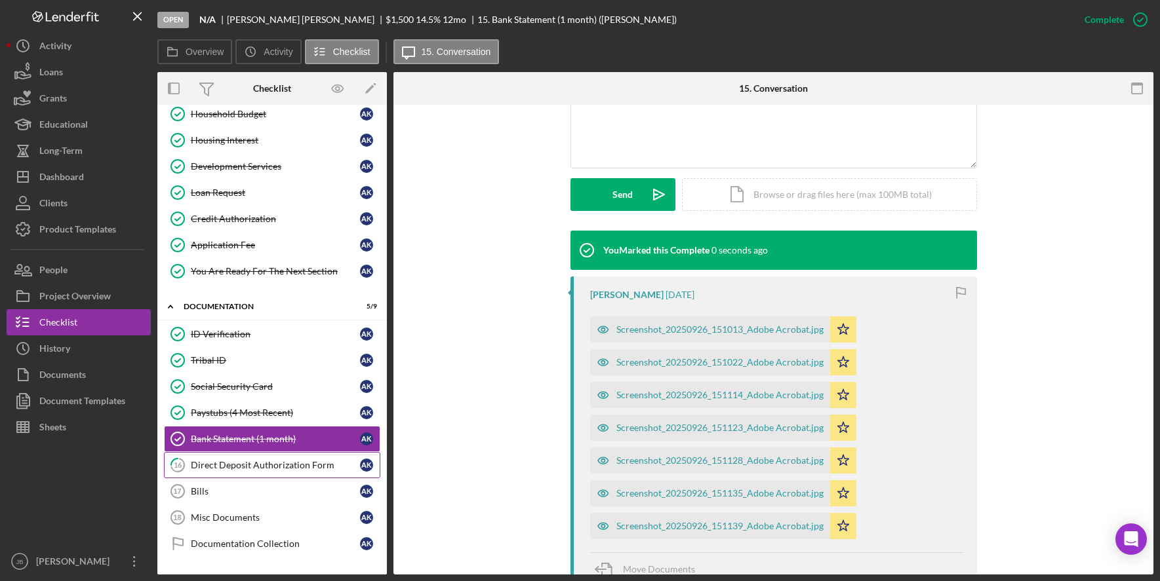
click at [285, 473] on link "16 Direct Deposit Authorization Form A K" at bounding box center [272, 465] width 216 height 26
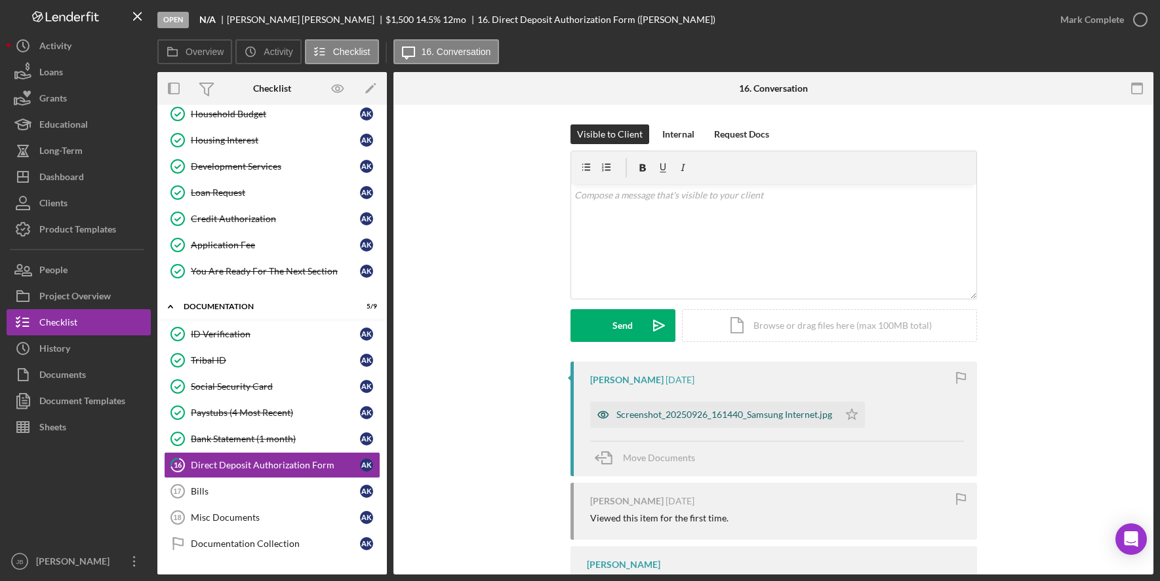
click at [790, 418] on div "Screenshot_20250926_161440_Samsung Internet.jpg" at bounding box center [724, 415] width 216 height 10
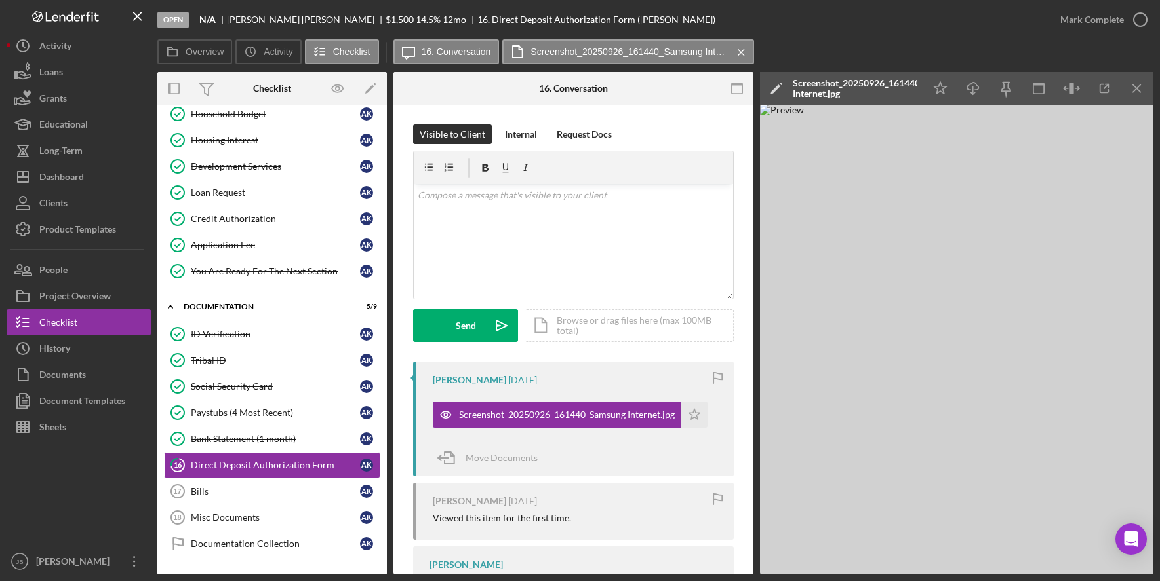
click at [1041, 194] on img at bounding box center [956, 340] width 393 height 470
click at [1148, 90] on icon "Icon/Menu Close" at bounding box center [1136, 88] width 29 height 29
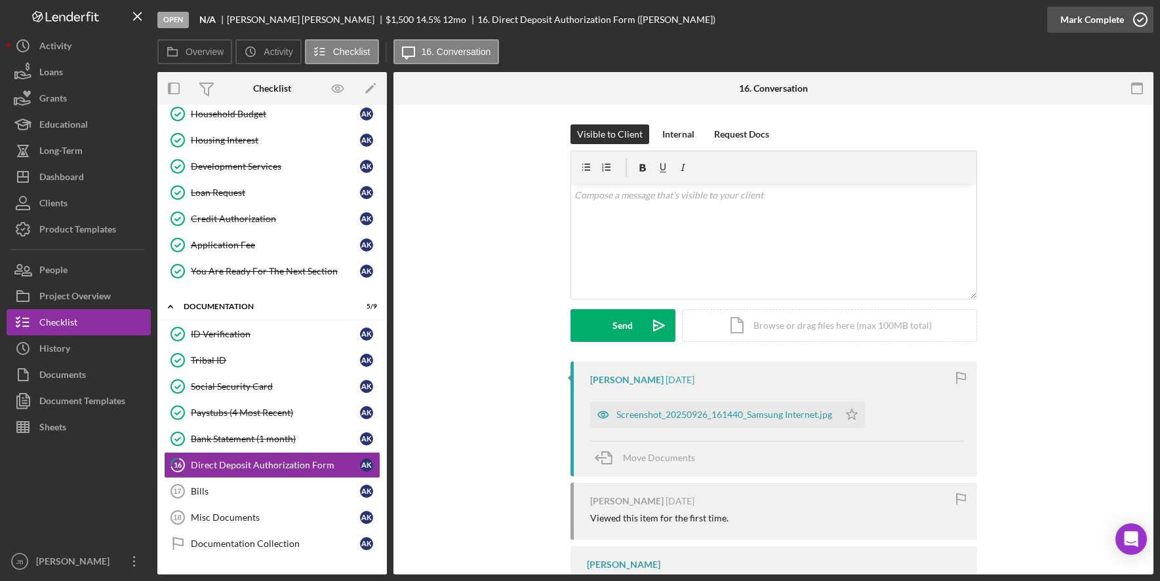
click at [1147, 18] on icon "button" at bounding box center [1140, 19] width 33 height 33
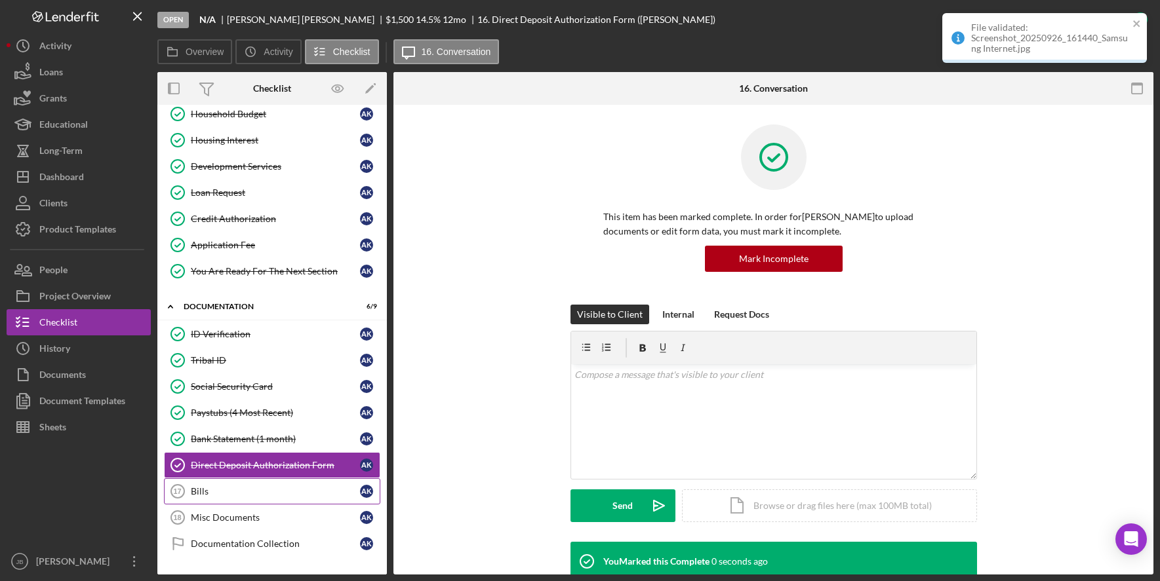
click at [230, 496] on div "Bills" at bounding box center [275, 491] width 169 height 10
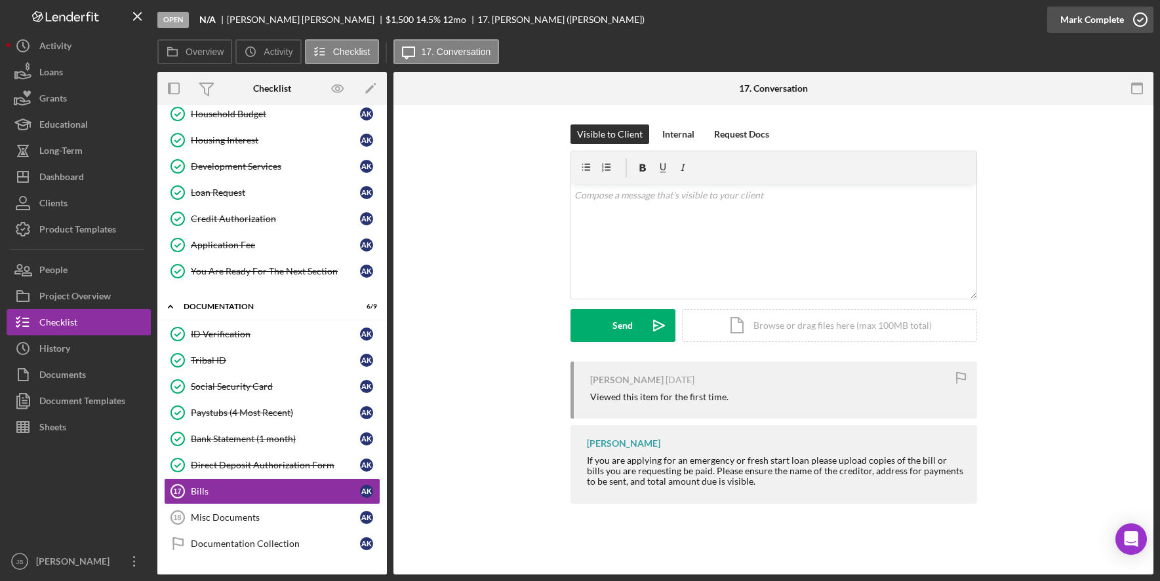
click at [1137, 24] on icon "button" at bounding box center [1140, 19] width 33 height 33
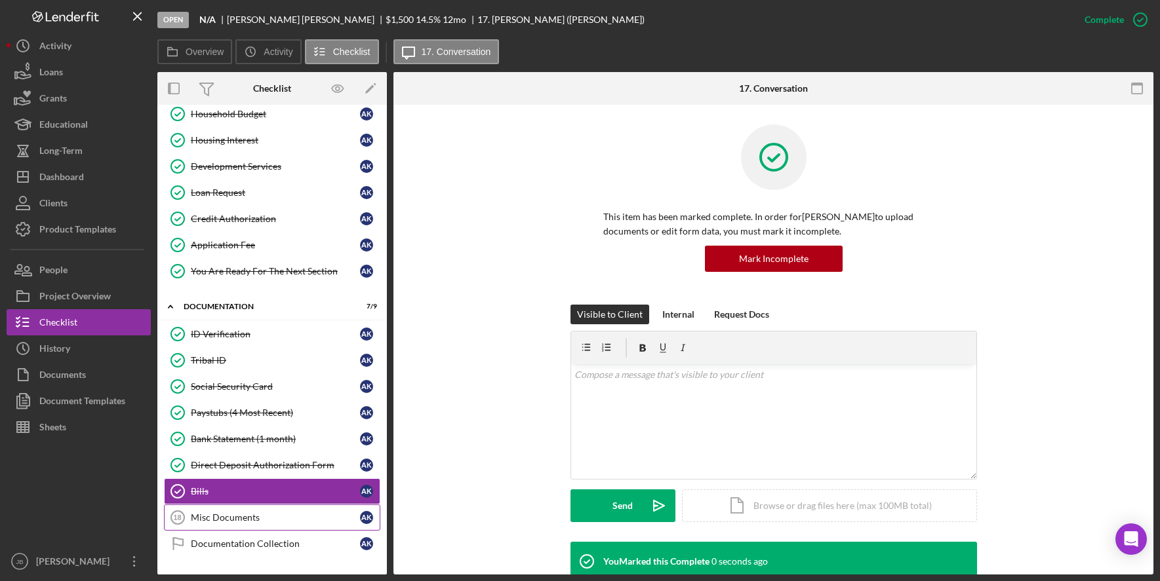
click at [308, 528] on link "Misc Documents 18 Misc Documents A K" at bounding box center [272, 518] width 216 height 26
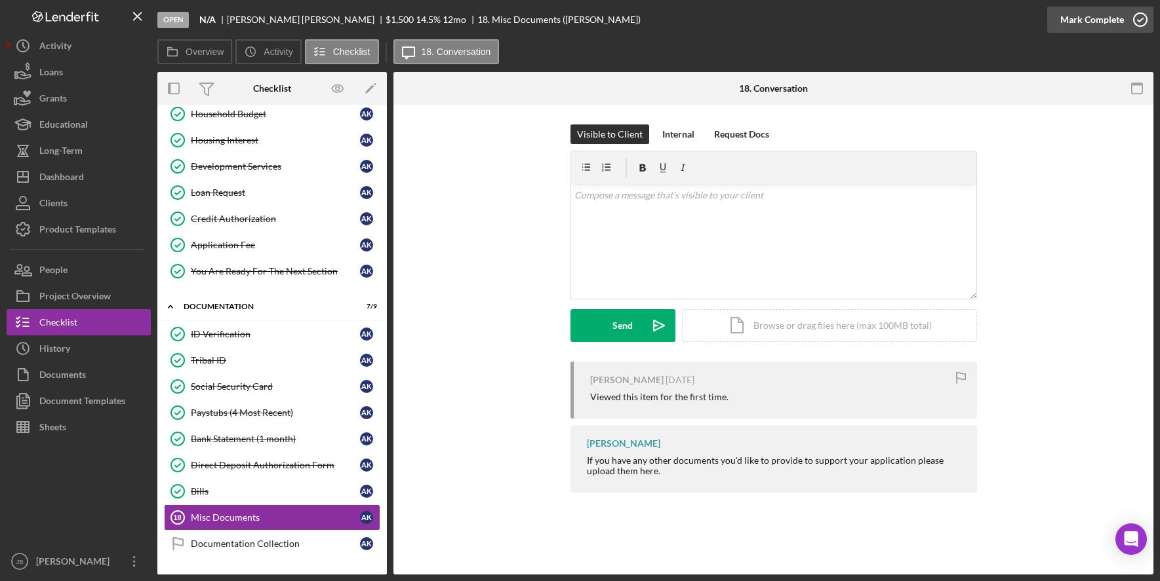
click at [1146, 24] on icon "button" at bounding box center [1140, 19] width 33 height 33
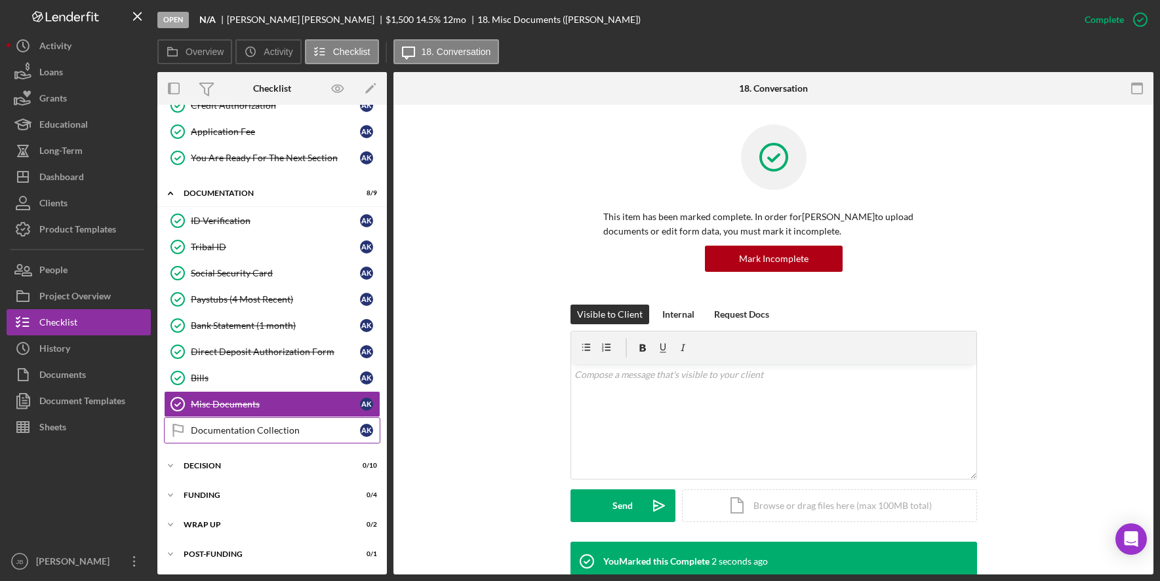
click at [334, 429] on div "Documentation Collection" at bounding box center [275, 430] width 169 height 10
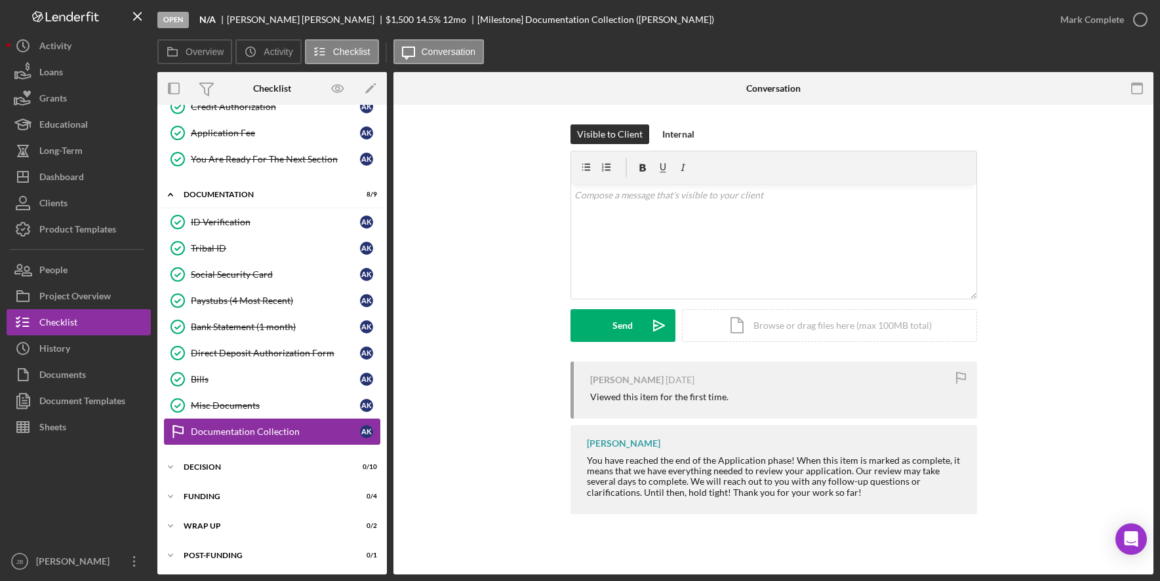
scroll to position [282, 0]
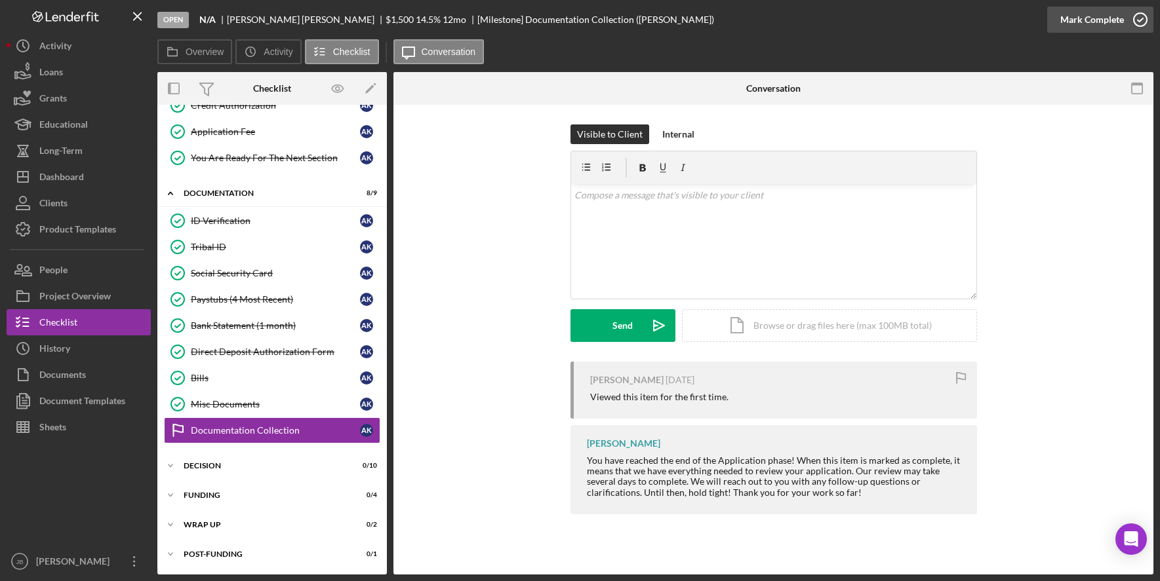
click at [1138, 14] on icon "button" at bounding box center [1140, 19] width 33 height 33
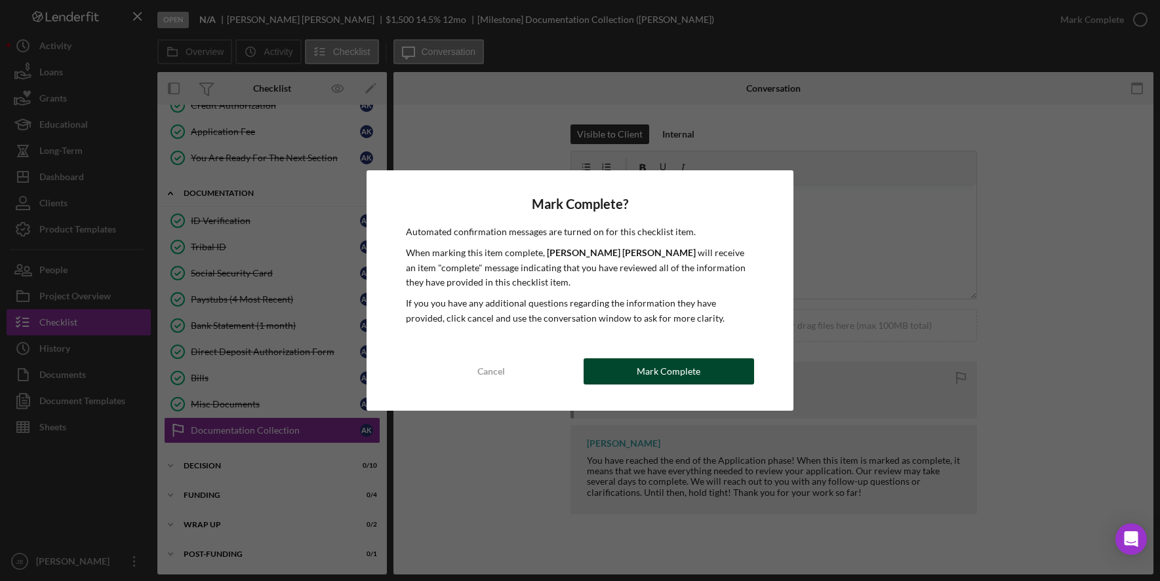
click at [703, 378] on button "Mark Complete" at bounding box center [668, 372] width 170 height 26
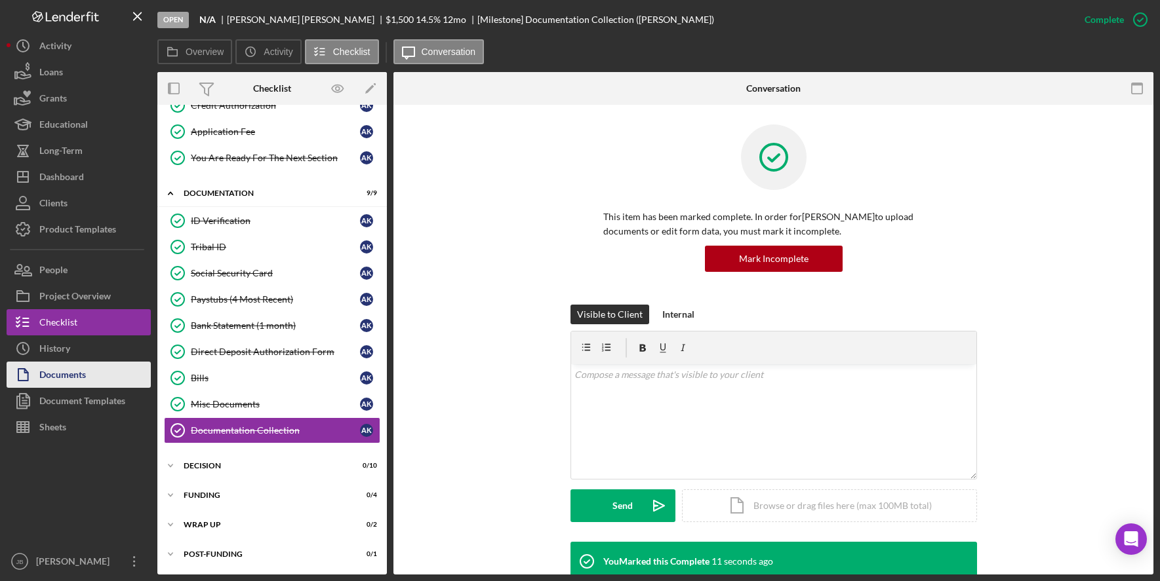
click at [123, 383] on button "Documents" at bounding box center [79, 375] width 144 height 26
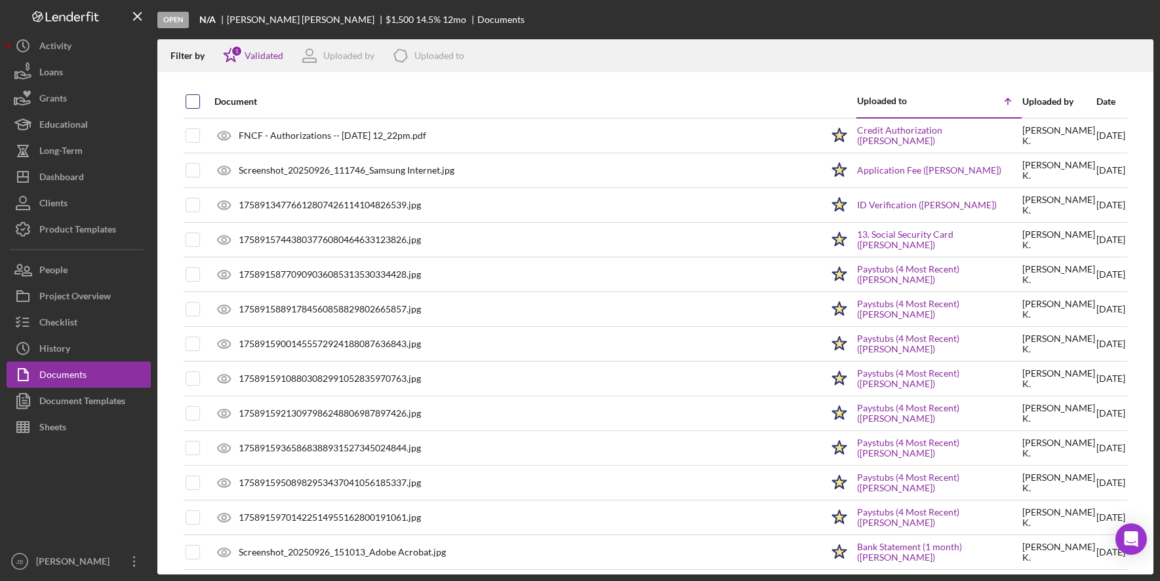
click at [197, 104] on input "checkbox" at bounding box center [192, 101] width 13 height 13
checkbox input "true"
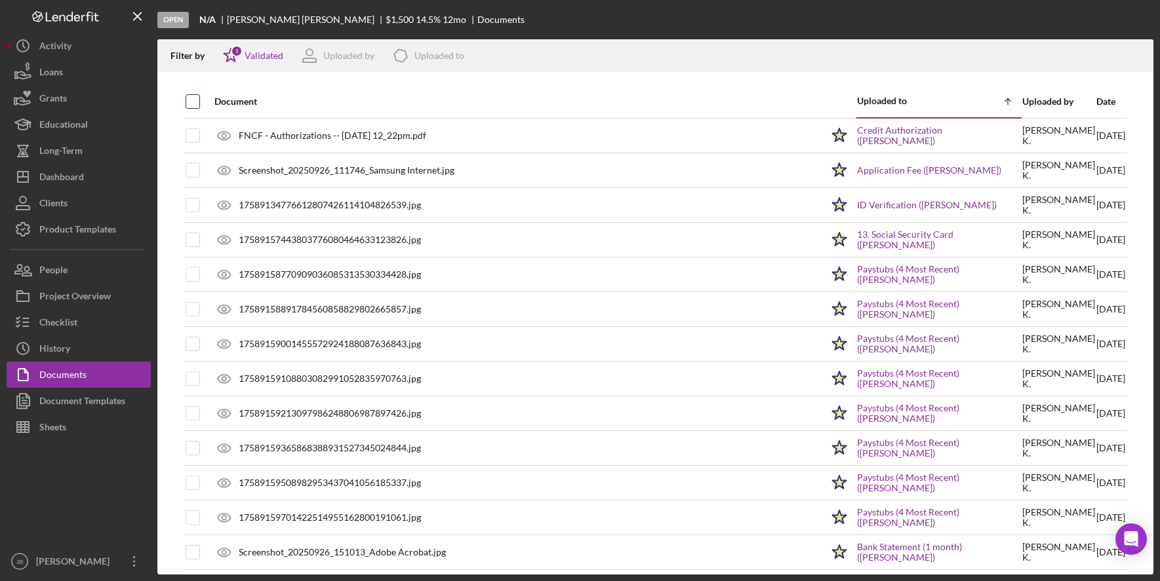
checkbox input "true"
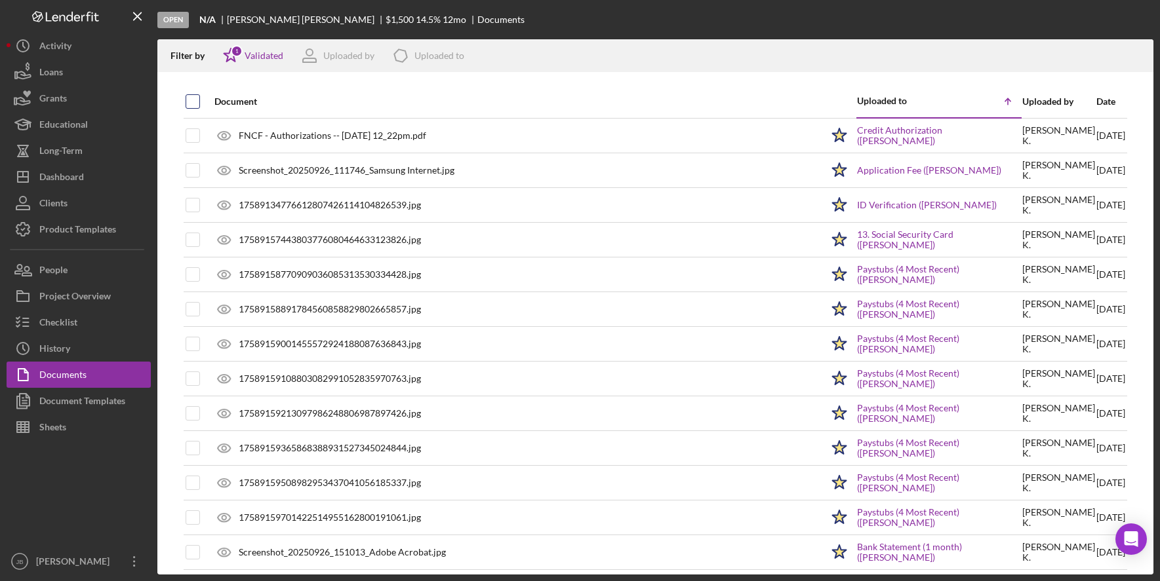
checkbox input "true"
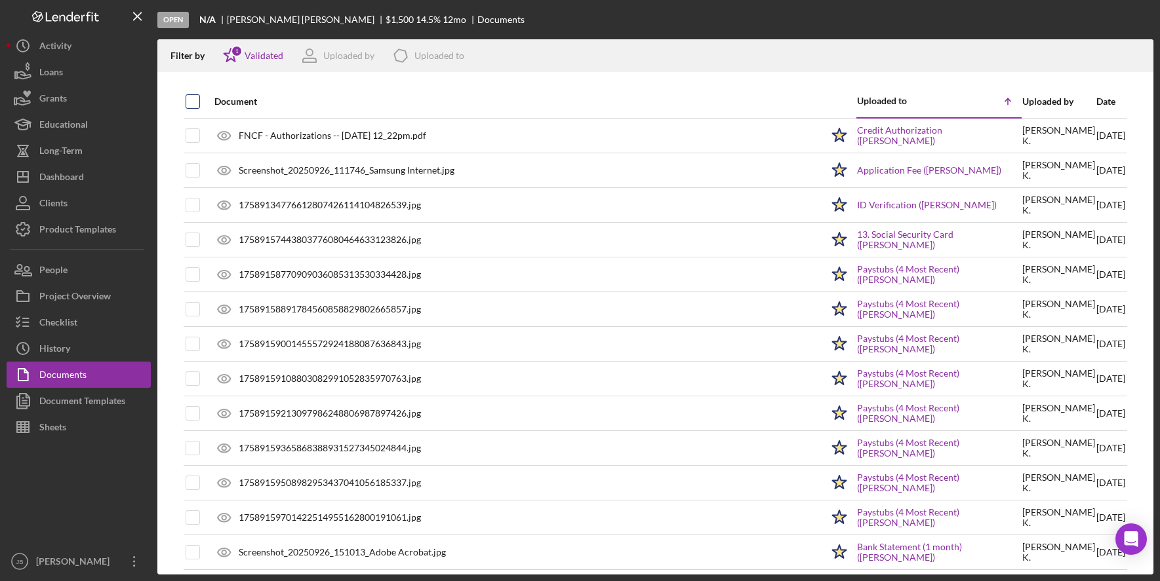
checkbox input "true"
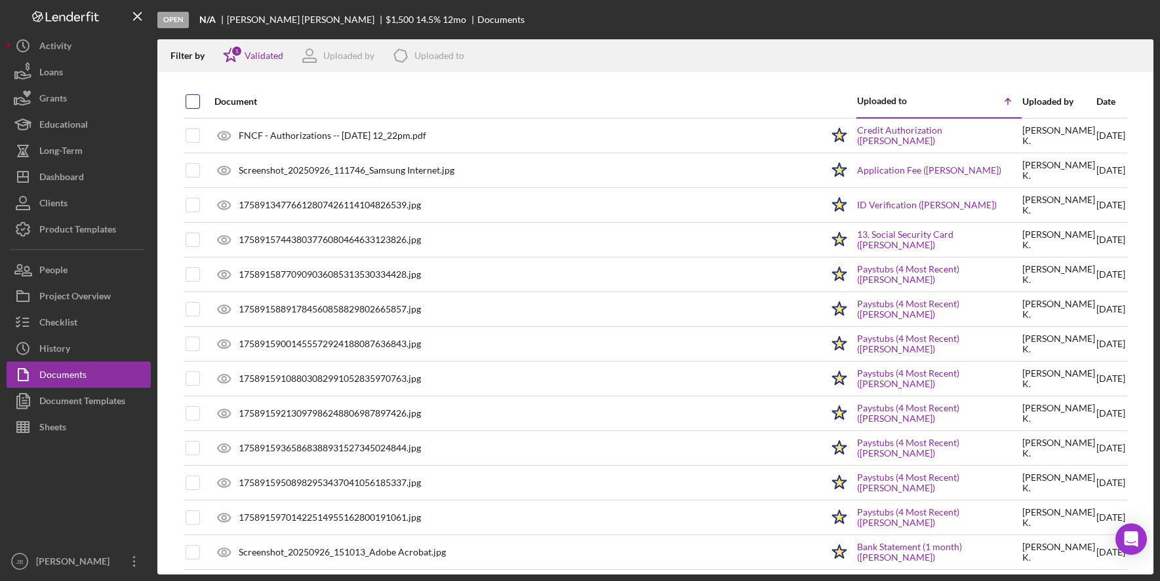
checkbox input "true"
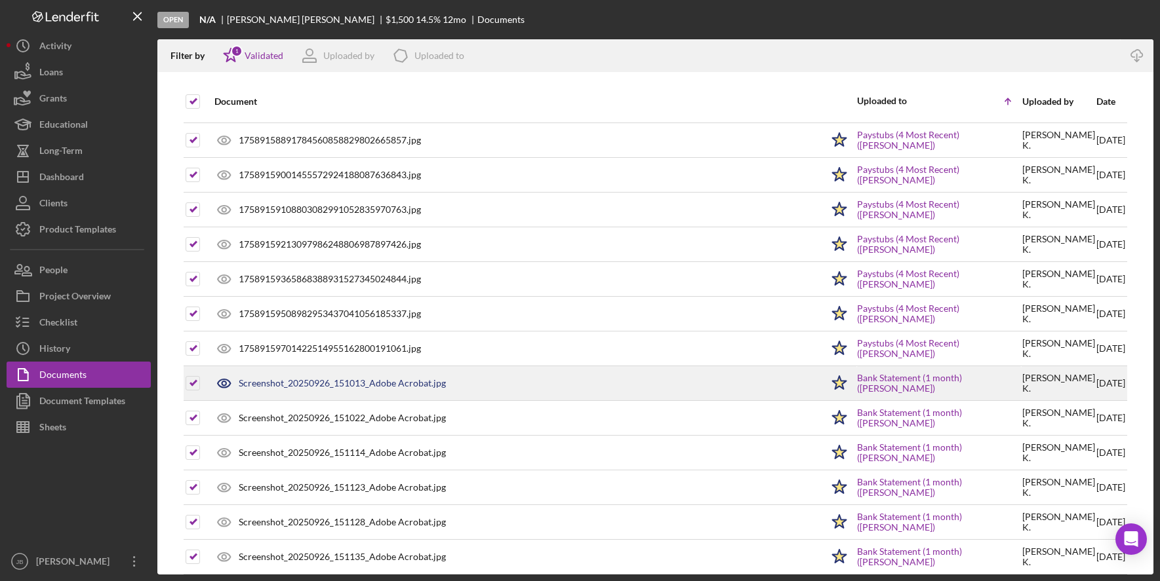
scroll to position [252, 0]
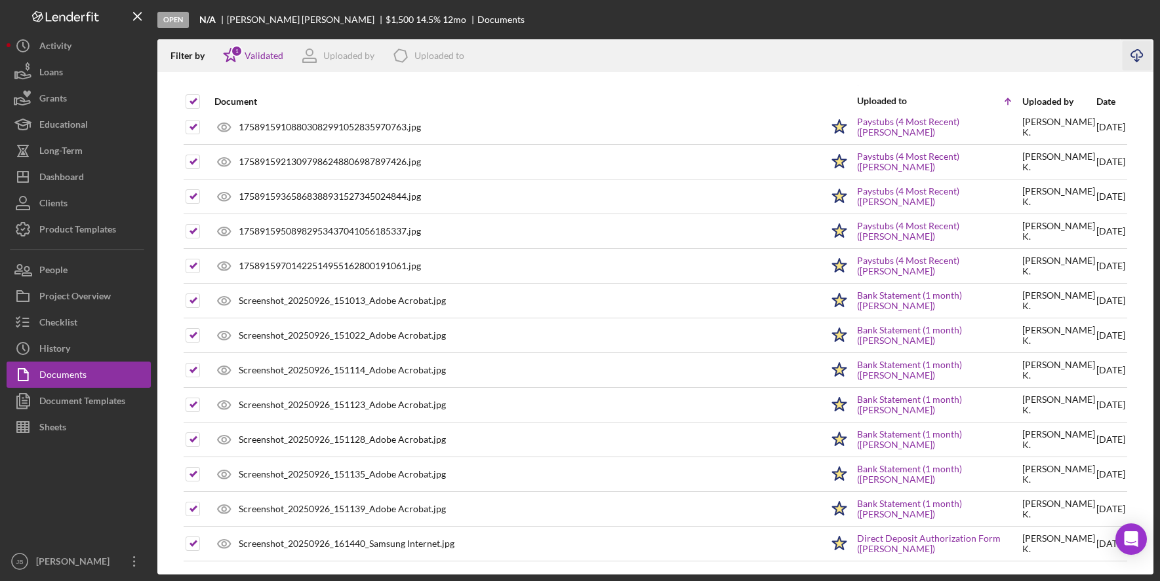
click at [1137, 54] on line "button" at bounding box center [1137, 57] width 0 height 7
click at [609, 62] on div "Filter by Icon/Star 1 Validated Uploaded by Icon/Product Uploaded to" at bounding box center [638, 55] width 963 height 33
click at [142, 13] on icon "Icon/Menu Close" at bounding box center [137, 16] width 29 height 29
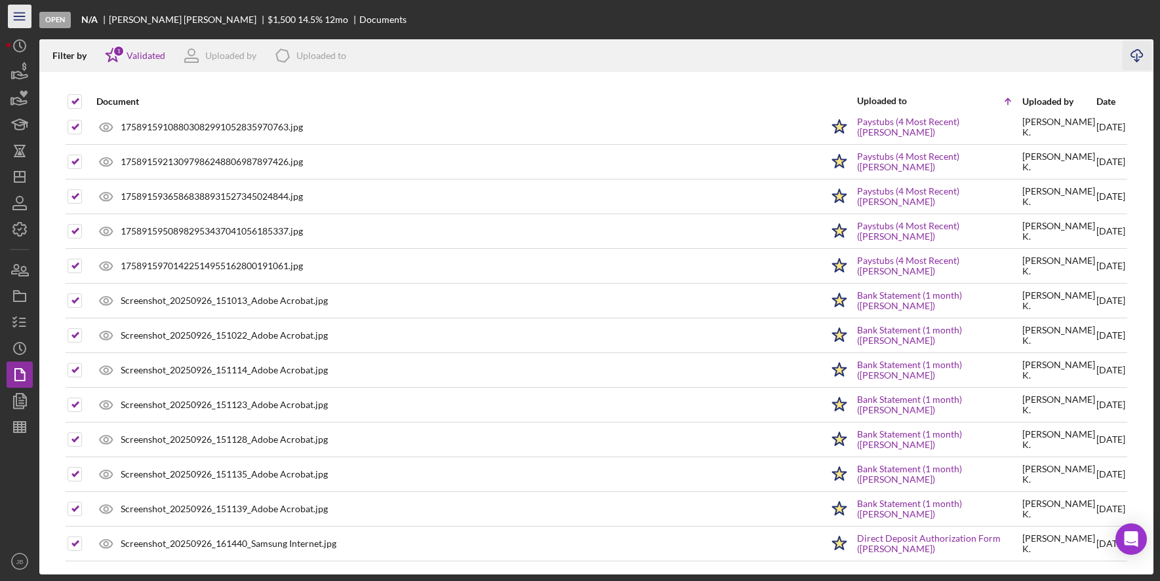
click at [26, 17] on icon "Icon/Menu" at bounding box center [19, 16] width 29 height 29
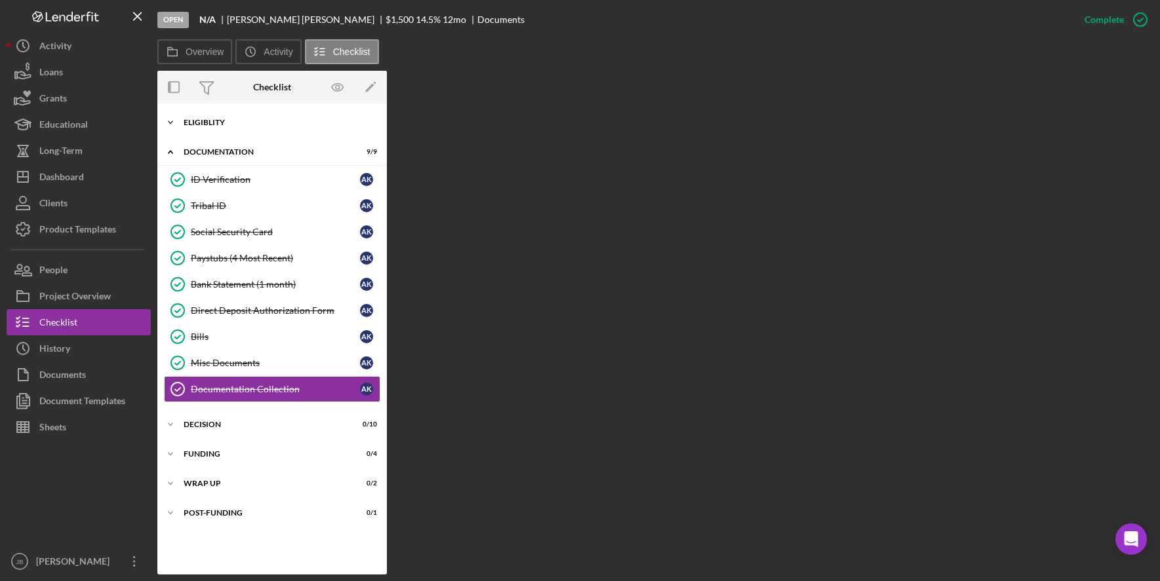
click at [168, 119] on icon "Icon/Expander" at bounding box center [170, 122] width 26 height 26
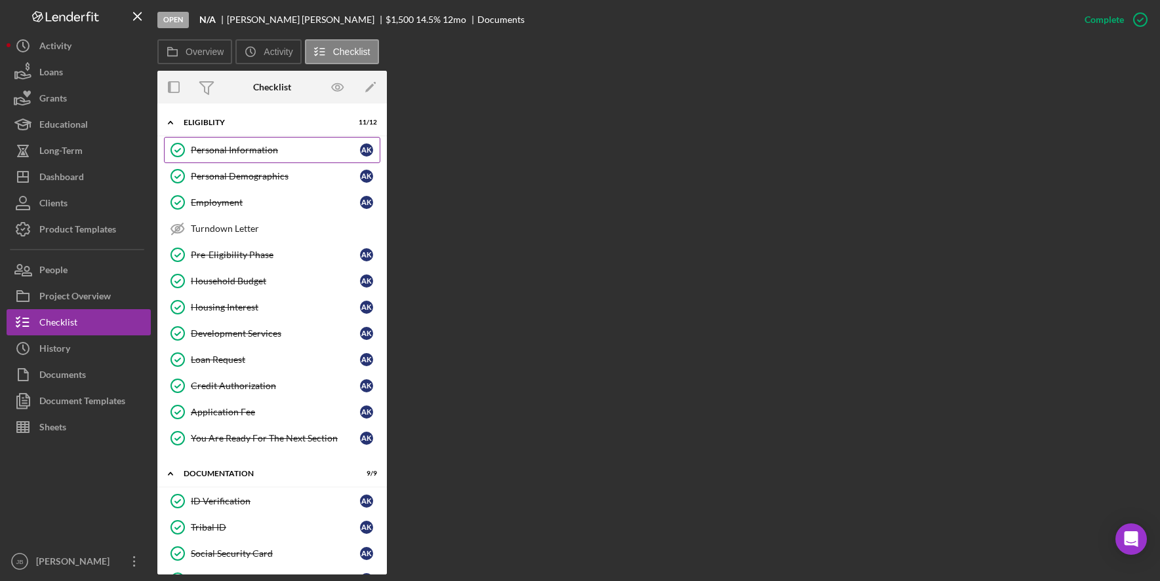
click at [248, 150] on div "Personal Information" at bounding box center [275, 150] width 169 height 10
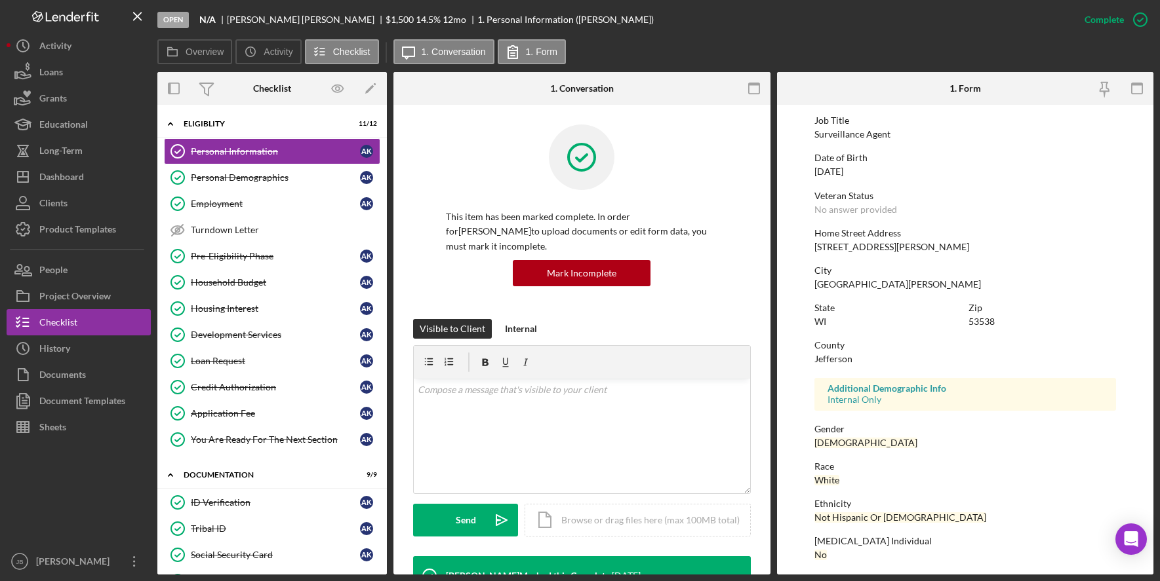
scroll to position [10, 0]
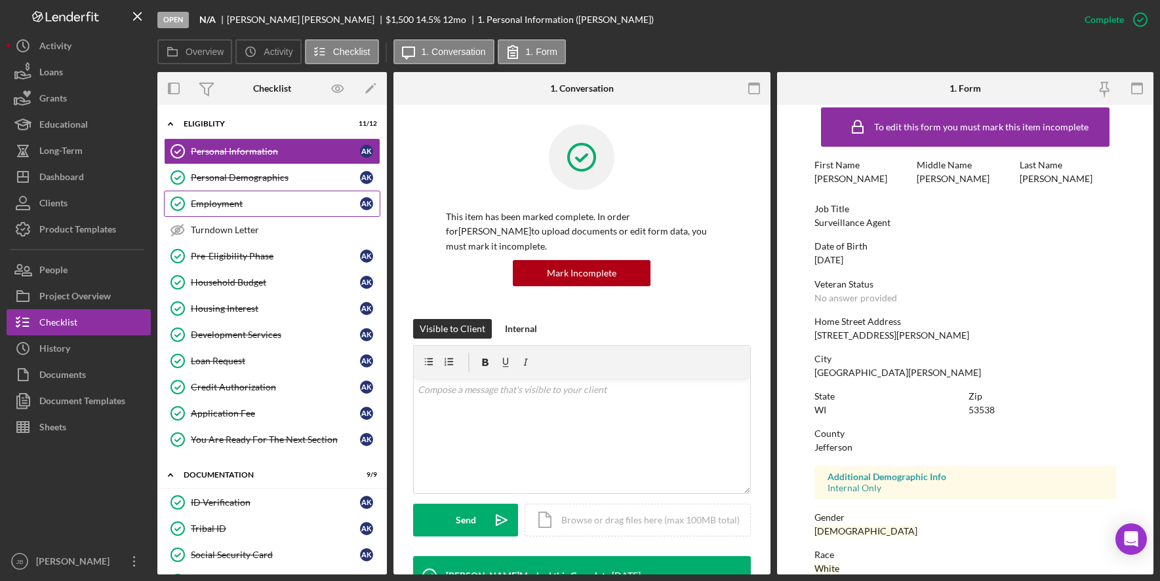
click at [224, 199] on div "Employment" at bounding box center [275, 204] width 169 height 10
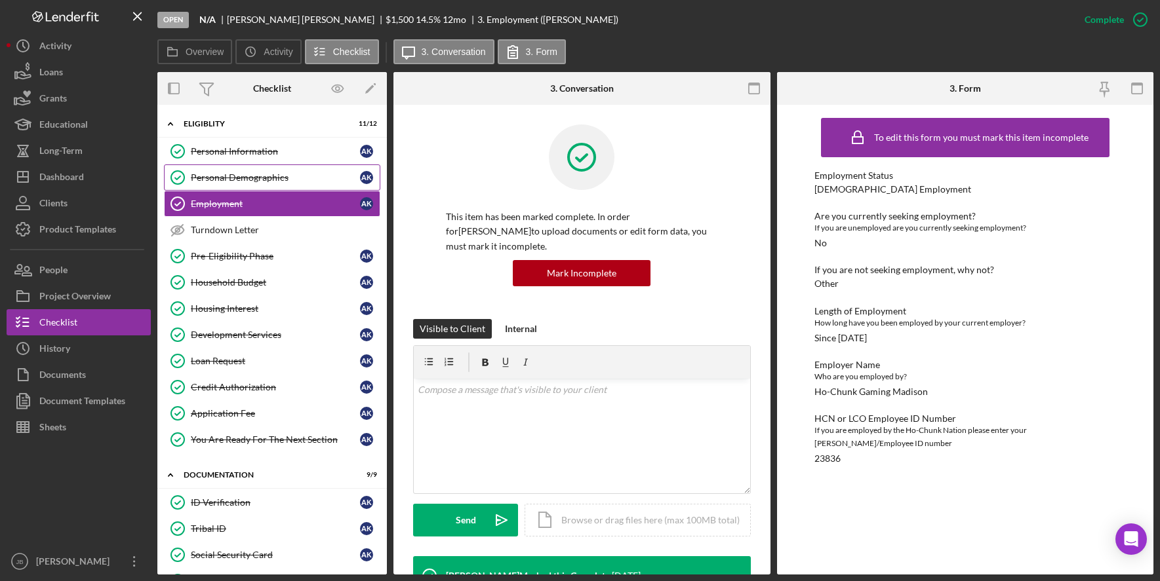
click at [238, 182] on div "Personal Demographics" at bounding box center [275, 177] width 169 height 10
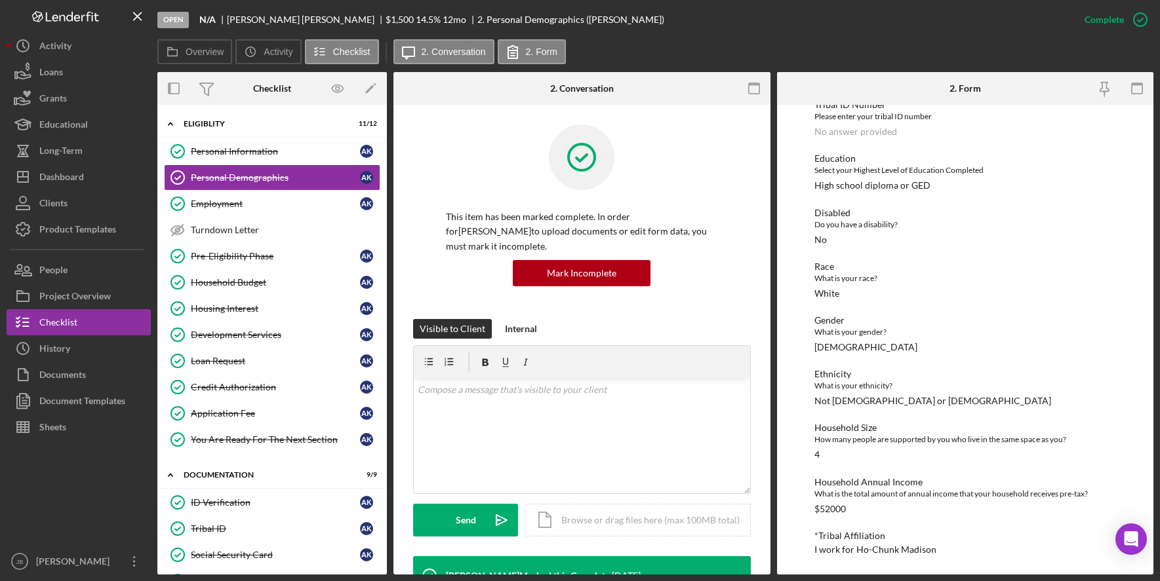
scroll to position [43, 0]
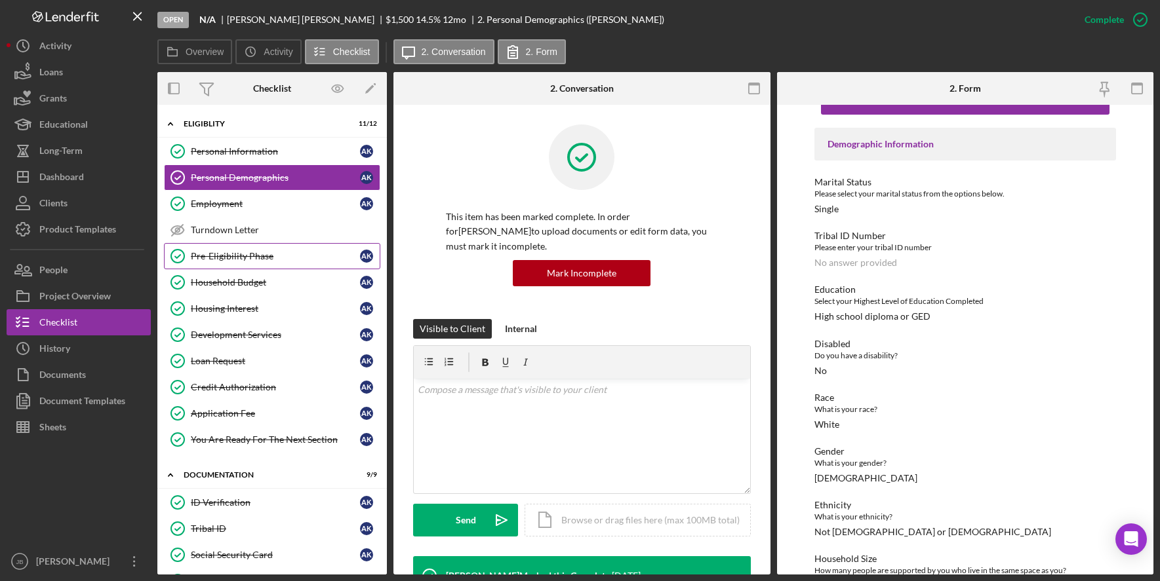
click at [269, 258] on div "Pre-Eligibility Phase" at bounding box center [275, 256] width 169 height 10
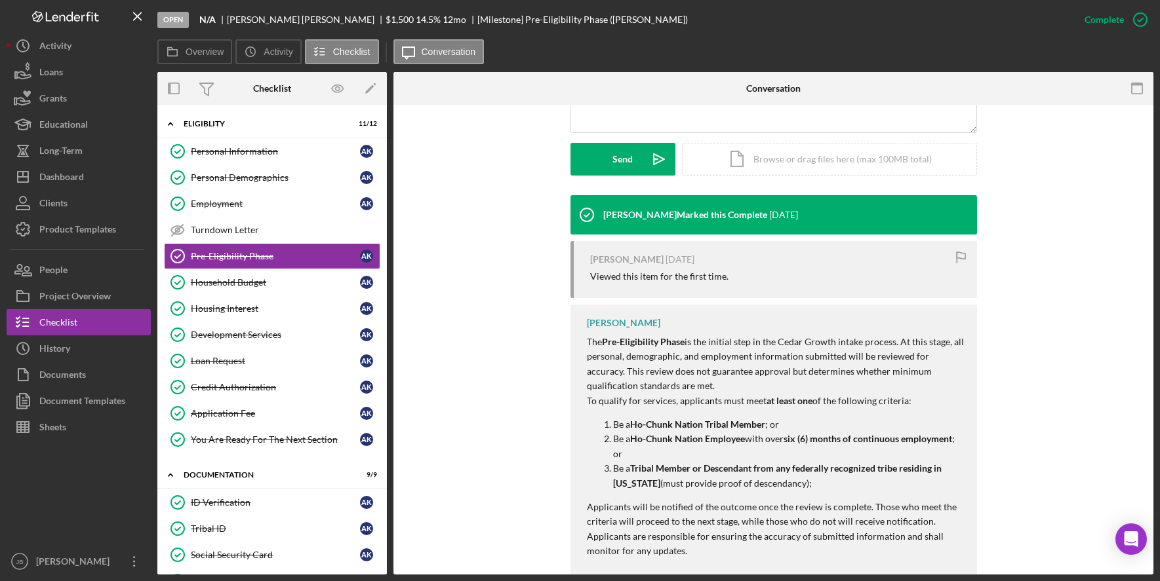
scroll to position [374, 0]
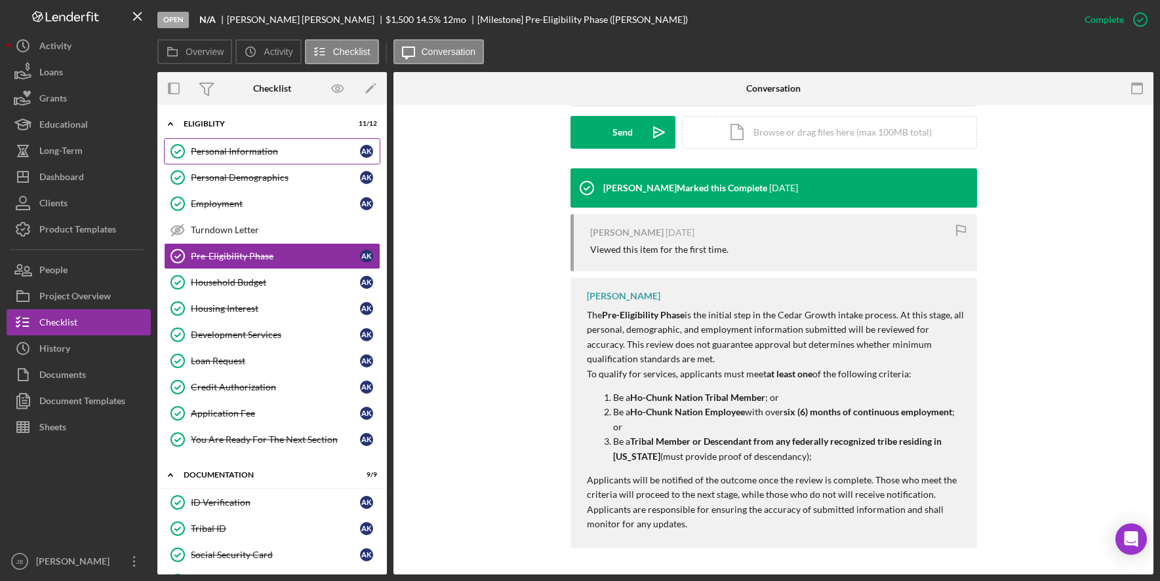
click at [283, 154] on div "Personal Information" at bounding box center [275, 151] width 169 height 10
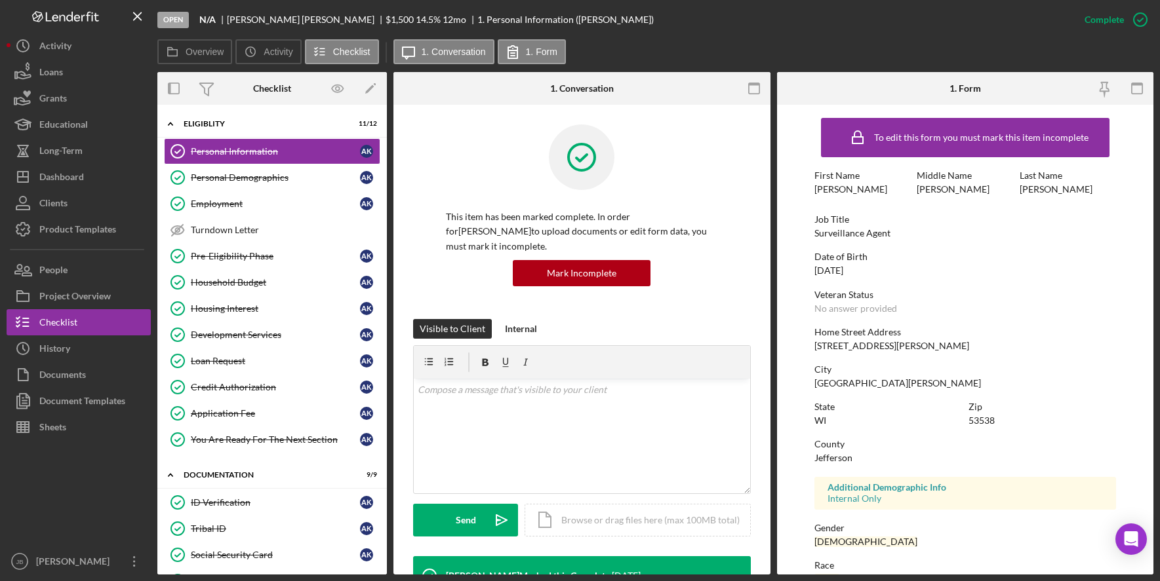
click at [656, 39] on div "Open N/A [PERSON_NAME] $1,500 $1,500 14.5 % 12 mo 1. Personal Information ([PER…" at bounding box center [614, 19] width 914 height 39
click at [297, 356] on div "Loan Request" at bounding box center [275, 361] width 169 height 10
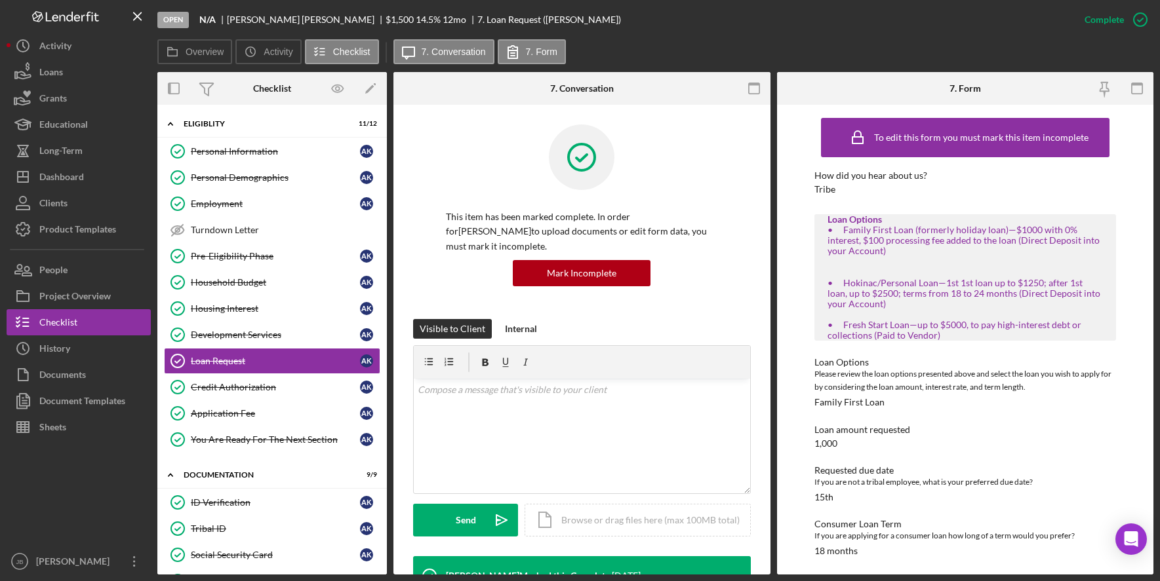
click at [692, 37] on div "Open N/A [PERSON_NAME] $1,500 $1,500 14.5 % 12 mo 7. Loan Request ([PERSON_NAME…" at bounding box center [614, 19] width 914 height 39
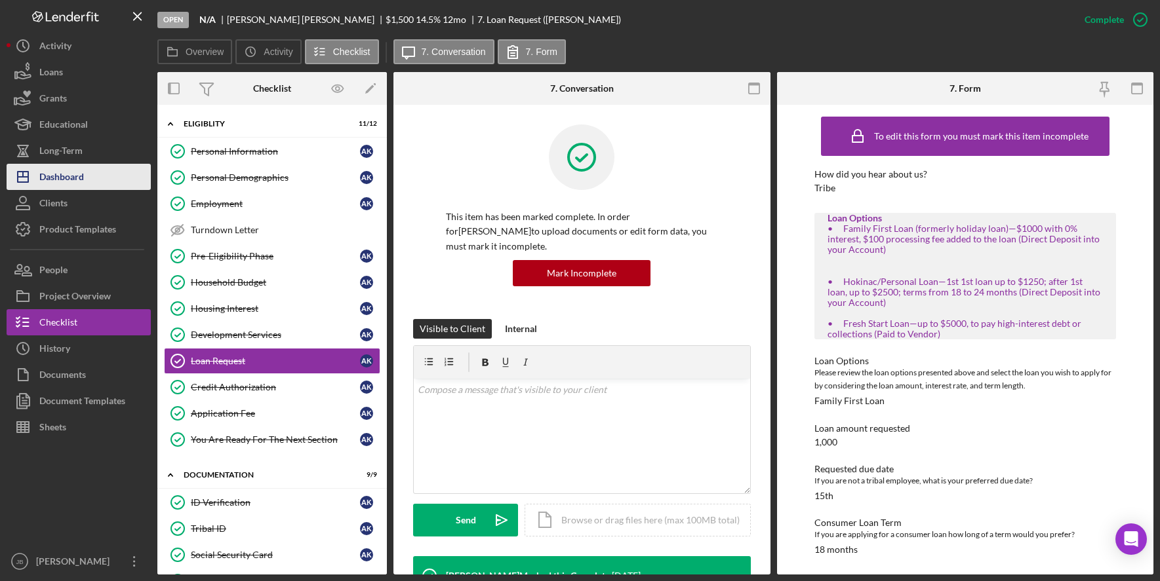
click at [93, 180] on button "Icon/Dashboard Dashboard" at bounding box center [79, 177] width 144 height 26
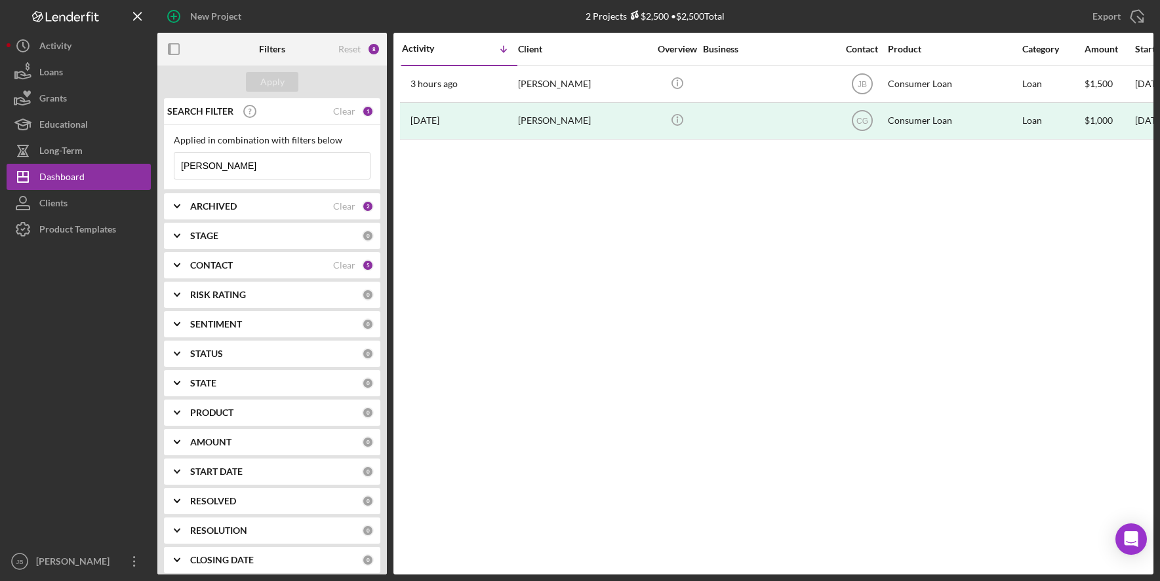
click at [226, 168] on input "[PERSON_NAME]" at bounding box center [271, 166] width 195 height 26
drag, startPoint x: 260, startPoint y: 173, endPoint x: 180, endPoint y: 167, distance: 80.2
click at [180, 167] on input "[PERSON_NAME]" at bounding box center [271, 166] width 195 height 26
click at [98, 179] on button "Icon/Dashboard Dashboard" at bounding box center [79, 177] width 144 height 26
click at [230, 163] on input "[PERSON_NAME]" at bounding box center [271, 166] width 195 height 26
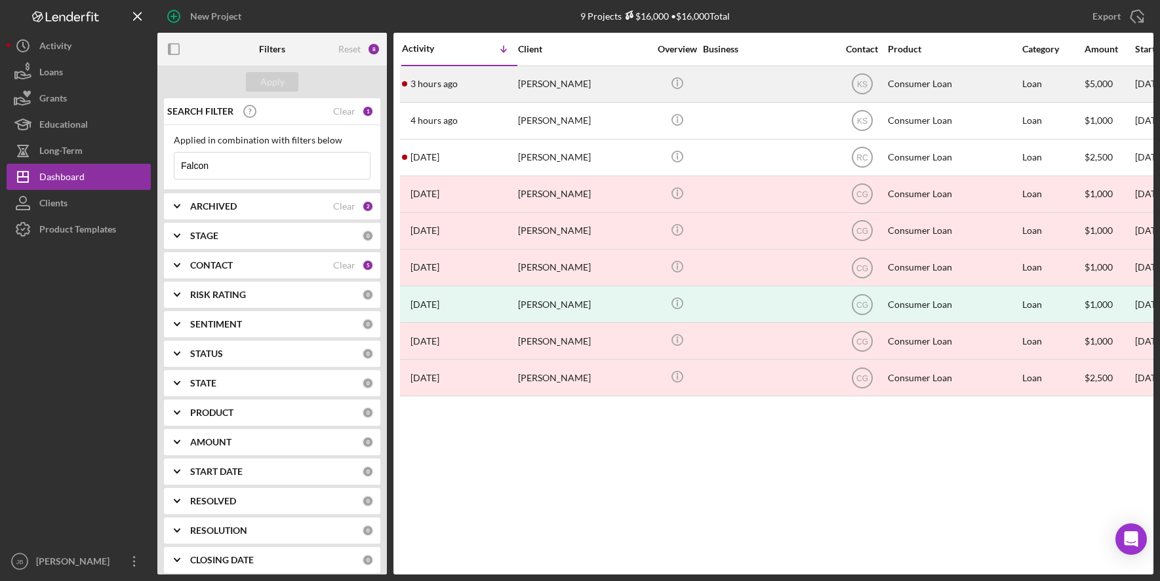
type input "Falcon"
click at [536, 88] on div "[PERSON_NAME]" at bounding box center [583, 84] width 131 height 35
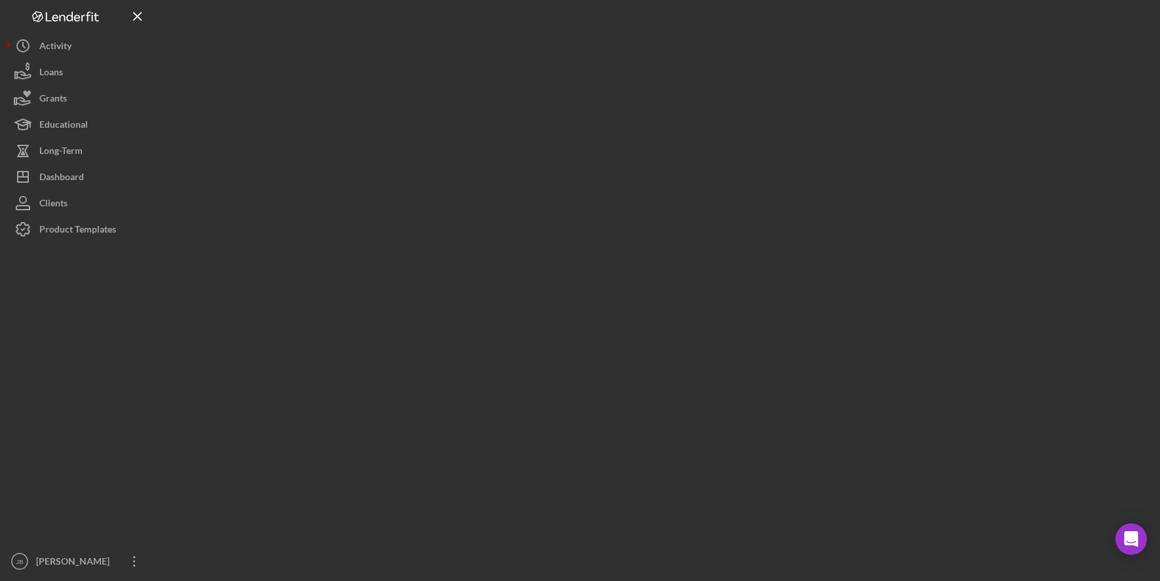
click at [536, 88] on div at bounding box center [655, 287] width 996 height 575
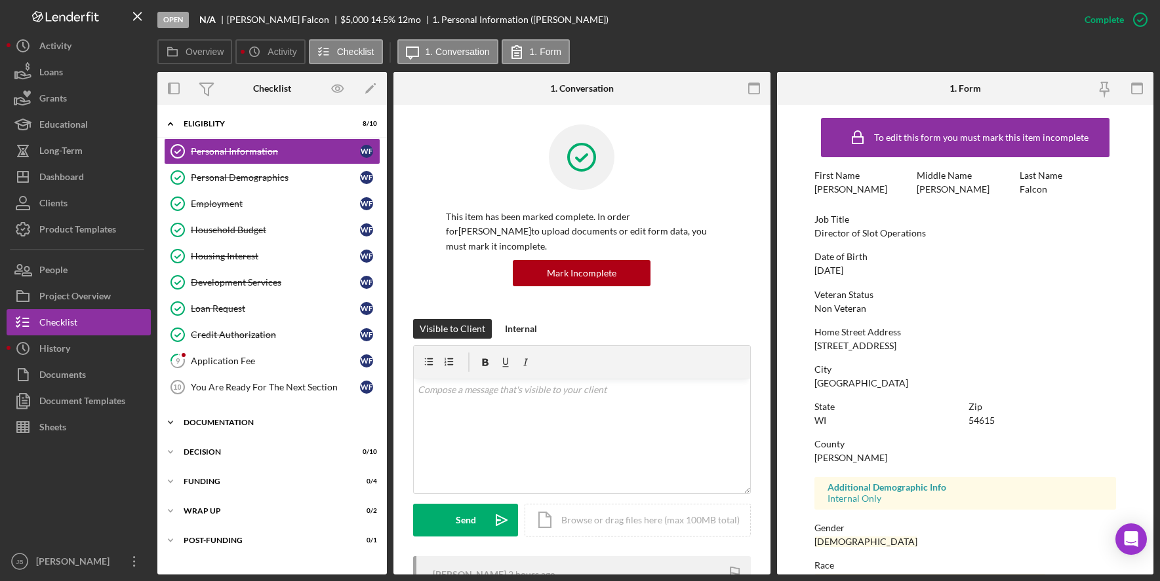
click at [309, 425] on div "Documentation" at bounding box center [277, 423] width 187 height 8
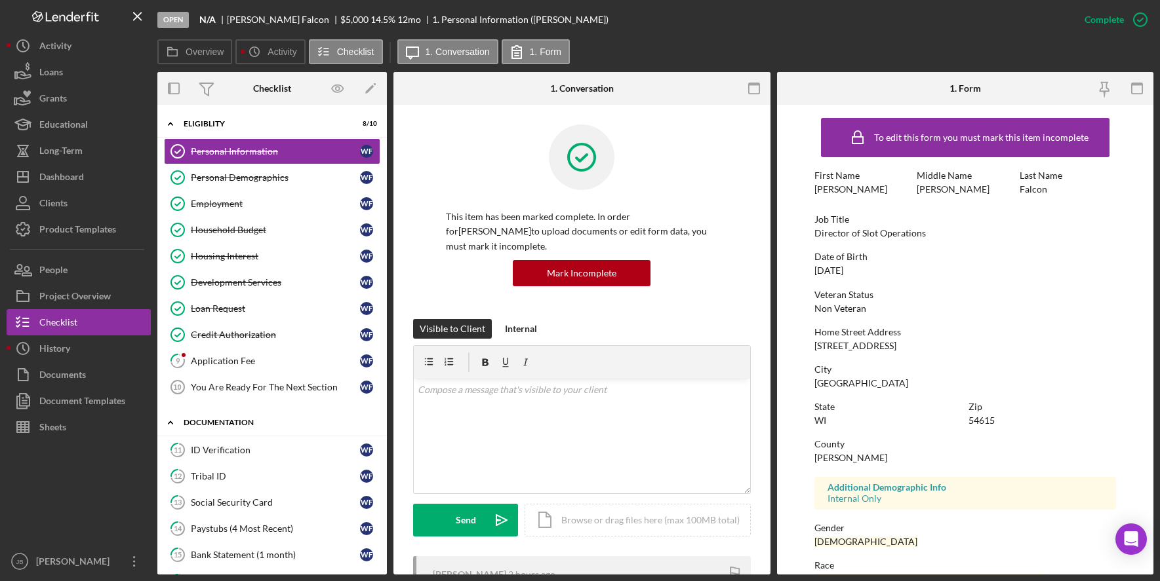
click at [309, 425] on div "Documentation" at bounding box center [277, 423] width 187 height 8
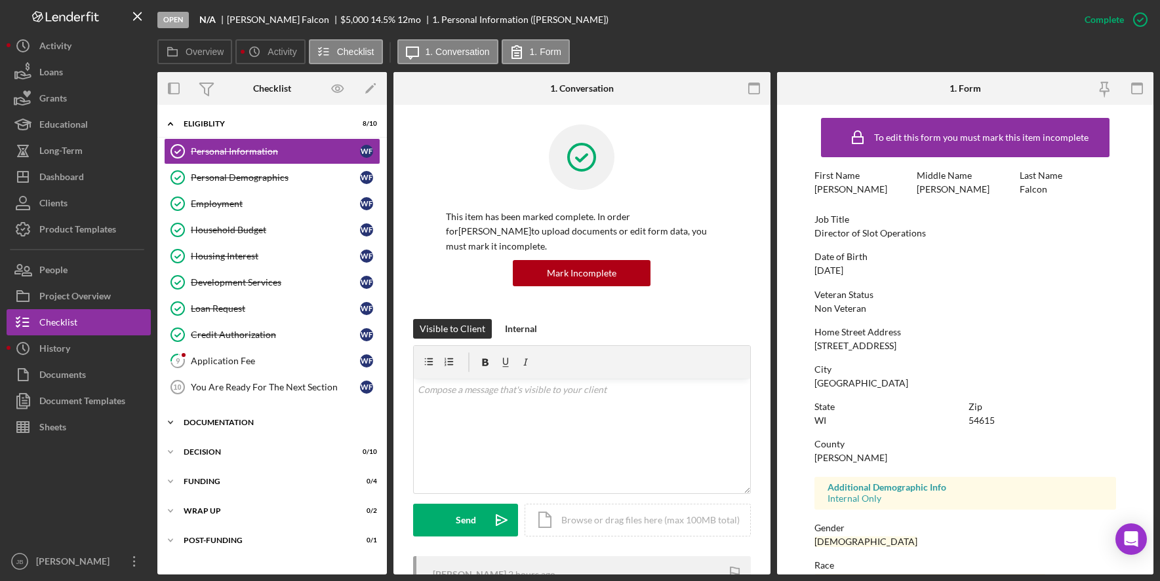
click at [305, 430] on div "Icon/Expander Documentation 0 / 9" at bounding box center [271, 423] width 229 height 26
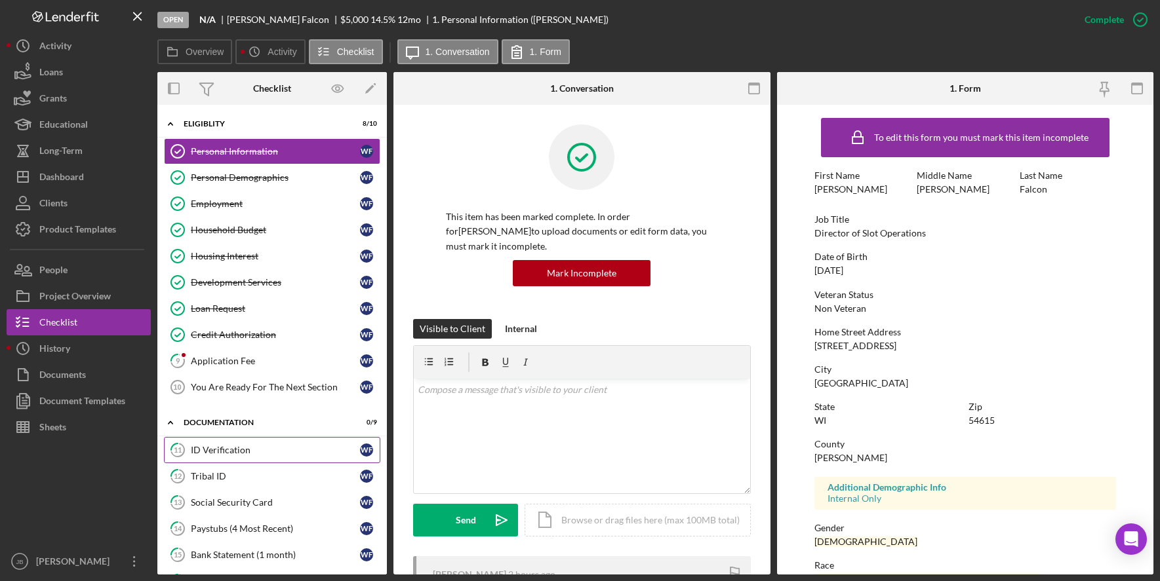
click at [348, 452] on div "ID Verification" at bounding box center [275, 450] width 169 height 10
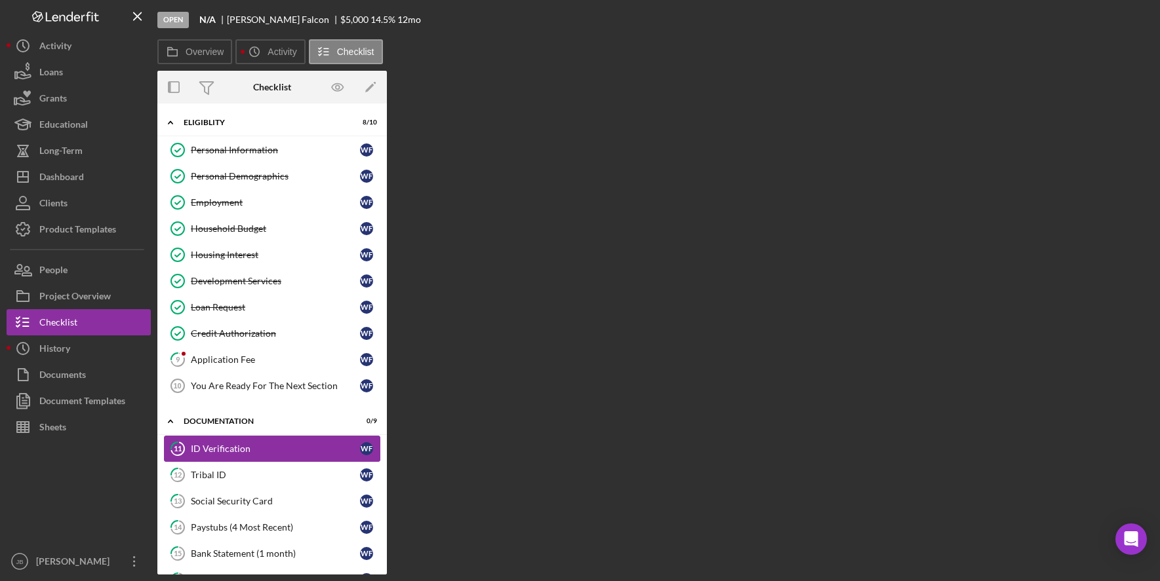
click at [348, 452] on div "ID Verification" at bounding box center [275, 449] width 169 height 10
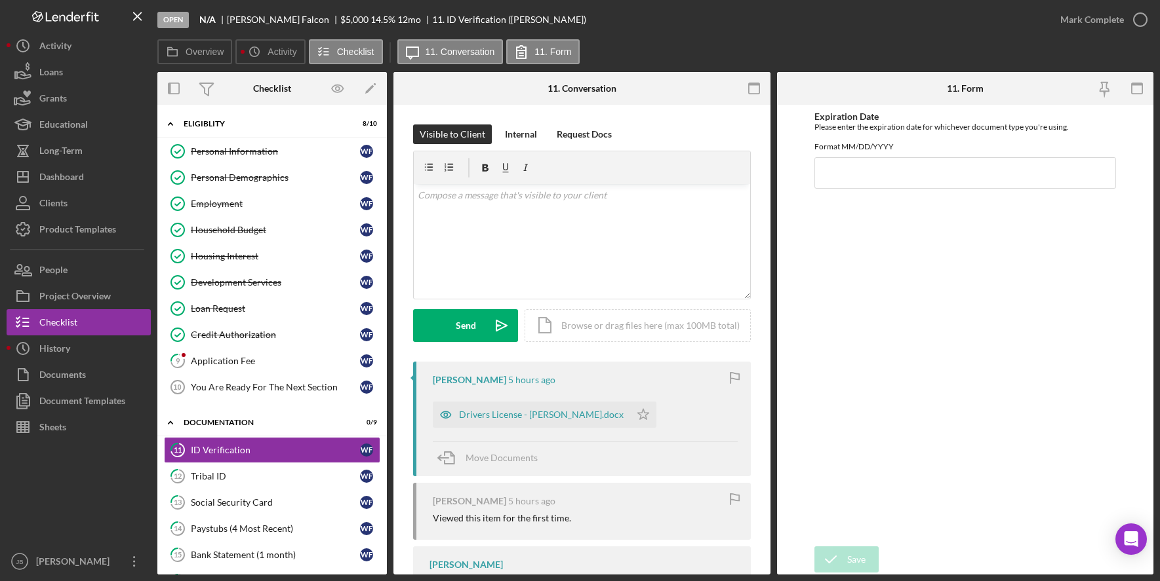
click at [648, 484] on div "[PERSON_NAME] 5 hours ago Viewed this item for the first time." at bounding box center [582, 511] width 338 height 57
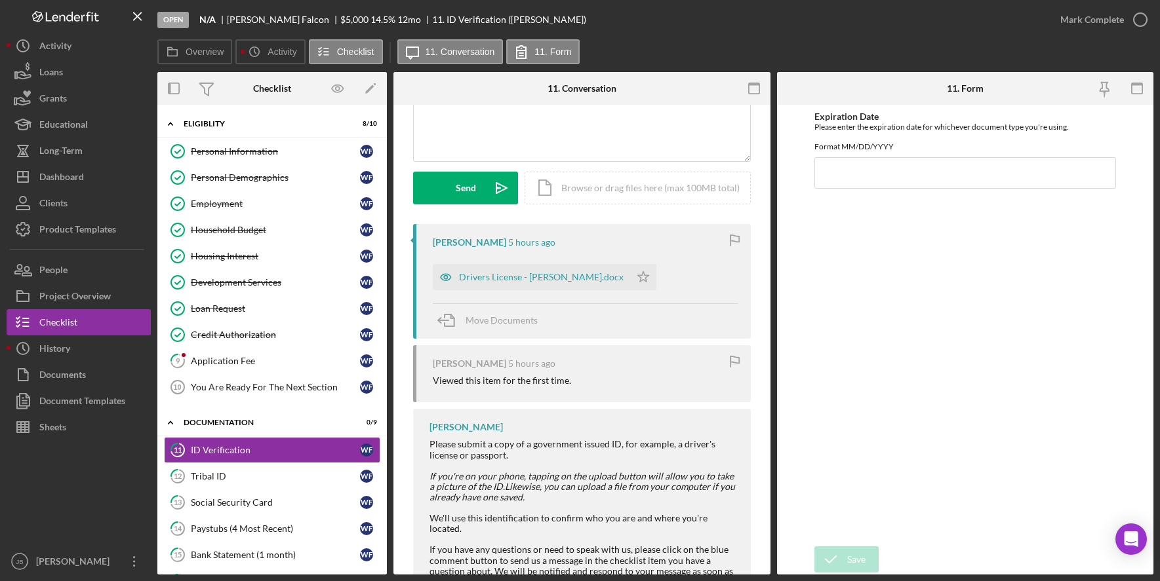
scroll to position [197, 0]
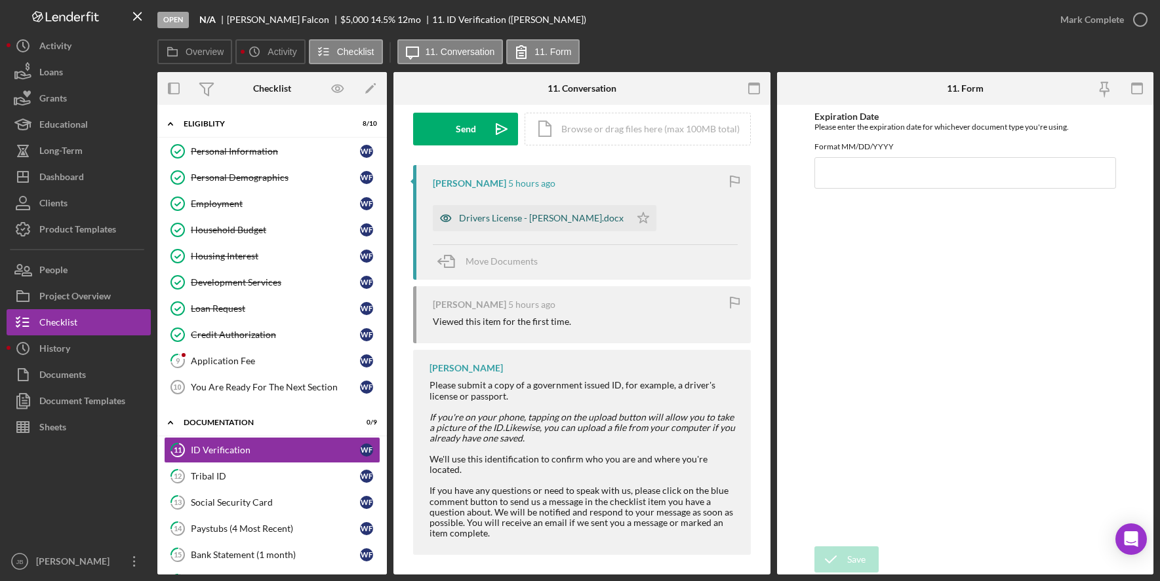
click at [587, 220] on div "Drivers License - [PERSON_NAME].docx" at bounding box center [541, 218] width 165 height 10
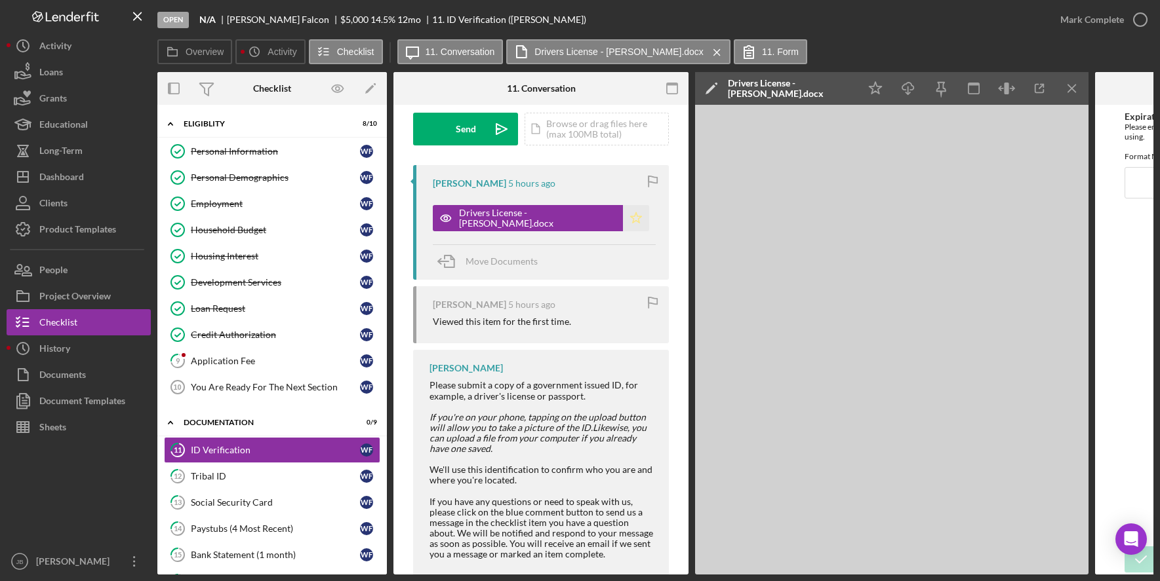
click at [623, 220] on icon "Icon/Star" at bounding box center [636, 218] width 26 height 26
click at [1140, 18] on icon "button" at bounding box center [1140, 19] width 33 height 33
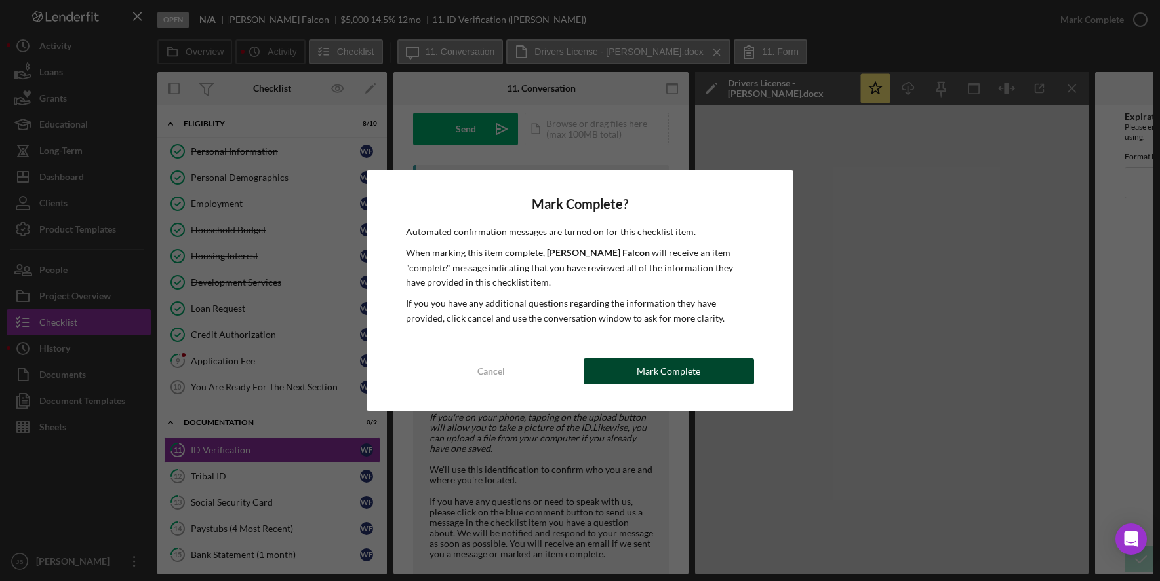
click at [659, 379] on div "Mark Complete" at bounding box center [669, 372] width 64 height 26
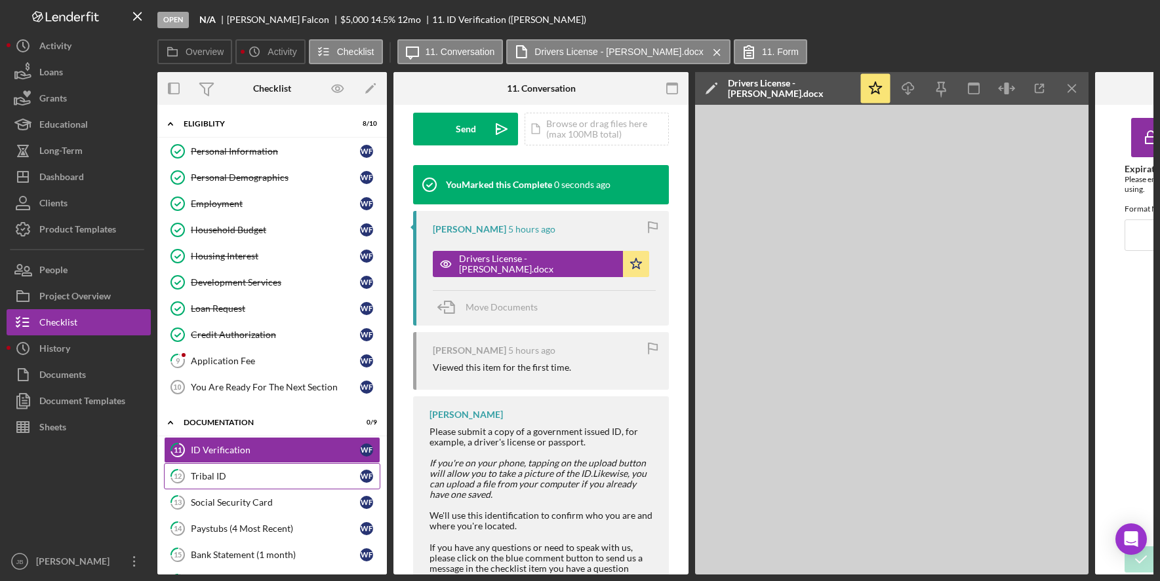
scroll to position [391, 0]
click at [264, 477] on div "Tribal ID" at bounding box center [275, 476] width 169 height 10
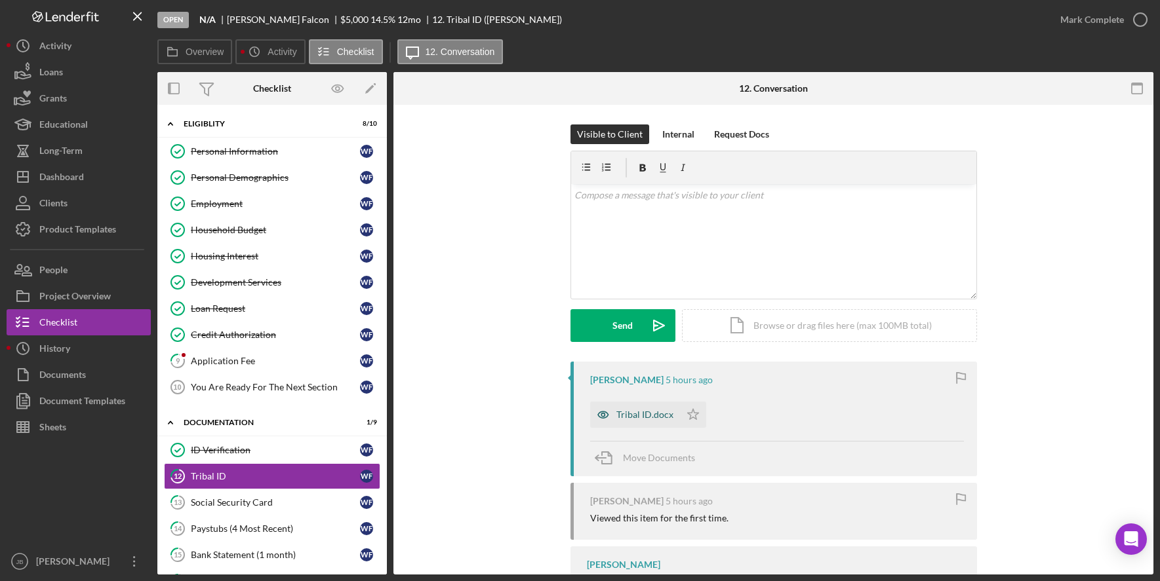
click at [638, 417] on div "Tribal ID.docx" at bounding box center [644, 415] width 57 height 10
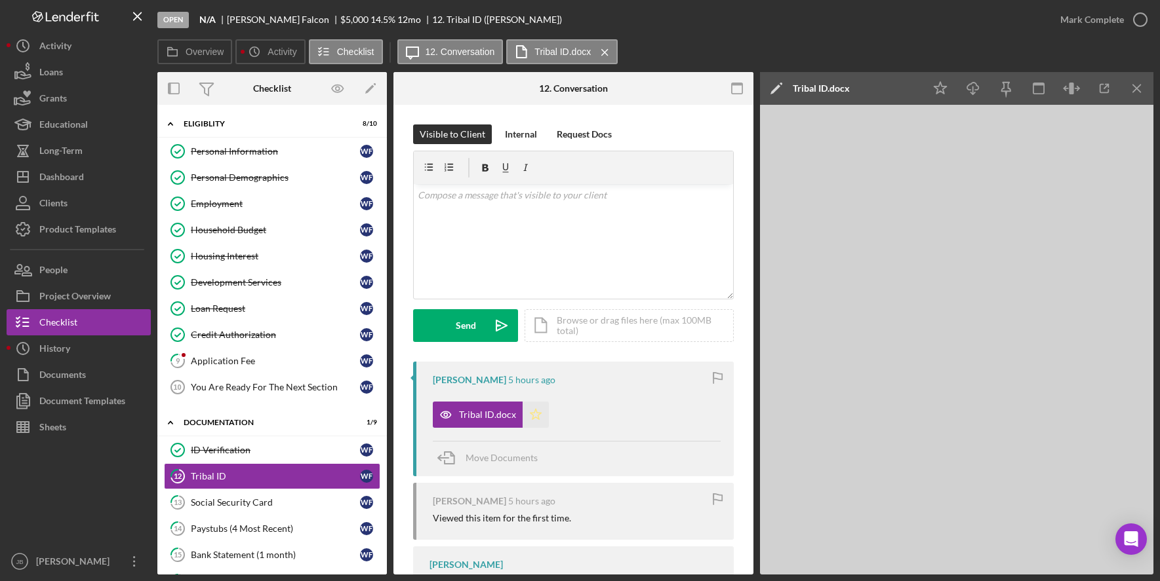
click at [540, 417] on icon "Icon/Star" at bounding box center [535, 415] width 26 height 26
click at [1139, 87] on icon "Icon/Menu Close" at bounding box center [1136, 88] width 29 height 29
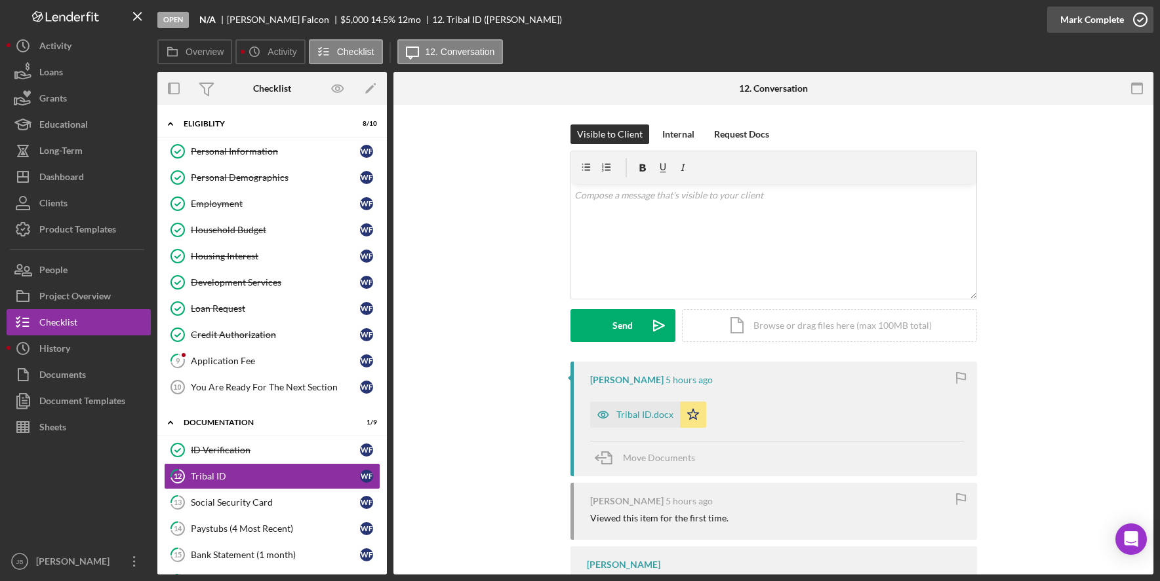
click at [1142, 18] on icon "button" at bounding box center [1140, 19] width 33 height 33
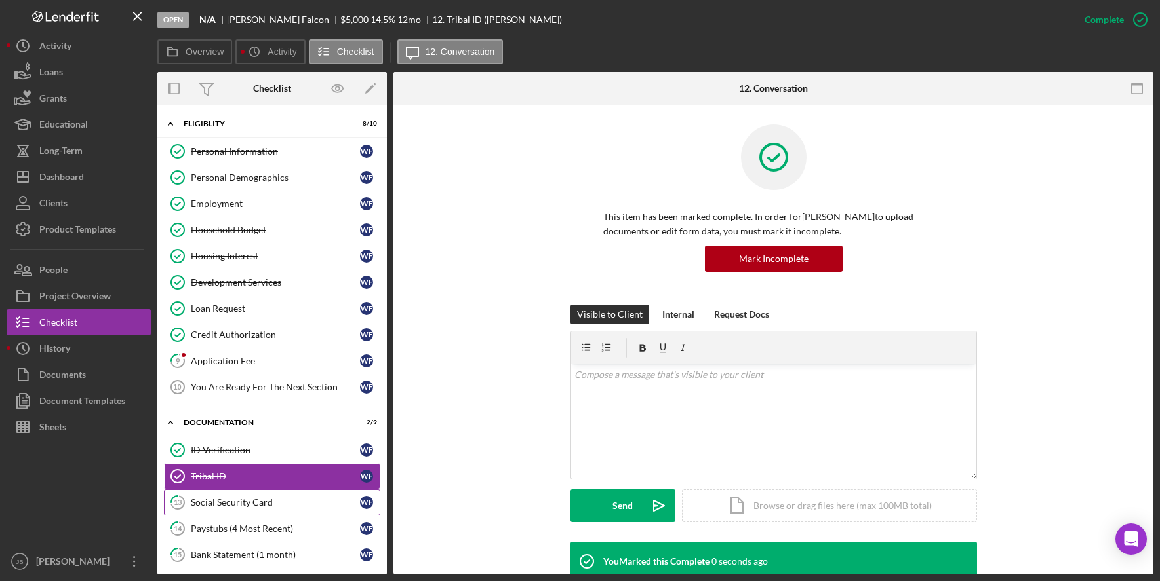
click at [267, 505] on div "Social Security Card" at bounding box center [275, 503] width 169 height 10
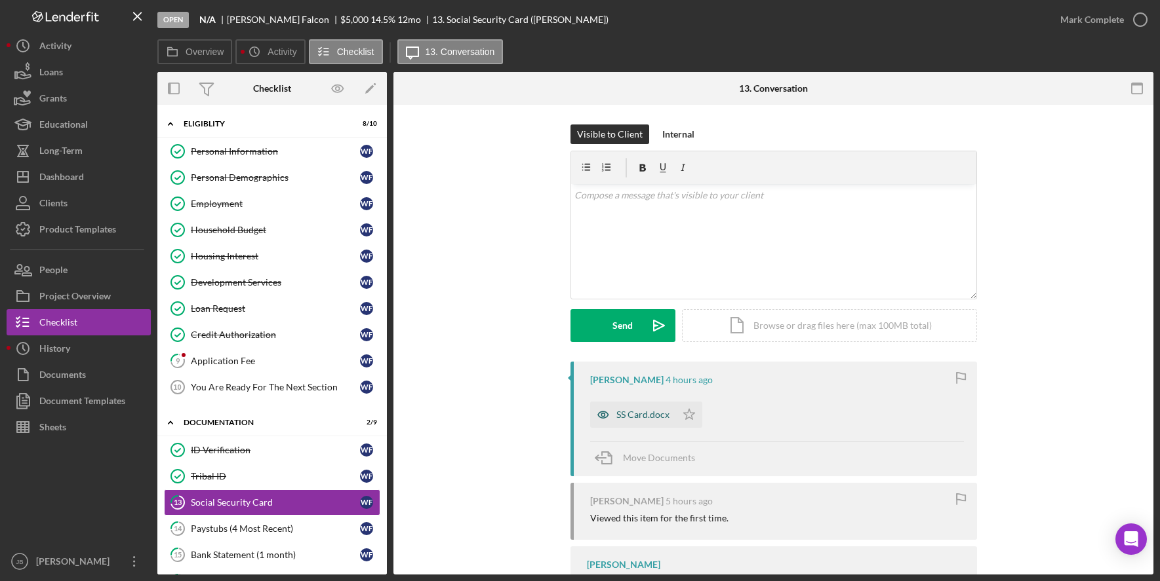
click at [635, 416] on div "SS Card.docx" at bounding box center [642, 415] width 53 height 10
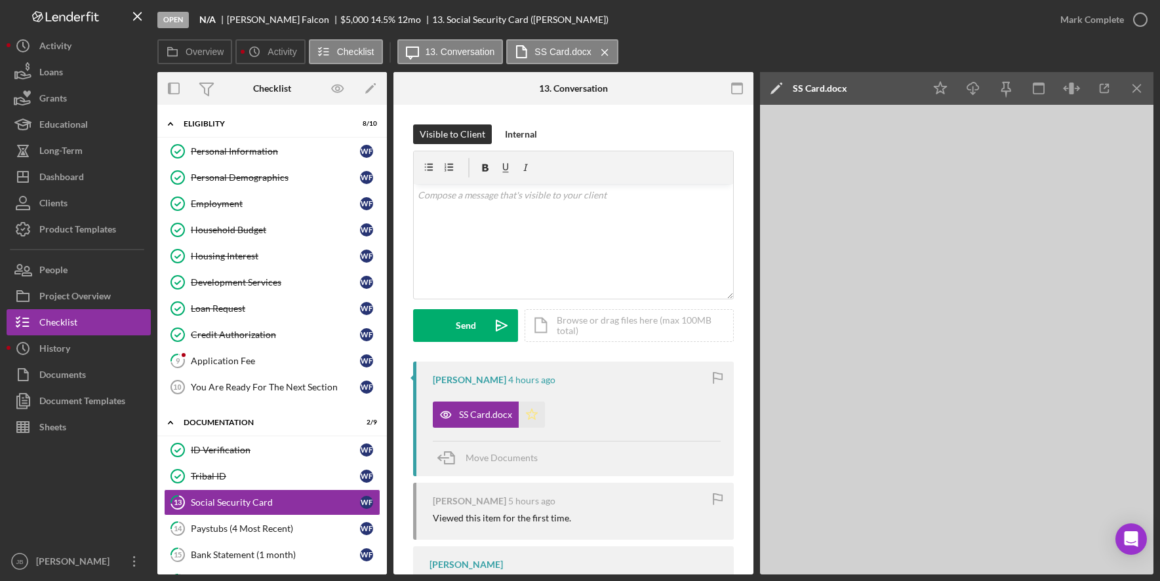
click at [531, 416] on icon "Icon/Star" at bounding box center [532, 415] width 26 height 26
click at [1133, 89] on icon "Icon/Menu Close" at bounding box center [1136, 88] width 29 height 29
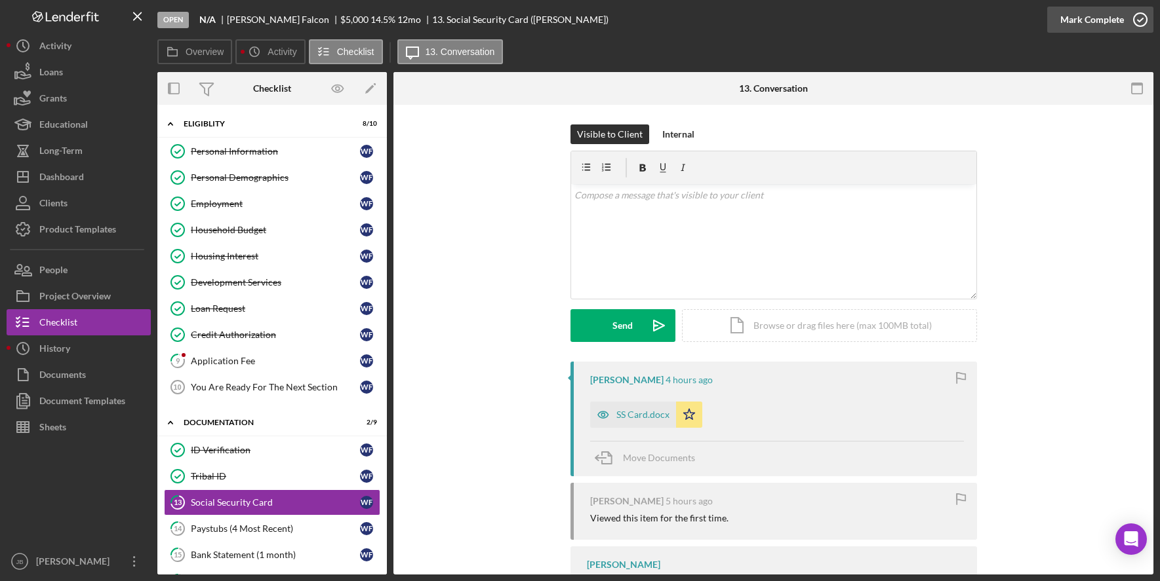
click at [1140, 14] on icon "button" at bounding box center [1140, 19] width 33 height 33
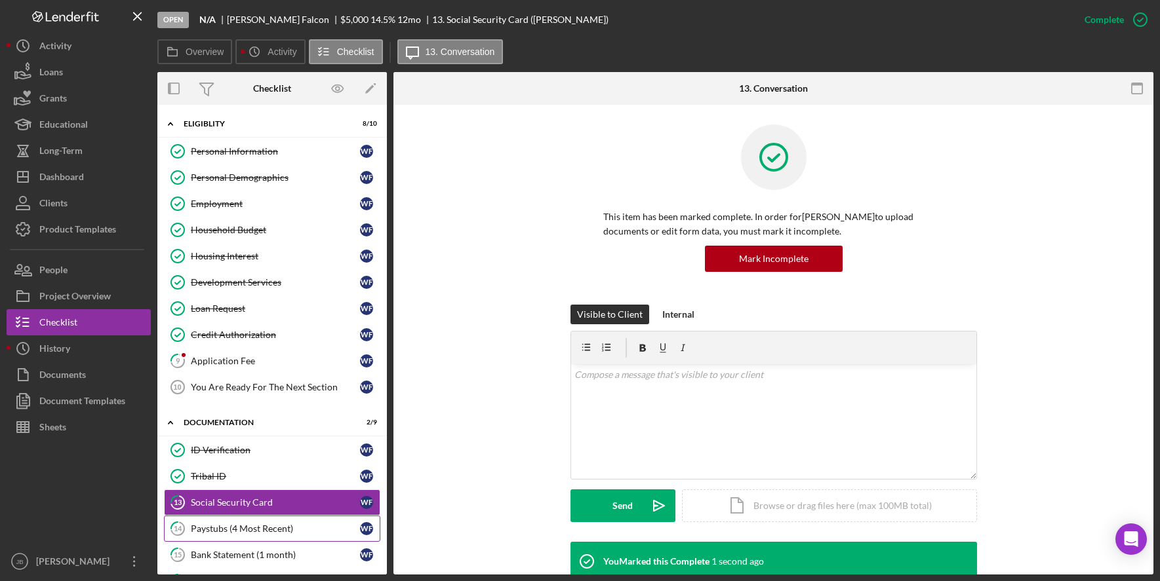
click at [239, 526] on div "Paystubs (4 Most Recent)" at bounding box center [275, 529] width 169 height 10
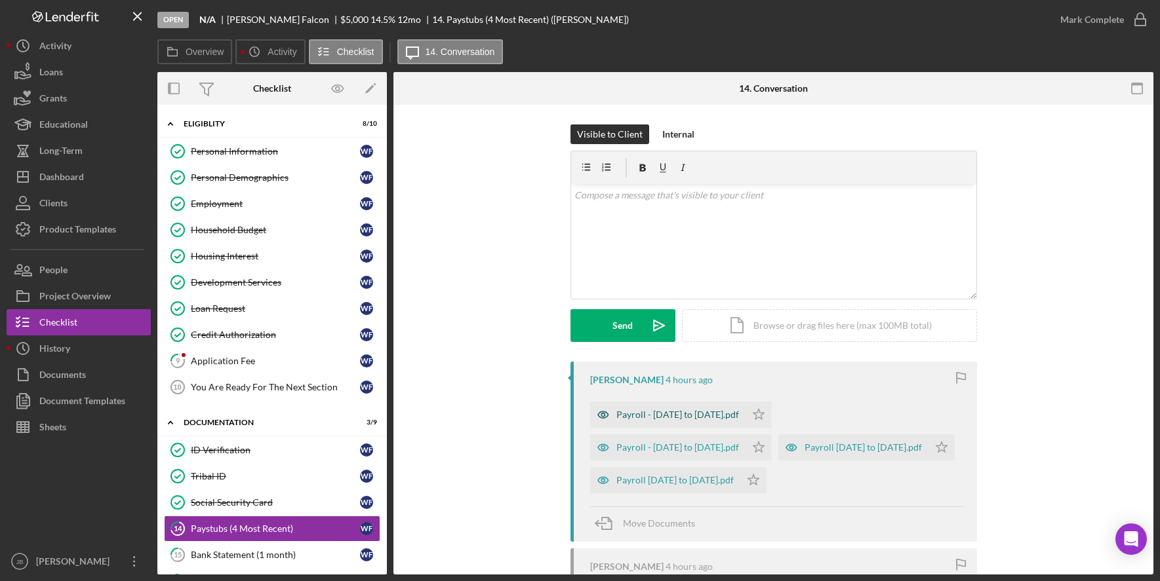
click at [701, 420] on div "Payroll - [DATE] to [DATE].pdf" at bounding box center [677, 415] width 123 height 10
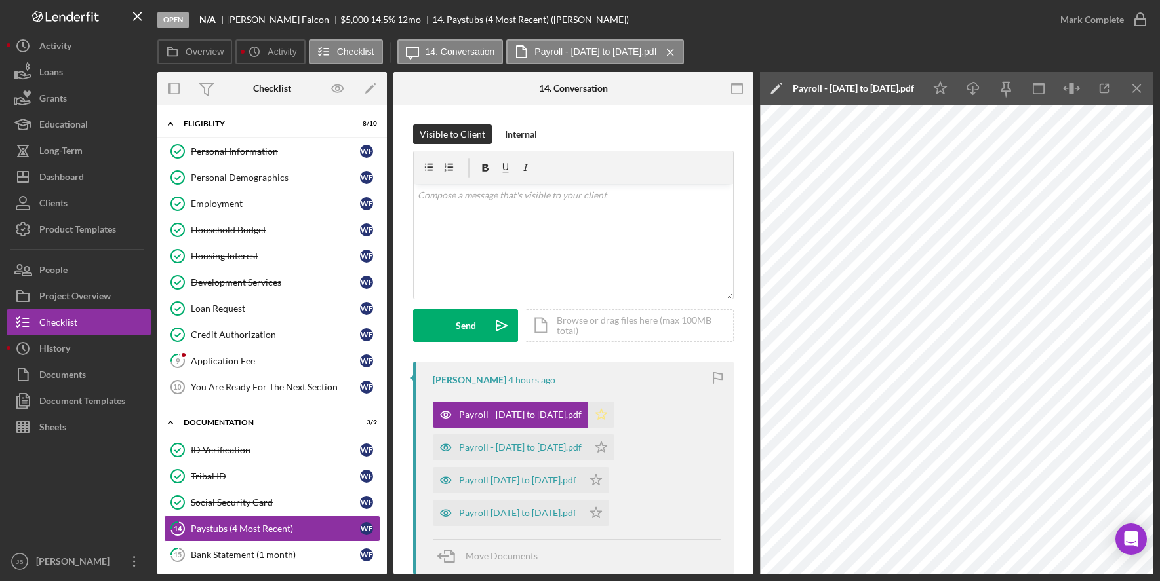
click at [588, 415] on icon "Icon/Star" at bounding box center [601, 415] width 26 height 26
click at [588, 446] on icon "Icon/Star" at bounding box center [601, 448] width 26 height 26
click at [608, 481] on icon "Icon/Star" at bounding box center [596, 480] width 26 height 26
click at [586, 518] on icon "Icon/Star" at bounding box center [596, 513] width 26 height 26
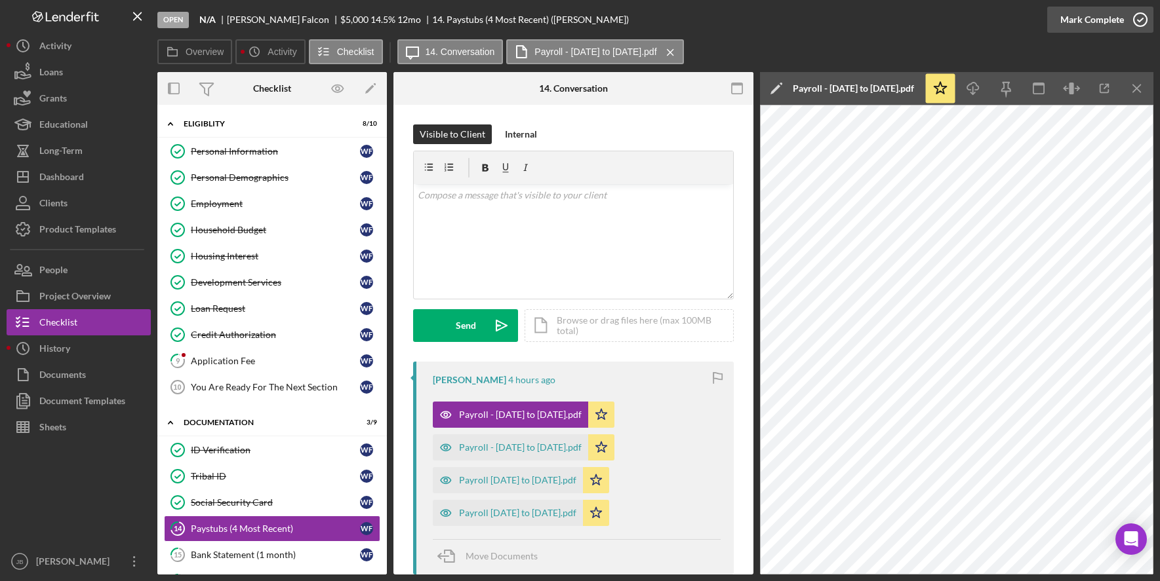
click at [1138, 25] on icon "button" at bounding box center [1140, 19] width 33 height 33
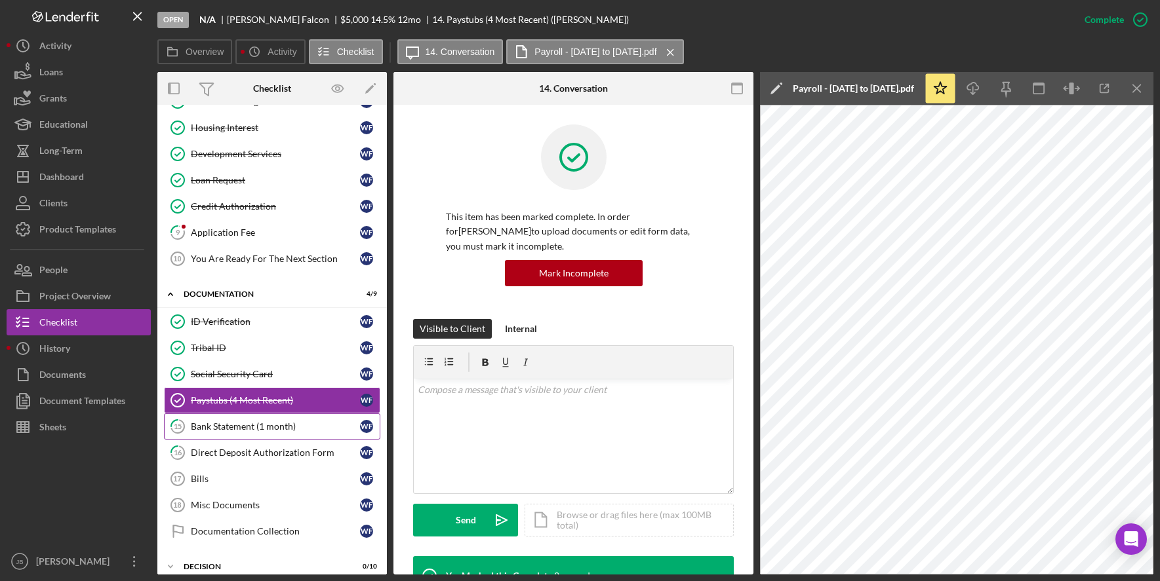
scroll to position [131, 0]
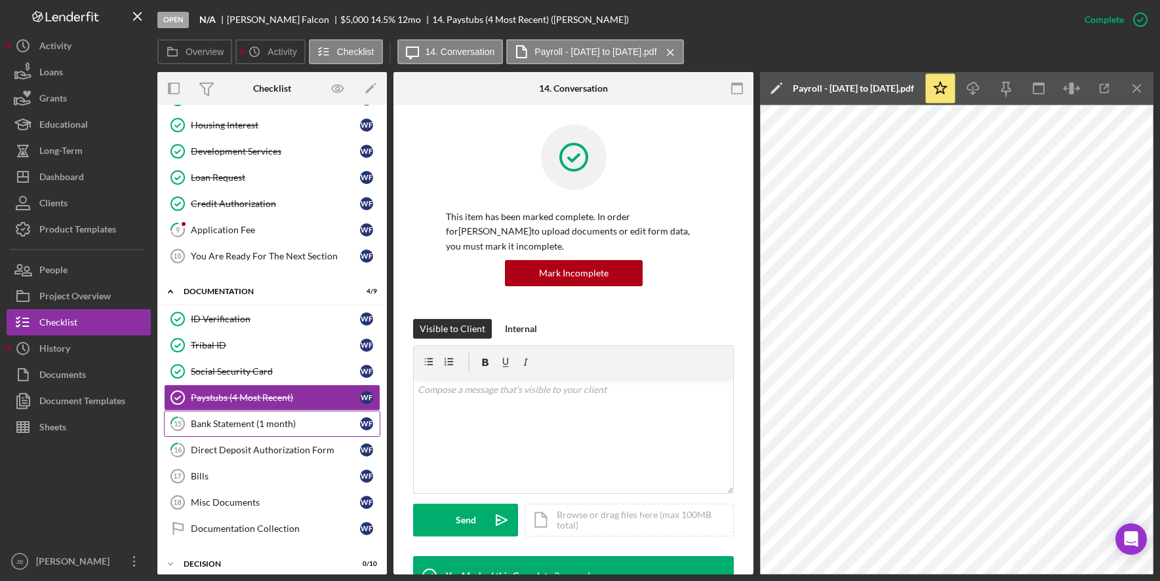
click at [275, 423] on div "Bank Statement (1 month)" at bounding box center [275, 424] width 169 height 10
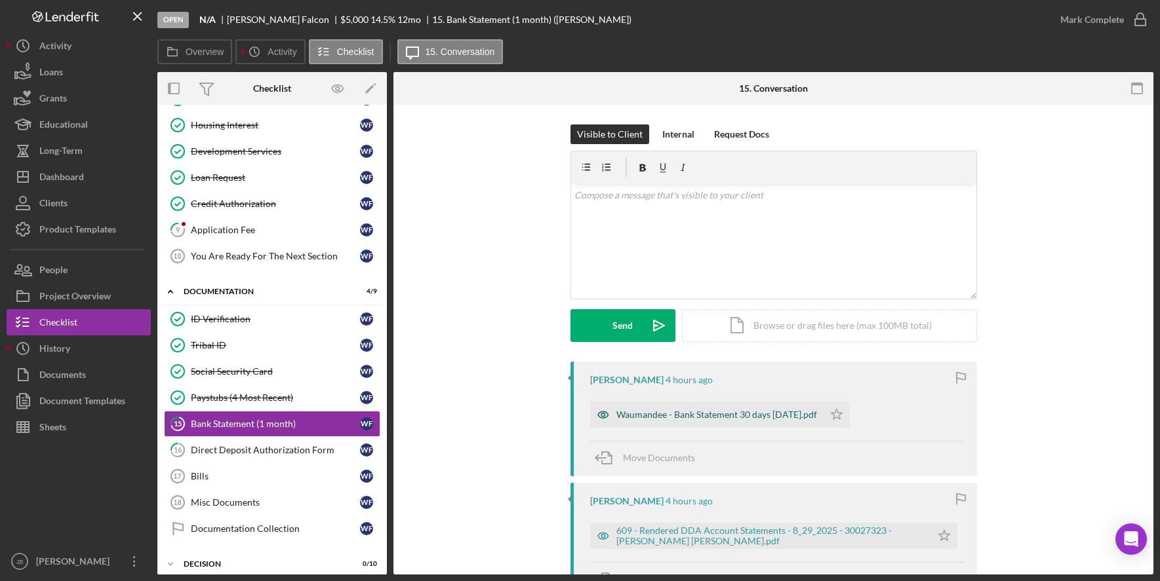
click at [806, 414] on div "Waumandee - Bank Statement 30 days [DATE].pdf" at bounding box center [716, 415] width 201 height 10
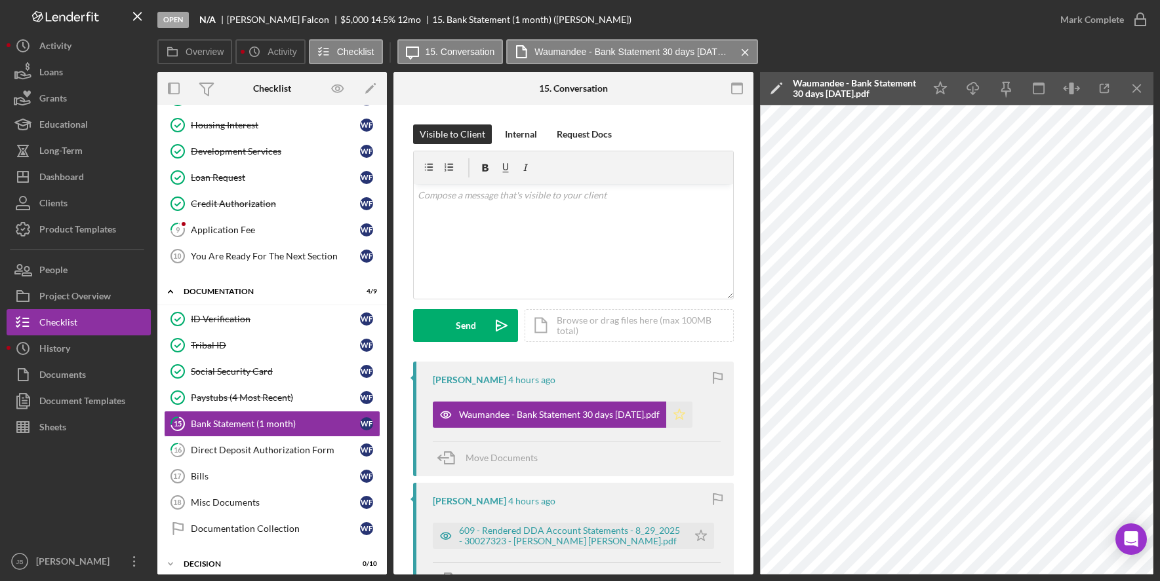
click at [692, 417] on icon "Icon/Star" at bounding box center [679, 415] width 26 height 26
click at [595, 545] on div "609 - Rendered DDA Account Statements - 8_29_2025 - 30027323 - [PERSON_NAME] [P…" at bounding box center [570, 536] width 222 height 21
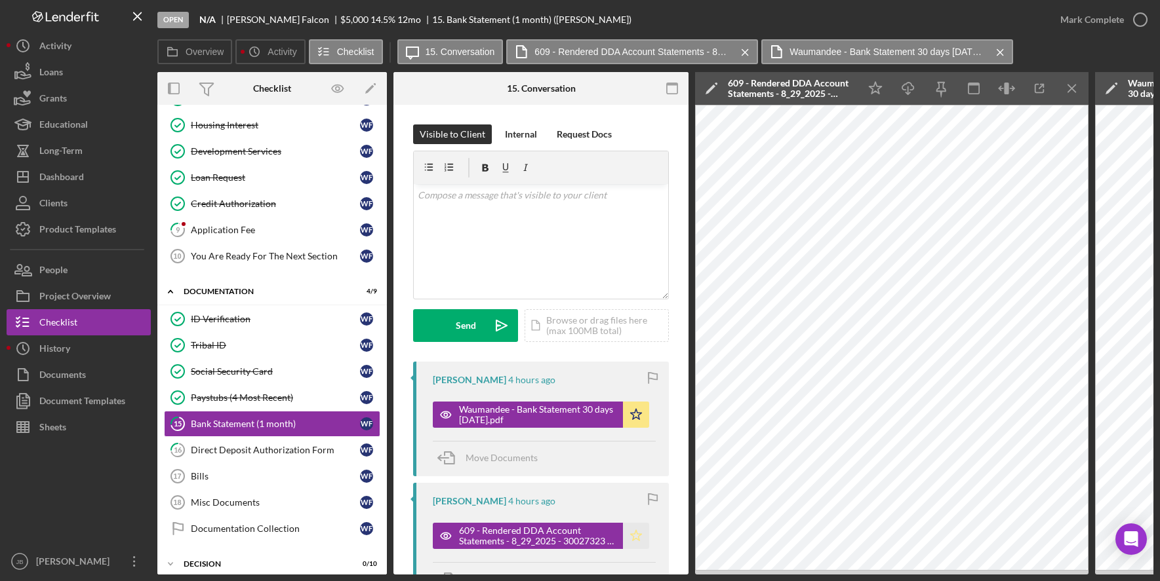
click at [638, 540] on icon "Icon/Star" at bounding box center [636, 536] width 26 height 26
click at [1074, 85] on icon "Icon/Menu Close" at bounding box center [1071, 88] width 29 height 29
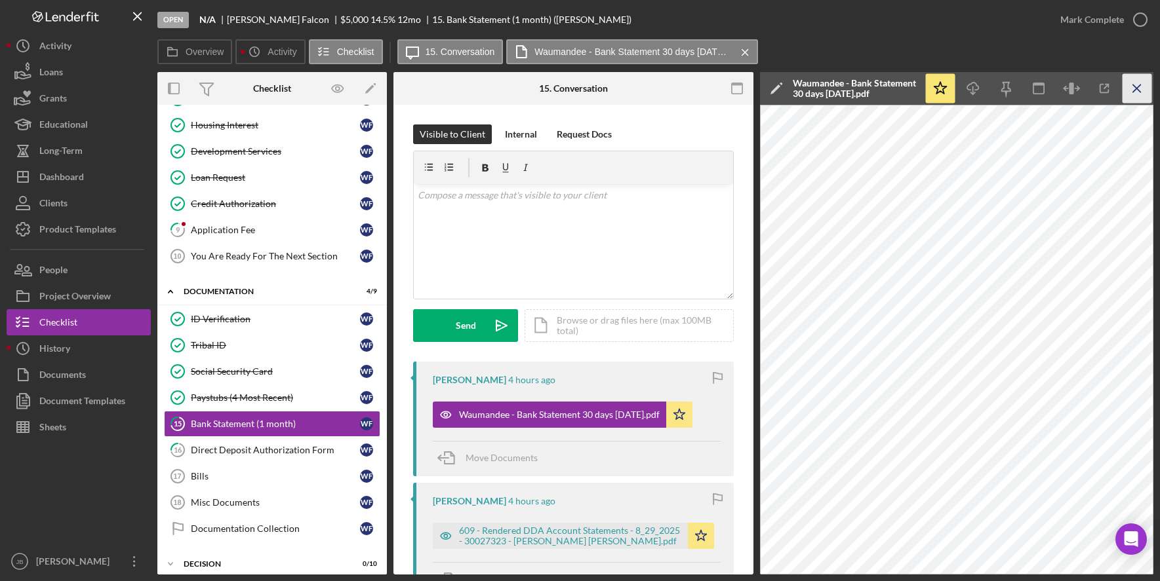
click at [1136, 94] on icon "Icon/Menu Close" at bounding box center [1136, 88] width 29 height 29
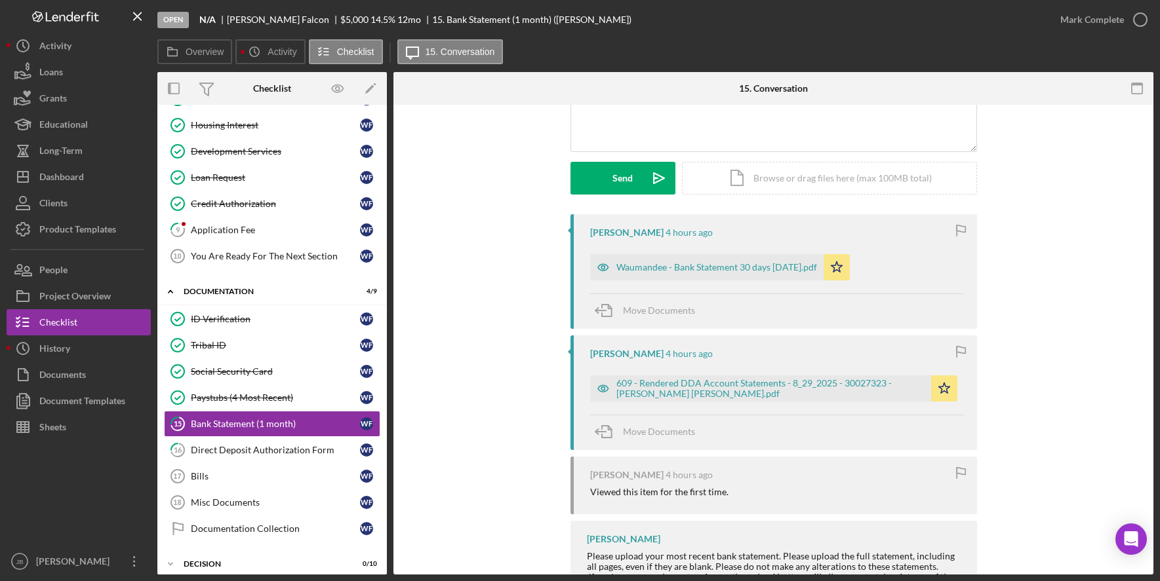
scroll to position [130, 0]
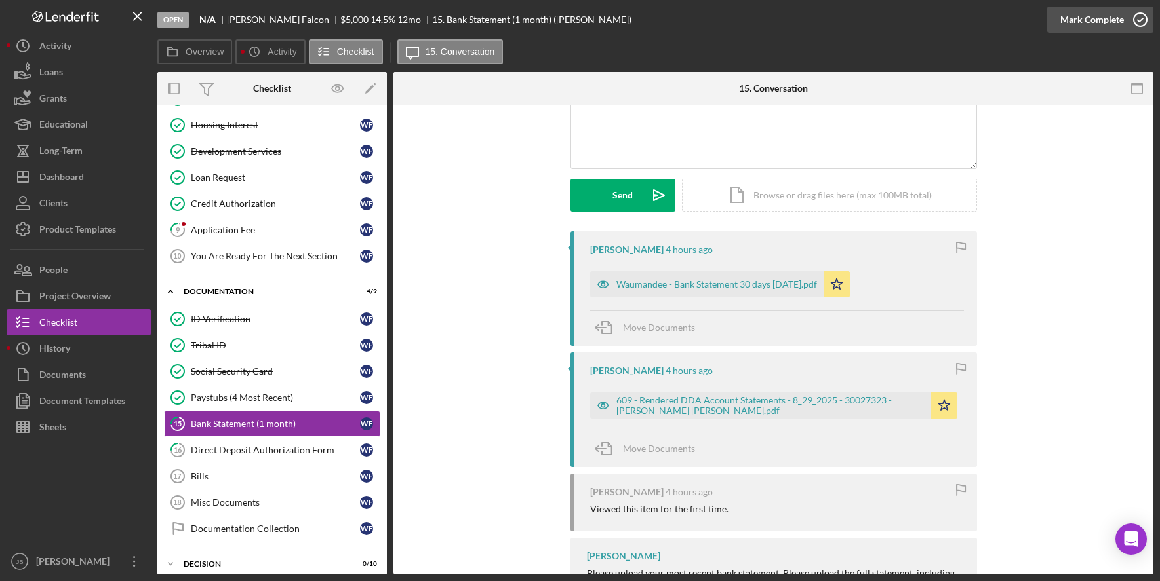
click at [1144, 24] on icon "button" at bounding box center [1140, 19] width 33 height 33
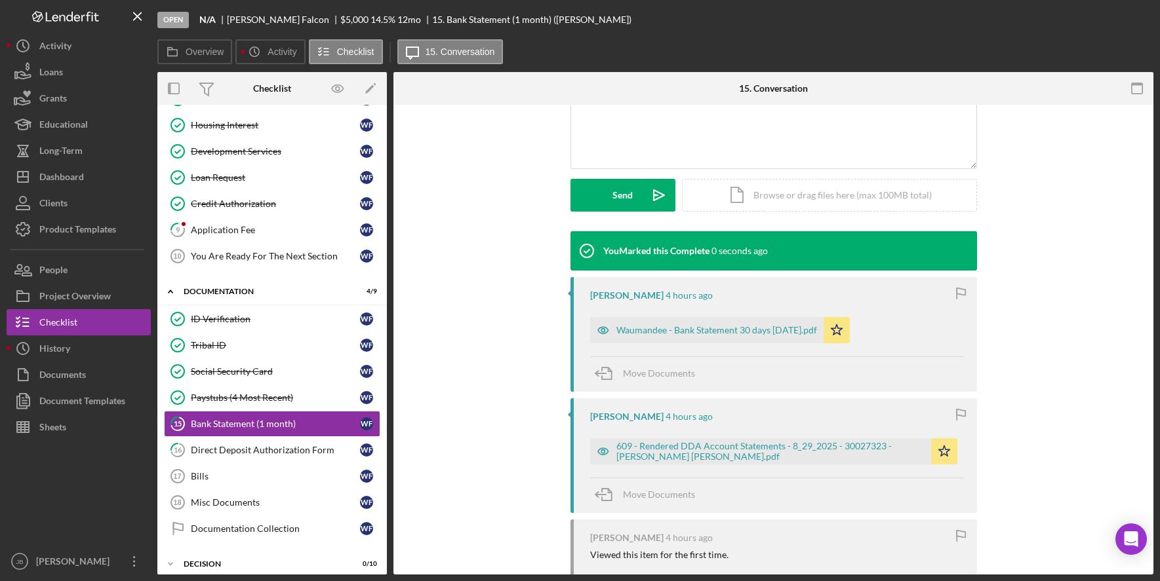
scroll to position [311, 0]
click at [325, 457] on link "16 Direct Deposit Authorization Form W F" at bounding box center [272, 450] width 216 height 26
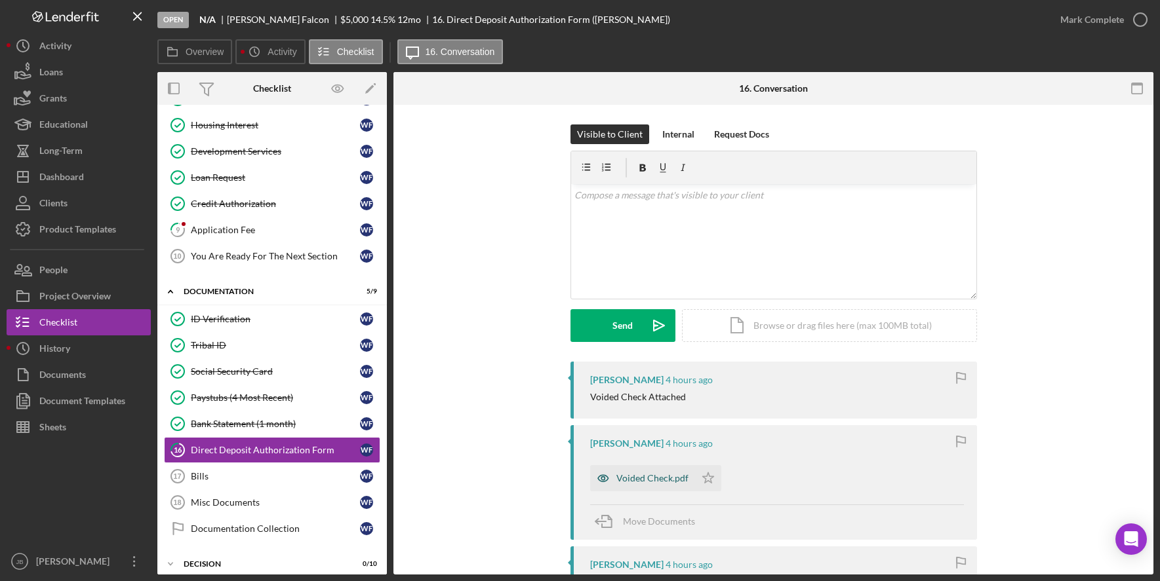
click at [679, 484] on div "Voided Check.pdf" at bounding box center [652, 478] width 72 height 10
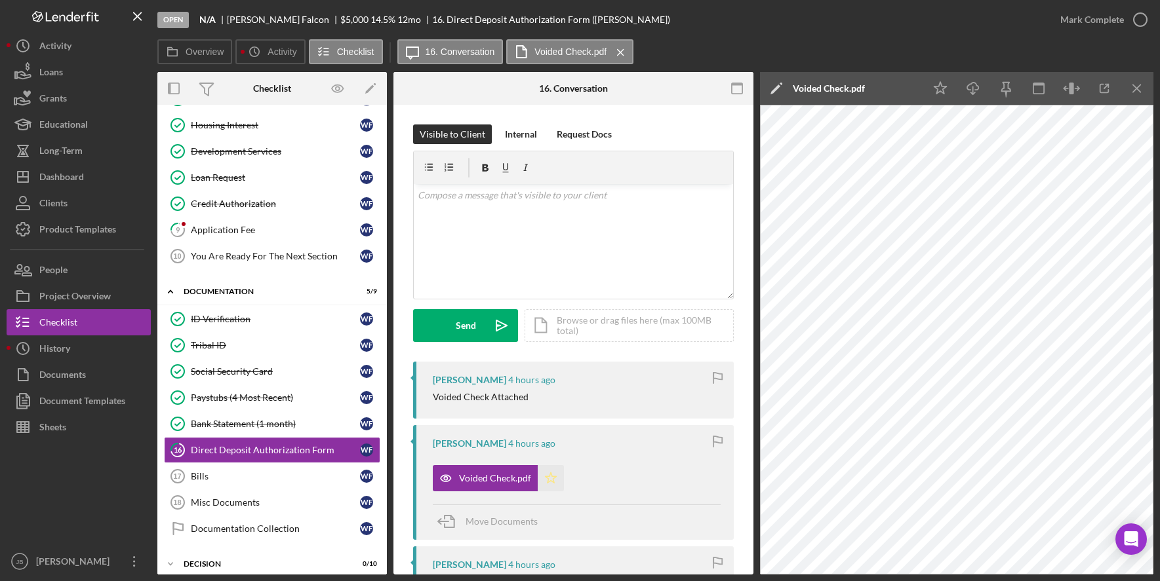
click at [547, 473] on icon "Icon/Star" at bounding box center [551, 478] width 26 height 26
click at [1134, 94] on icon "Icon/Menu Close" at bounding box center [1136, 88] width 29 height 29
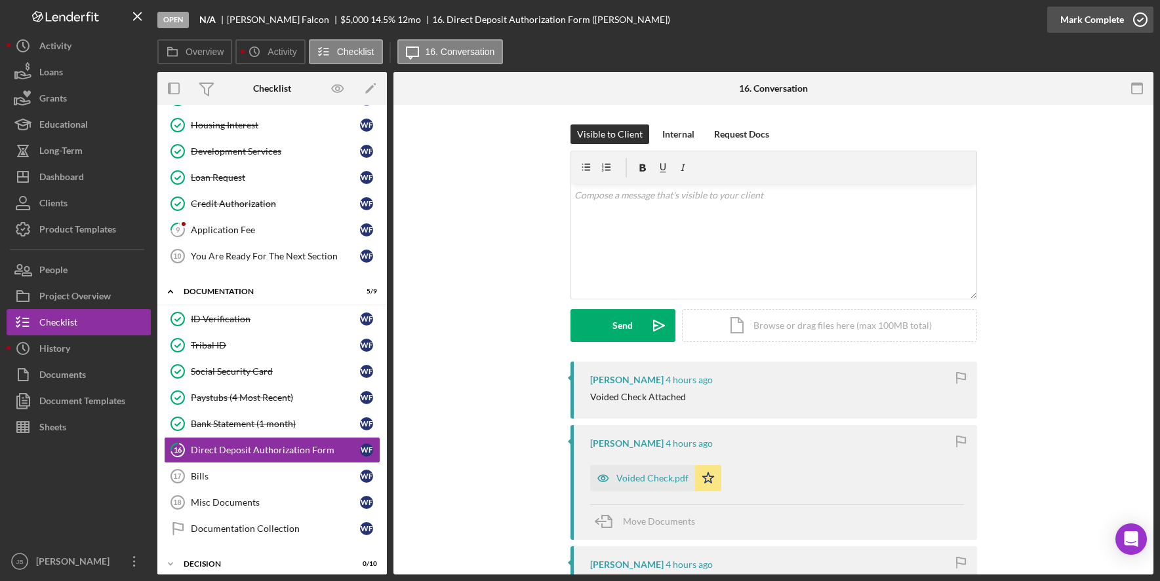
click at [1139, 17] on icon "button" at bounding box center [1140, 19] width 33 height 33
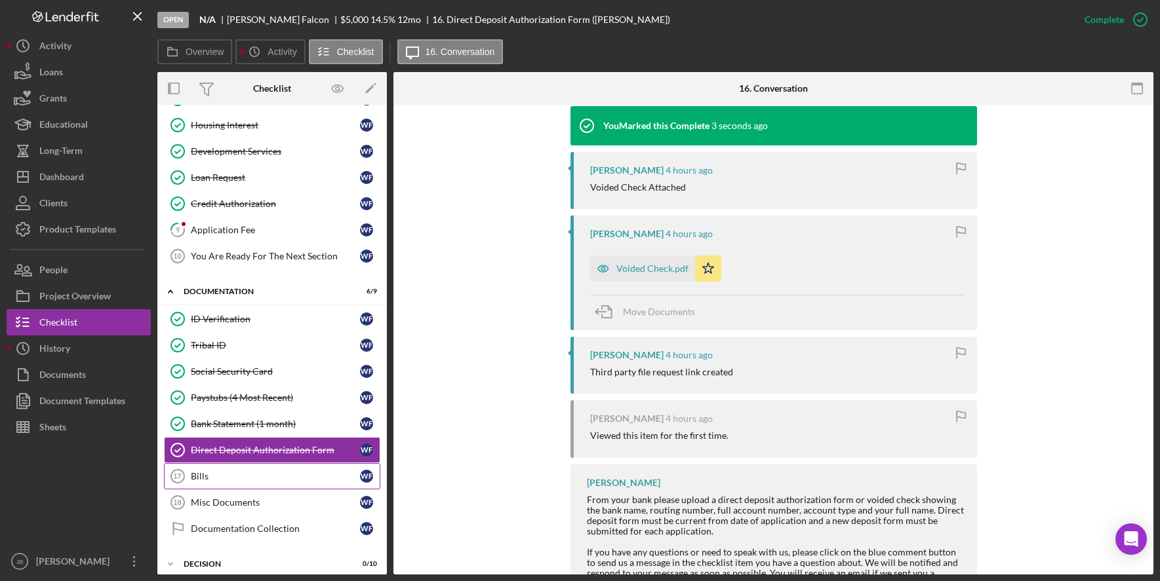
scroll to position [459, 0]
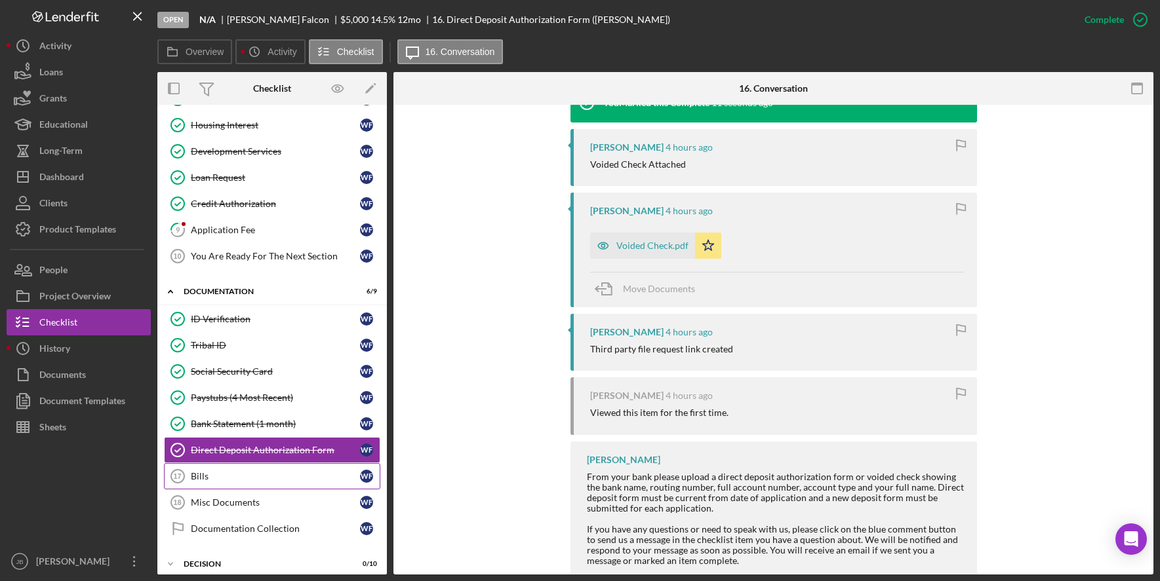
click at [277, 482] on div "Bills" at bounding box center [275, 476] width 169 height 10
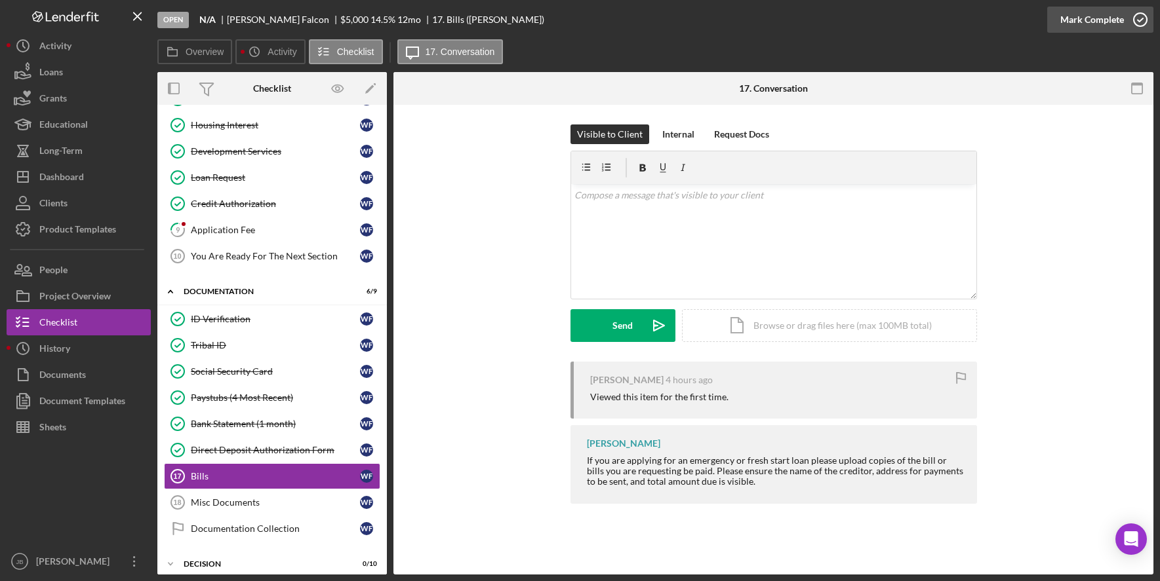
drag, startPoint x: 1140, startPoint y: 22, endPoint x: 1128, endPoint y: 28, distance: 13.5
click at [1139, 22] on icon "button" at bounding box center [1140, 19] width 33 height 33
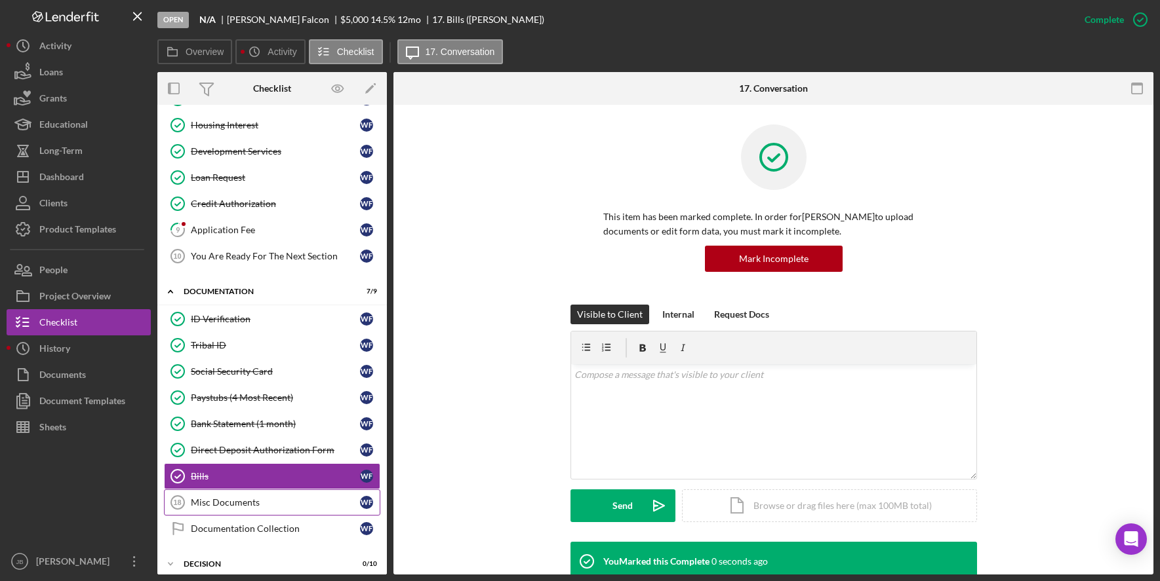
click at [317, 501] on div "Misc Documents" at bounding box center [275, 503] width 169 height 10
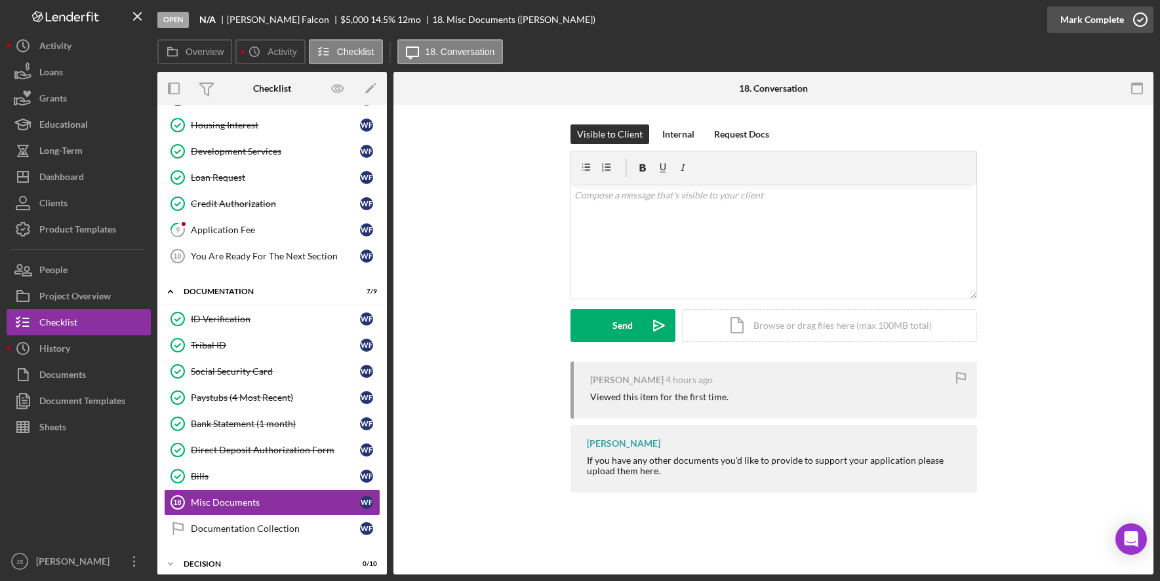
click at [1142, 18] on icon "button" at bounding box center [1140, 19] width 33 height 33
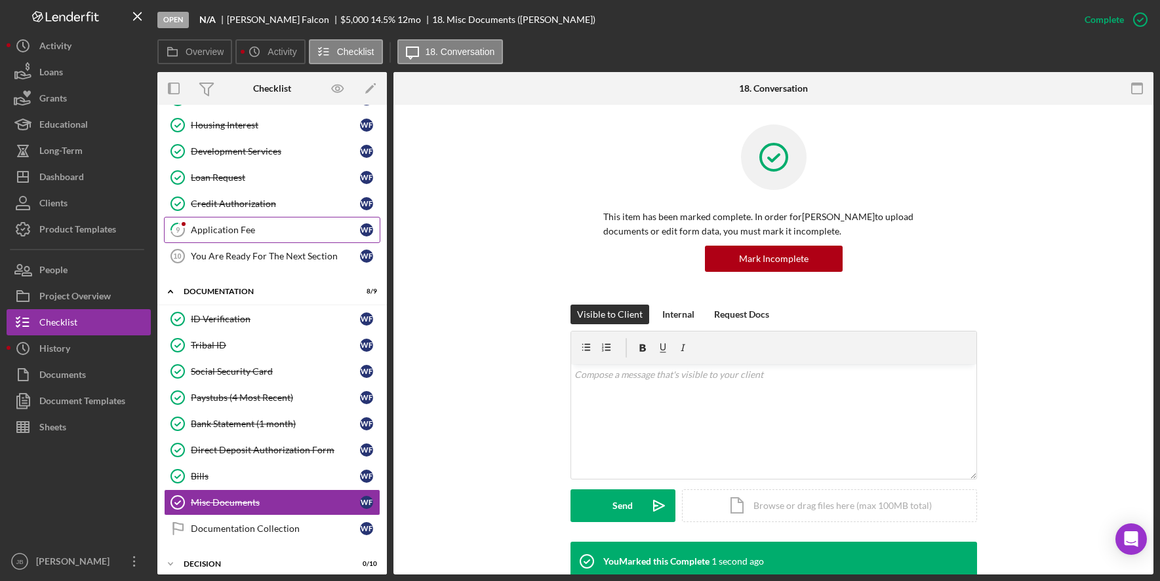
click at [301, 229] on div "Application Fee" at bounding box center [275, 230] width 169 height 10
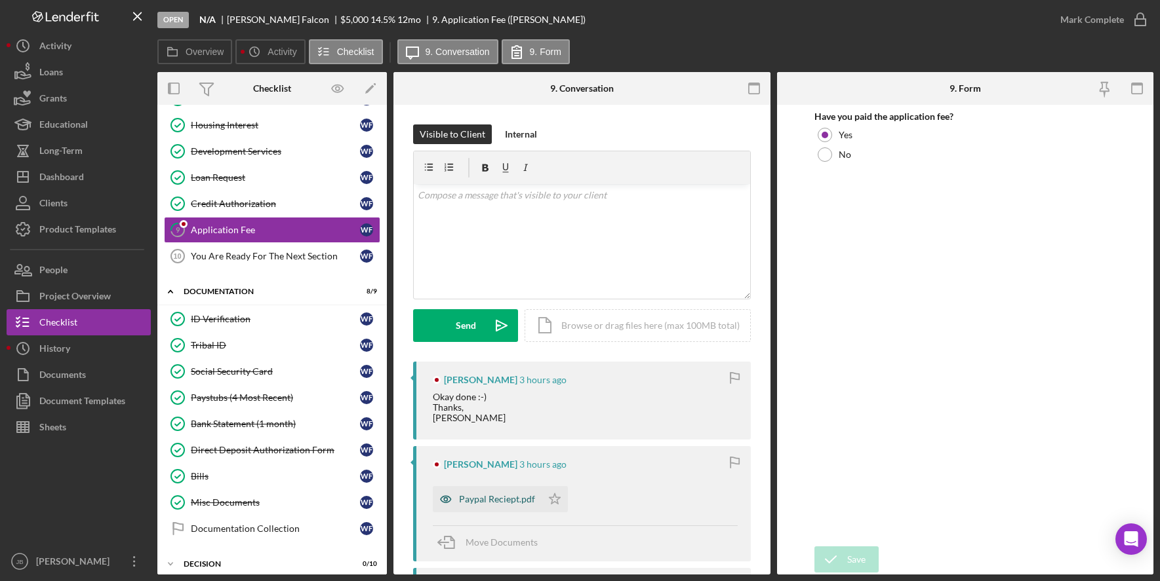
click at [526, 501] on div "Paypal Reciept.pdf" at bounding box center [497, 499] width 76 height 10
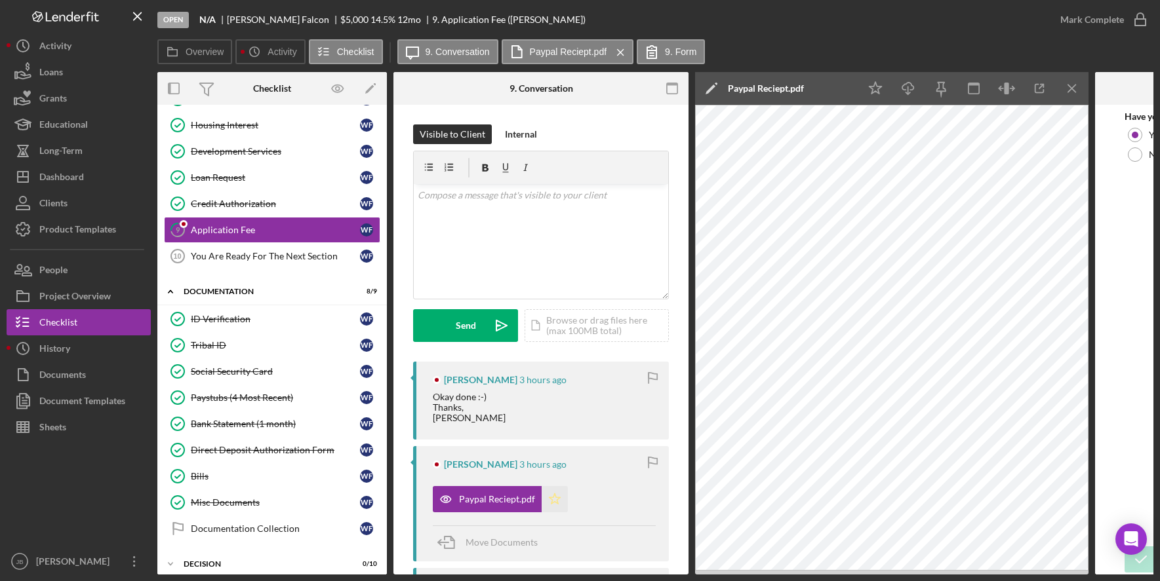
click at [553, 500] on icon "Icon/Star" at bounding box center [554, 499] width 26 height 26
click at [1065, 90] on icon "Icon/Menu Close" at bounding box center [1071, 88] width 29 height 29
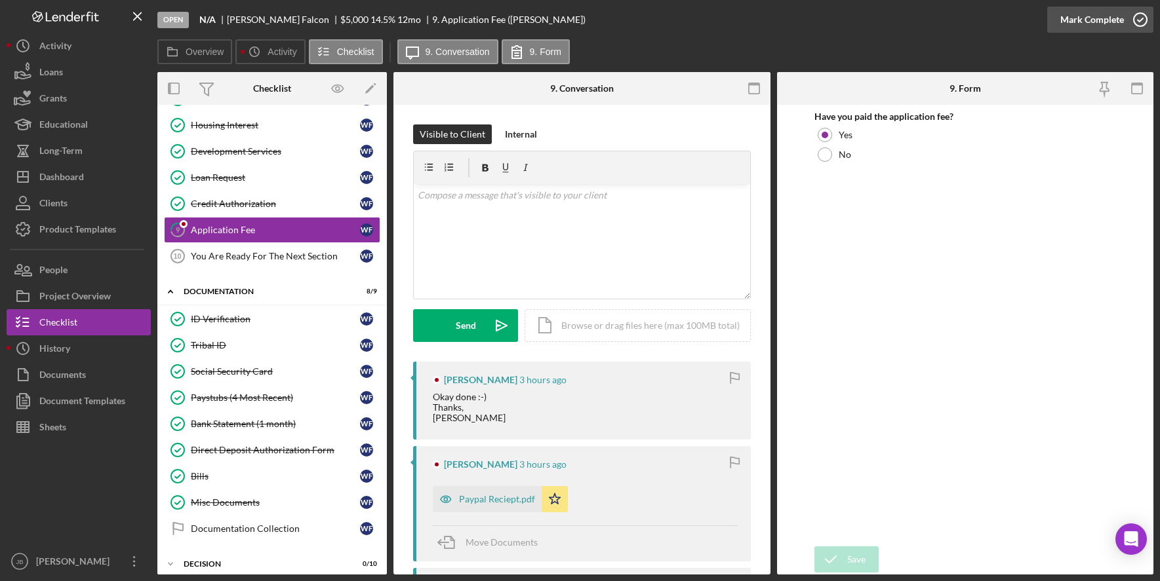
click at [1139, 16] on icon "button" at bounding box center [1140, 19] width 33 height 33
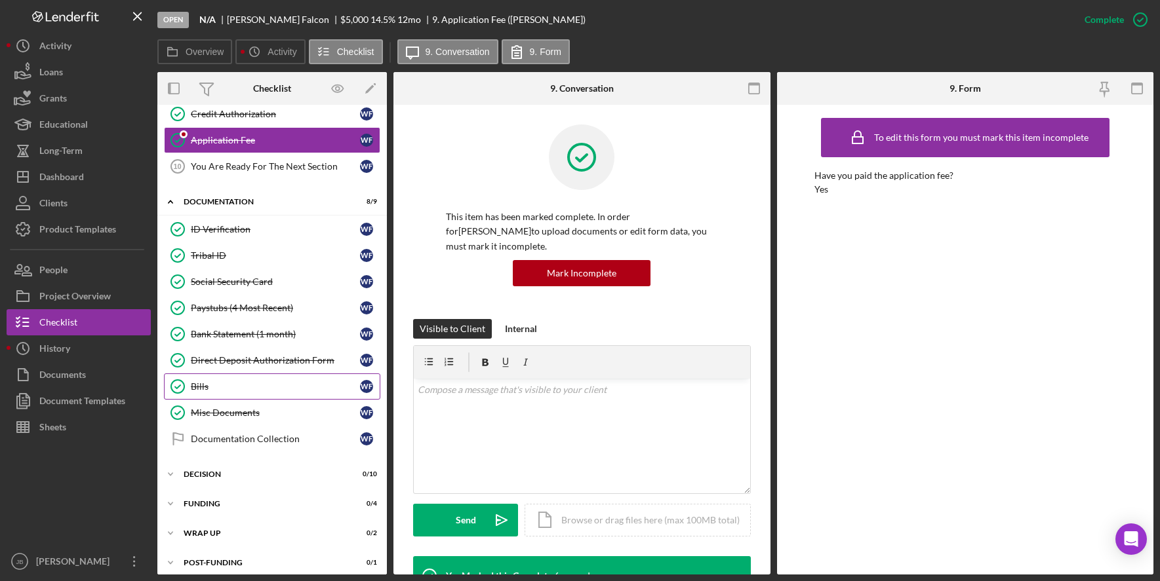
scroll to position [229, 0]
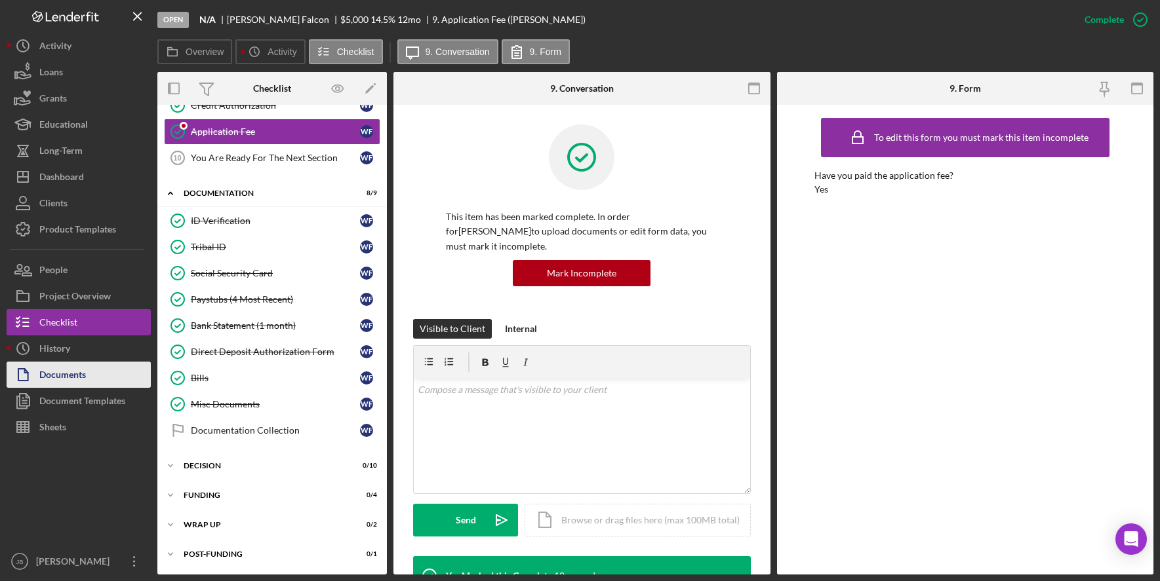
click at [94, 371] on button "Documents" at bounding box center [79, 375] width 144 height 26
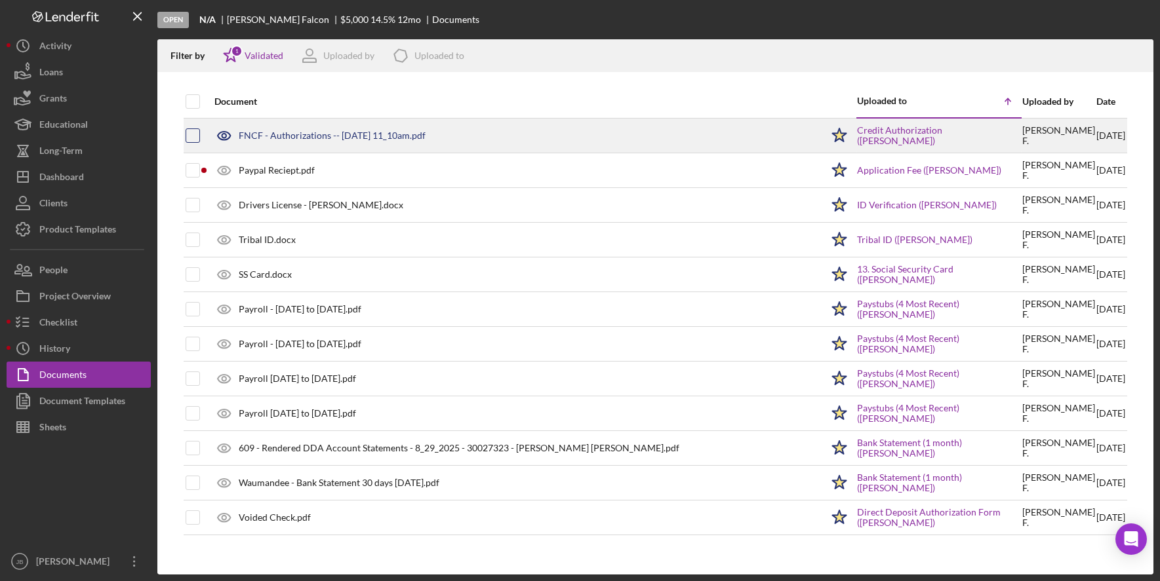
click at [190, 129] on input "checkbox" at bounding box center [192, 135] width 13 height 13
checkbox input "true"
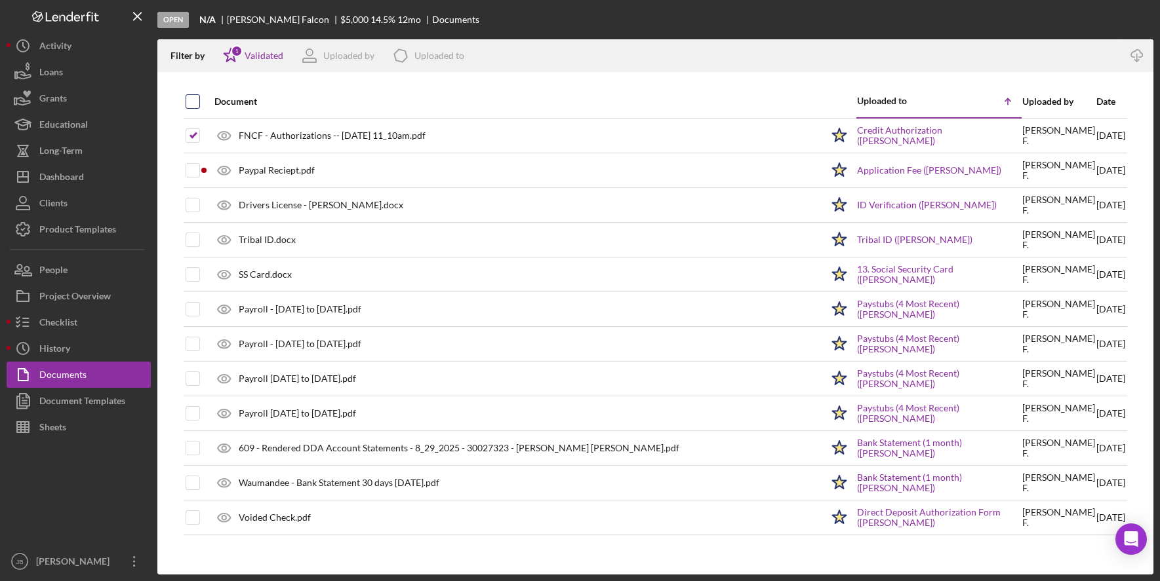
click at [194, 107] on input "checkbox" at bounding box center [192, 101] width 13 height 13
checkbox input "true"
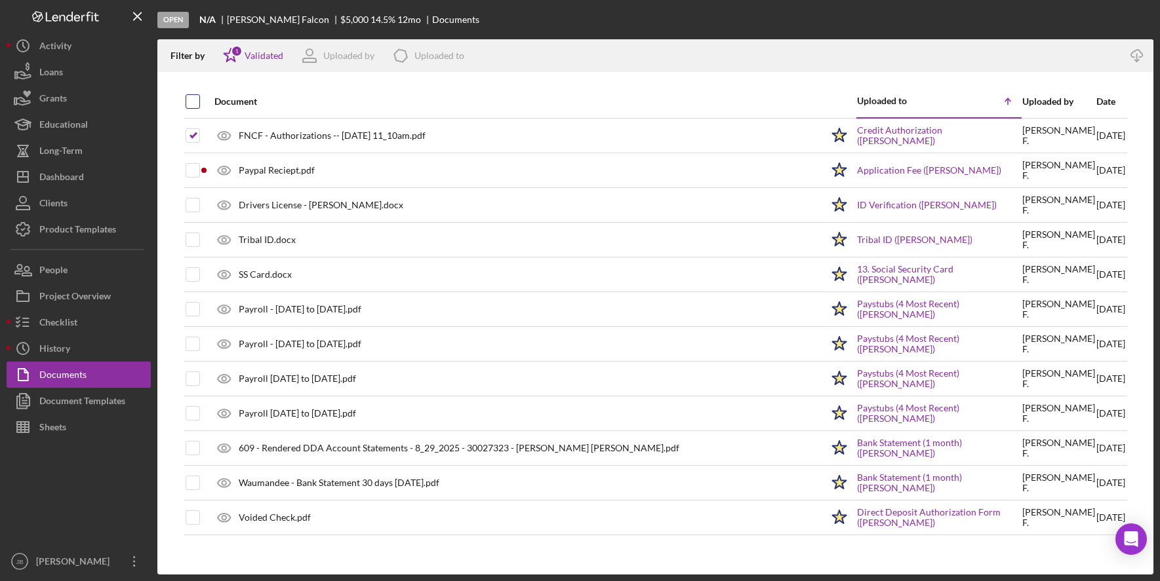
checkbox input "true"
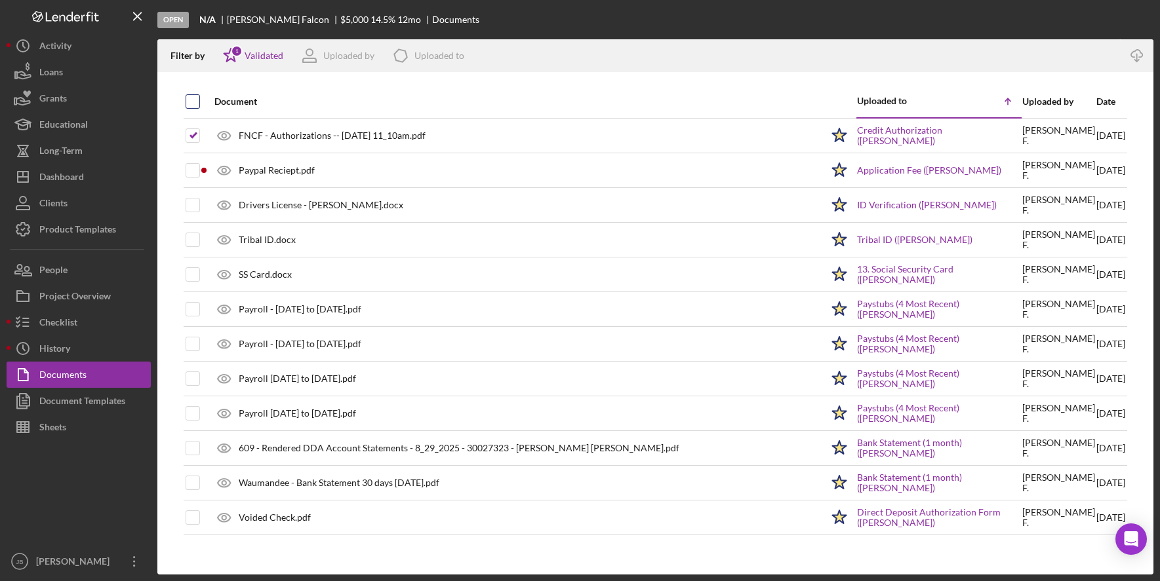
checkbox input "true"
click at [1142, 54] on icon "button" at bounding box center [1136, 53] width 11 height 7
click at [134, 317] on button "Checklist" at bounding box center [79, 322] width 144 height 26
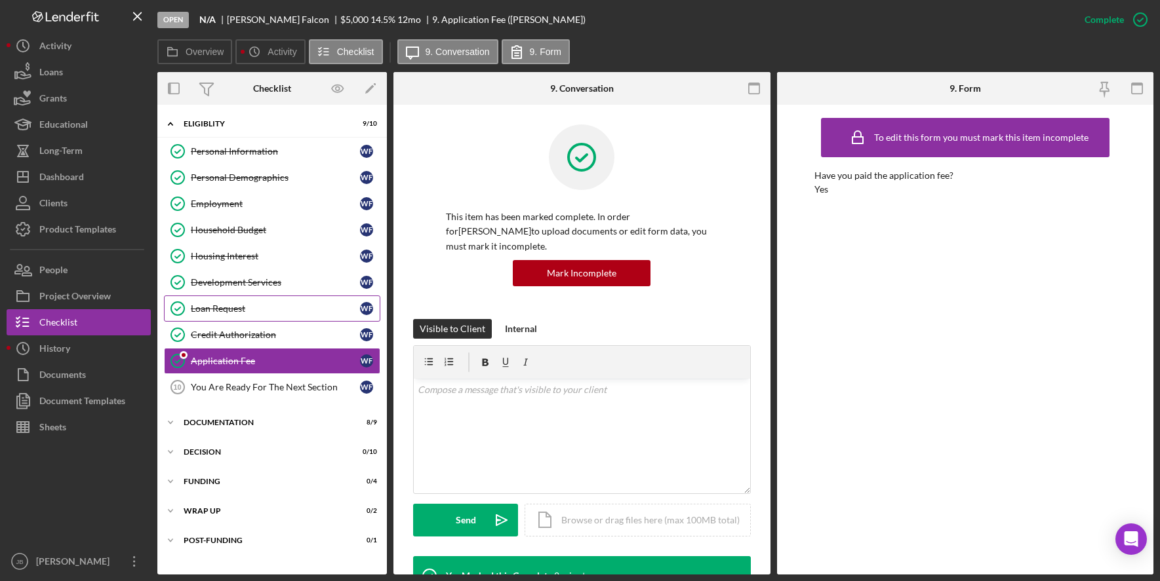
click at [296, 310] on div "Loan Request" at bounding box center [275, 309] width 169 height 10
